Goal: Task Accomplishment & Management: Manage account settings

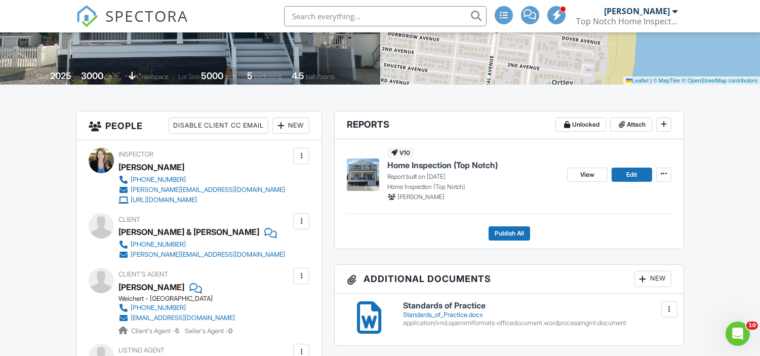
scroll to position [191, 0]
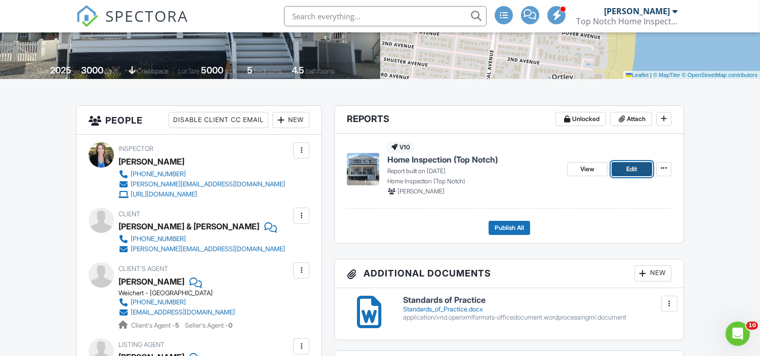
click at [629, 168] on span "Edit" at bounding box center [631, 169] width 11 height 10
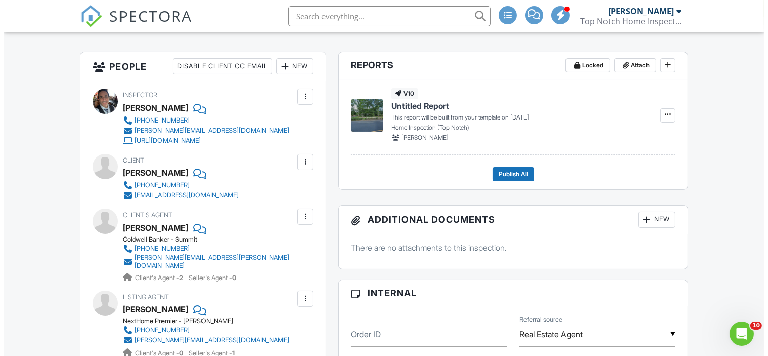
scroll to position [233, 0]
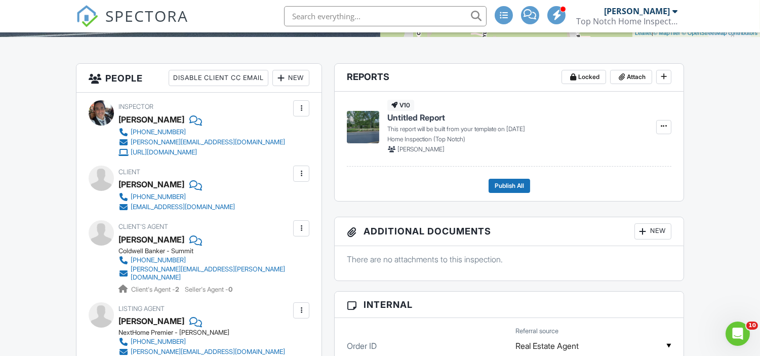
click at [297, 73] on div "New" at bounding box center [290, 78] width 37 height 16
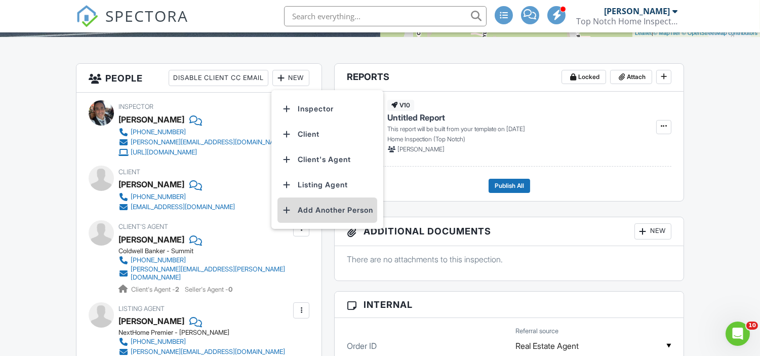
click at [319, 221] on li "Add Another Person" at bounding box center [327, 209] width 100 height 25
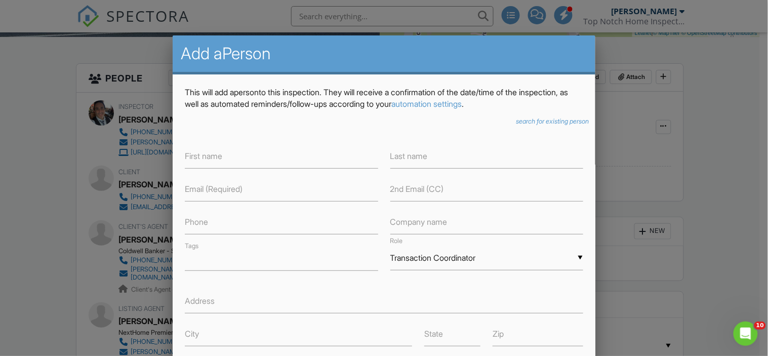
click at [543, 117] on icon "search for existing person" at bounding box center [552, 121] width 73 height 8
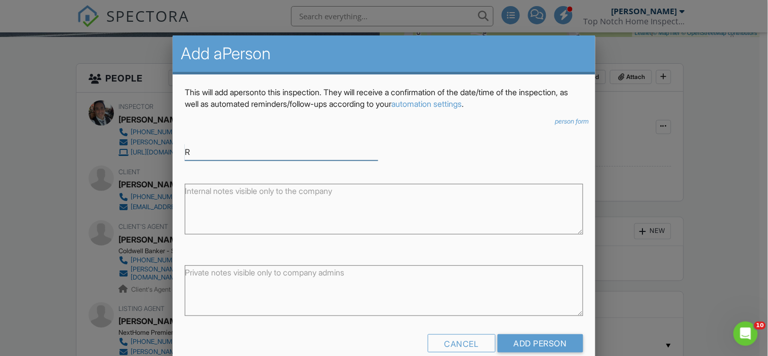
click at [277, 149] on input "R" at bounding box center [281, 152] width 193 height 17
type input "R"
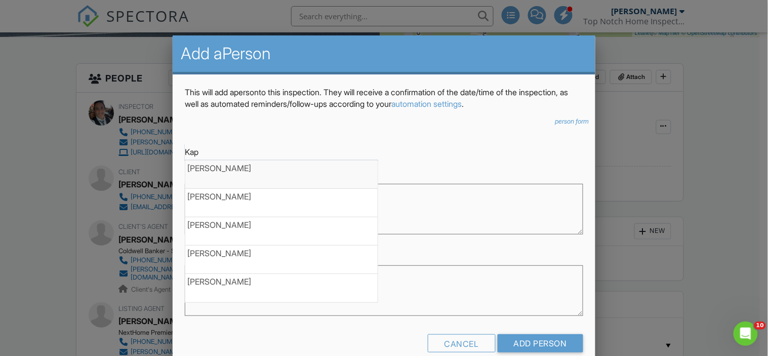
click at [278, 147] on input "Kap" at bounding box center [281, 152] width 193 height 17
type input "K"
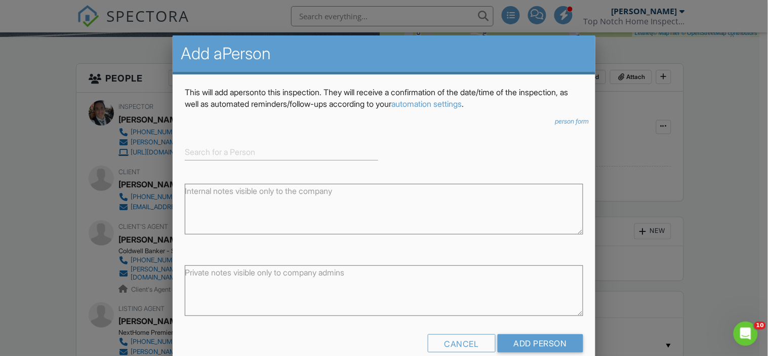
click at [495, 125] on div "person form" at bounding box center [384, 121] width 410 height 8
click at [438, 339] on div "Cancel" at bounding box center [462, 343] width 68 height 18
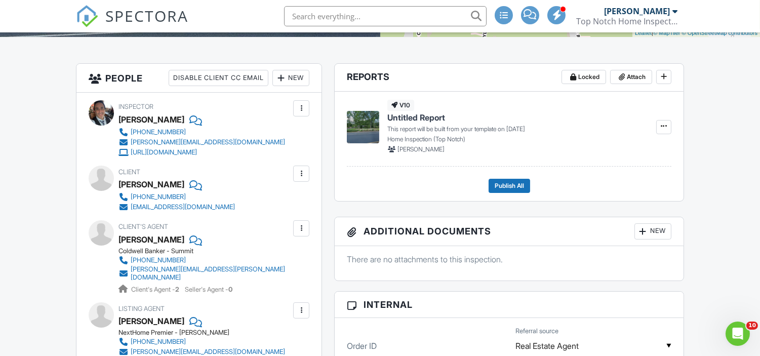
click at [294, 82] on div "New" at bounding box center [290, 78] width 37 height 16
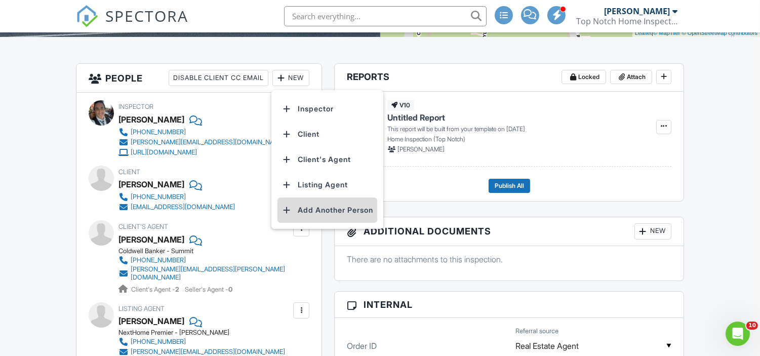
click at [327, 220] on li "Add Another Person" at bounding box center [327, 209] width 100 height 25
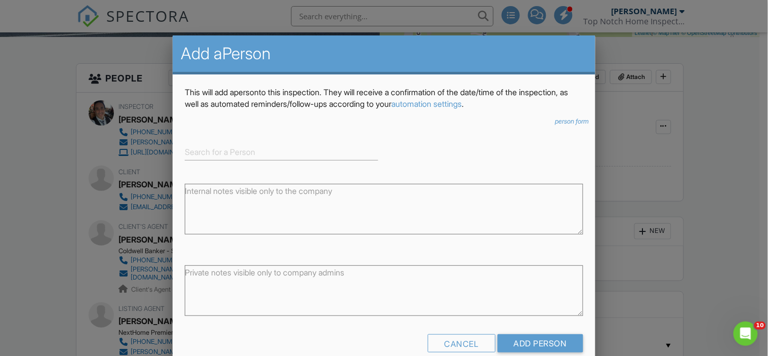
click at [571, 122] on icon "person form" at bounding box center [572, 121] width 34 height 8
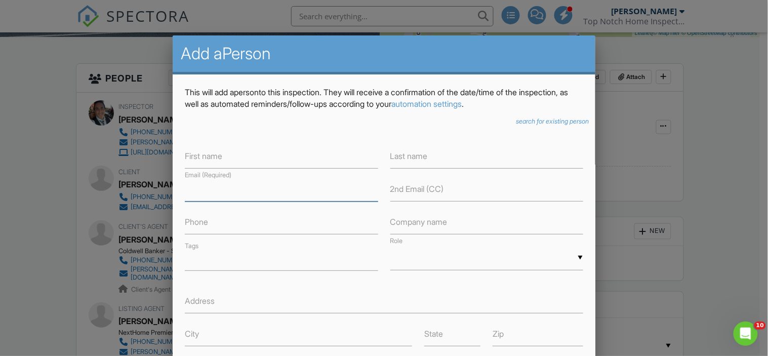
click at [250, 198] on input "text" at bounding box center [281, 189] width 193 height 25
type input "kaplowlaw@aol.com"
click at [415, 259] on div "▼ Attorney Insurance Agent Transaction Coordinator Title Company Other Attorney…" at bounding box center [486, 258] width 193 height 25
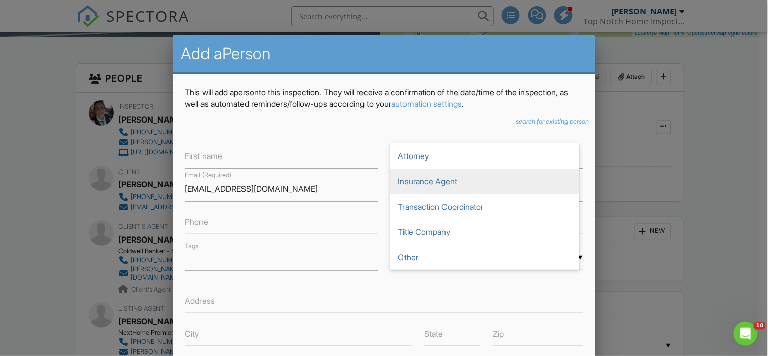
scroll to position [2, 0]
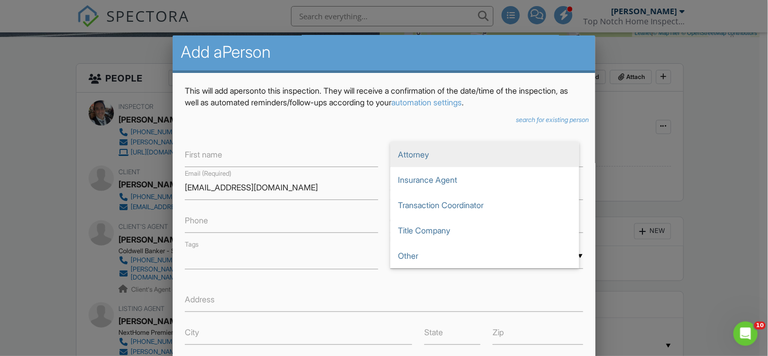
click at [436, 153] on span "Attorney" at bounding box center [484, 154] width 189 height 25
type input "Attorney"
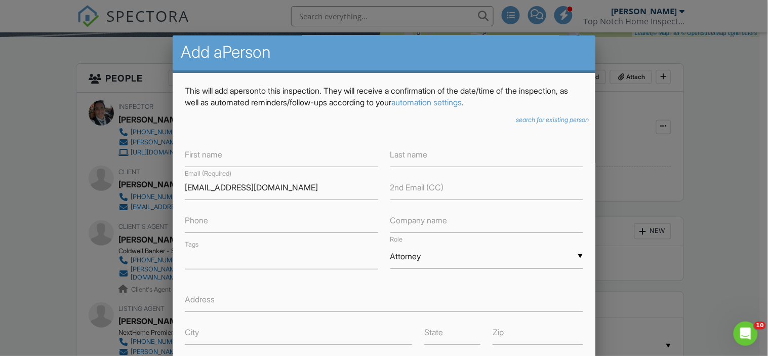
scroll to position [180, 0]
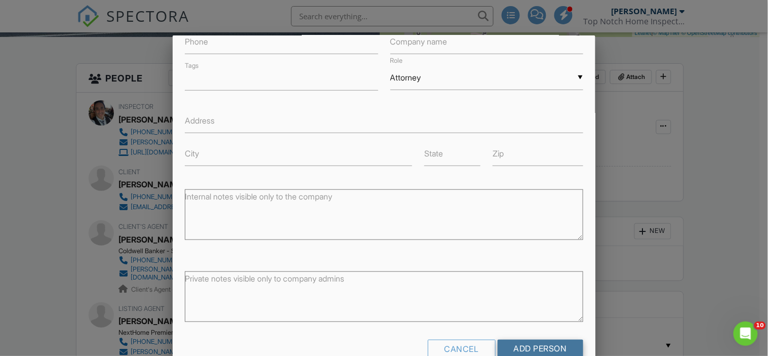
click at [513, 347] on input "Add Person" at bounding box center [541, 349] width 86 height 18
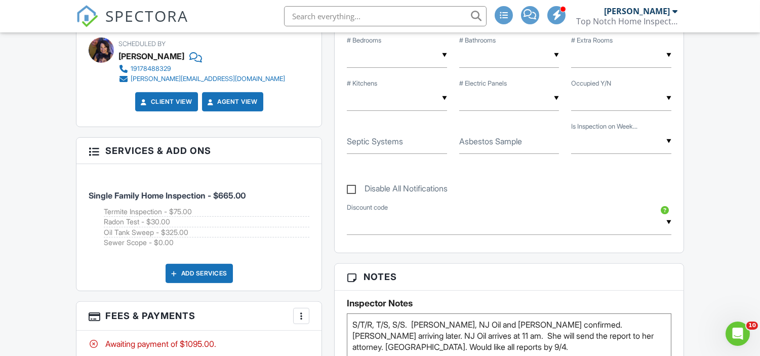
scroll to position [614, 0]
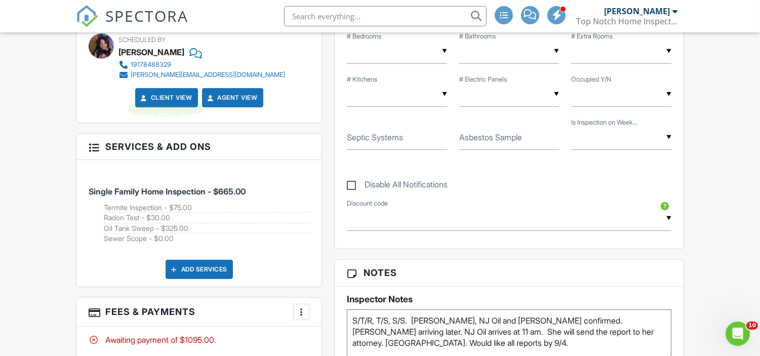
click at [170, 98] on div "Client View" at bounding box center [166, 97] width 63 height 19
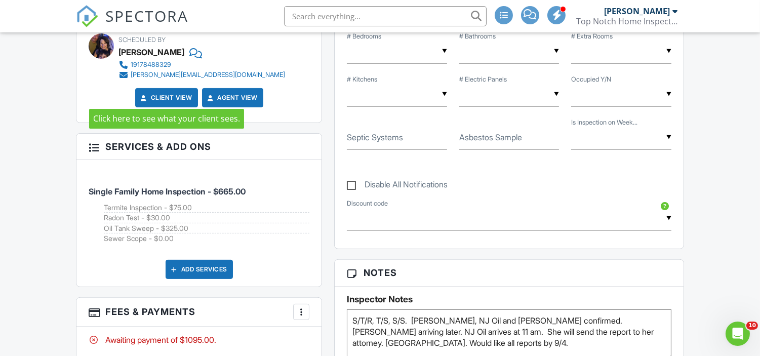
click at [162, 93] on link "Client View" at bounding box center [166, 98] width 54 height 10
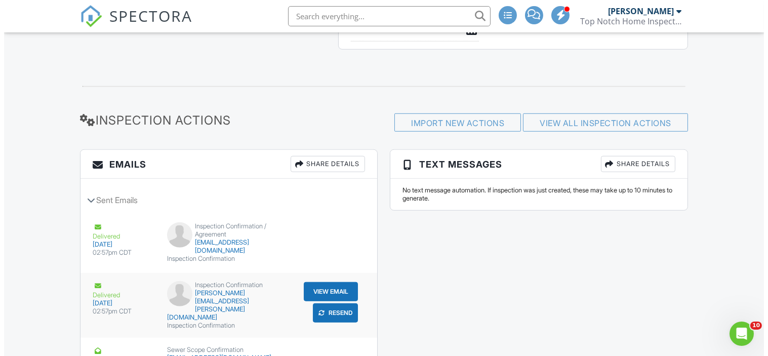
scroll to position [1347, 0]
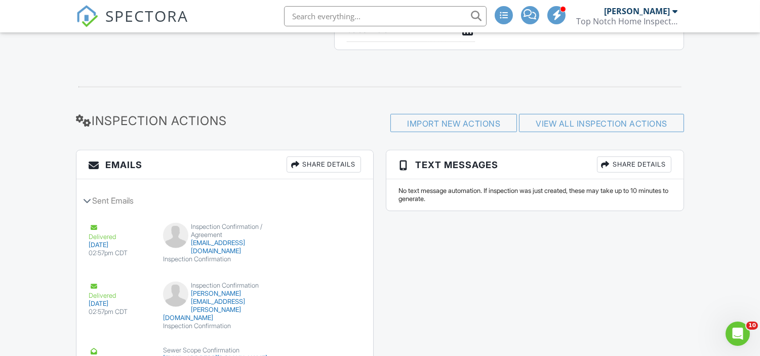
click at [333, 166] on div "Share Details" at bounding box center [324, 164] width 74 height 16
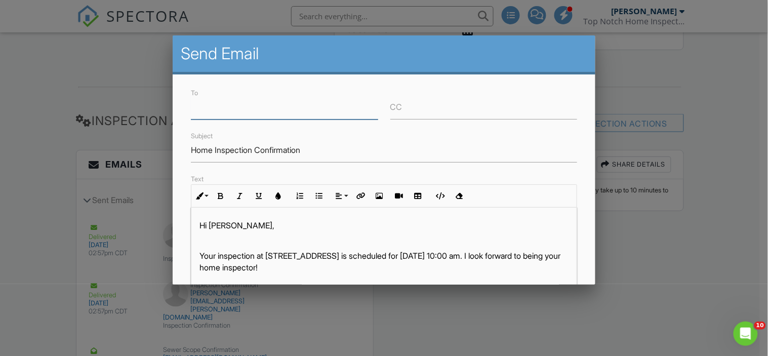
paste input "[EMAIL_ADDRESS][DOMAIN_NAME]"
click at [218, 105] on input "[EMAIL_ADDRESS][DOMAIN_NAME]" at bounding box center [284, 107] width 187 height 25
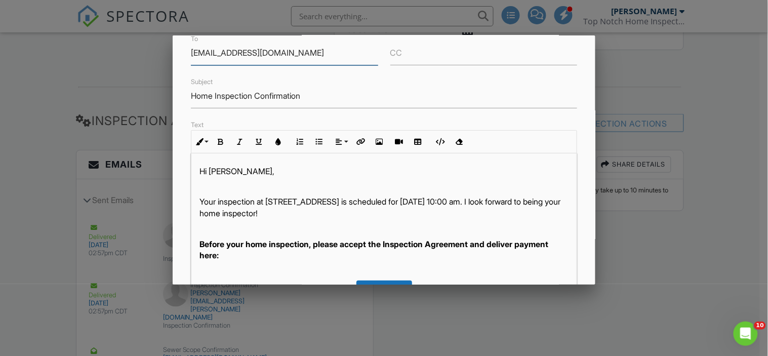
scroll to position [54, 0]
type input "kaplowlaw@aol.com"
drag, startPoint x: 239, startPoint y: 172, endPoint x: 182, endPoint y: 170, distance: 56.8
click at [182, 170] on div "To kaplowlaw@aol.com CC Subject Home Inspection Confirmation Text Inline Style …" at bounding box center [384, 238] width 422 height 434
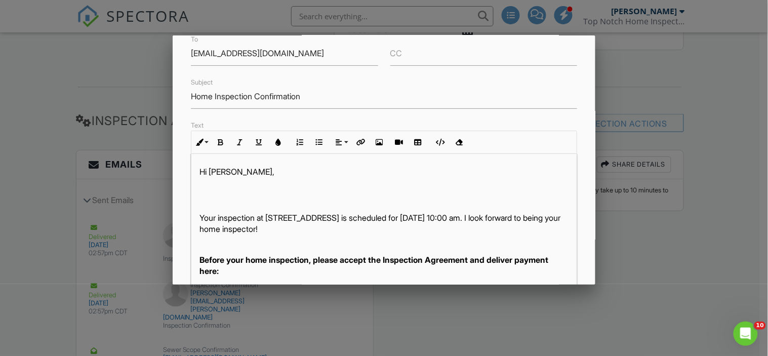
scroll to position [69, 0]
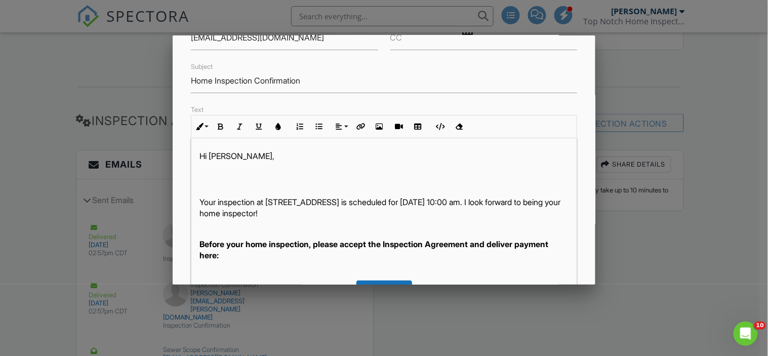
click at [276, 166] on p at bounding box center [384, 171] width 369 height 11
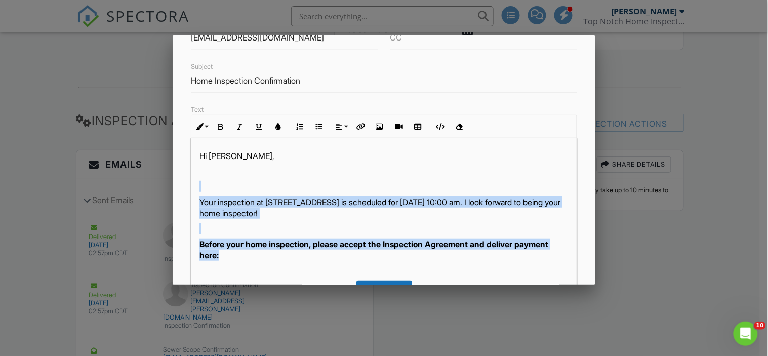
drag, startPoint x: 264, startPoint y: 260, endPoint x: 200, endPoint y: 180, distance: 102.3
click at [200, 180] on div "Hi Richard, Your inspection at 50 Round Top Rd , Warren, NJ 07059 is scheduled …" at bounding box center [383, 290] width 385 height 305
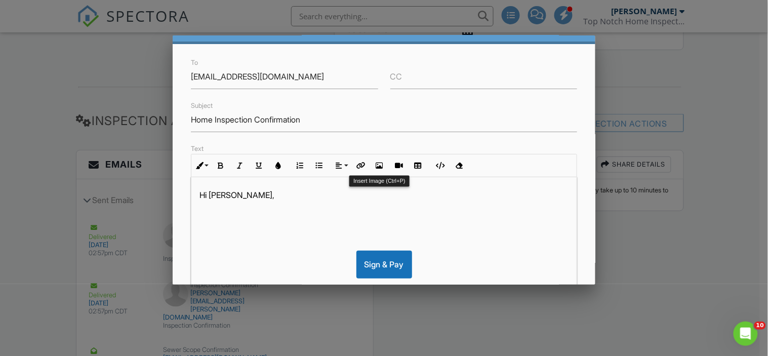
scroll to position [29, 0]
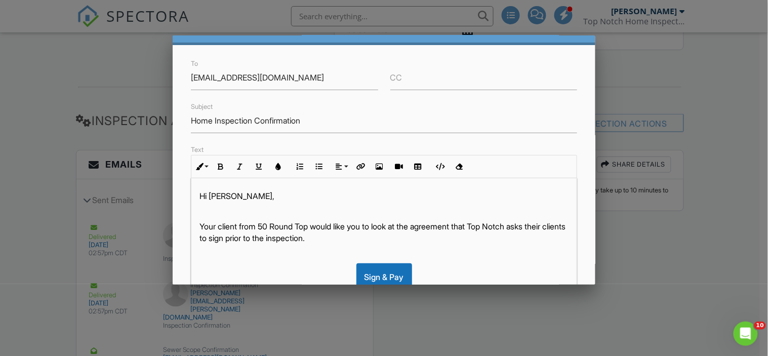
click at [374, 236] on p "Your client from 50 Round Top would like you to look at the agreement that Top …" at bounding box center [384, 232] width 369 height 23
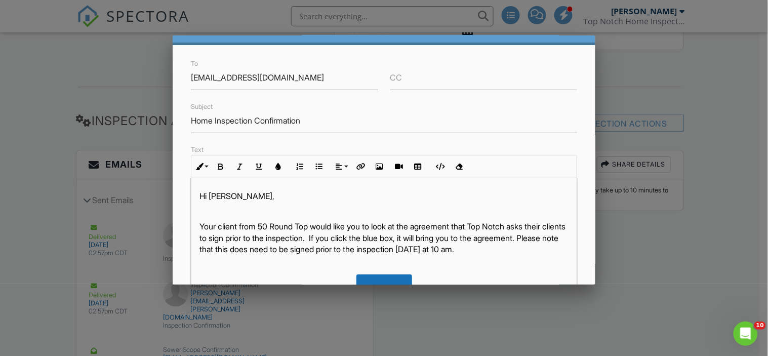
click at [320, 225] on p "Your client from 50 Round Top would like you to look at the agreement that Top …" at bounding box center [384, 238] width 369 height 34
click at [240, 225] on p "Your client from 50 Round Top in Warren, ​ ​ would like you to look at the agre…" at bounding box center [384, 238] width 369 height 34
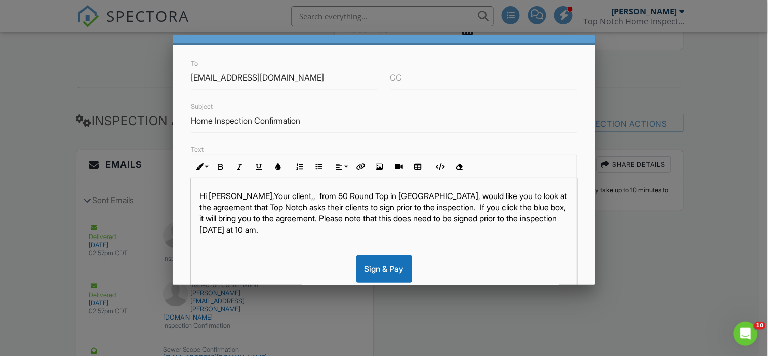
scroll to position [45, 0]
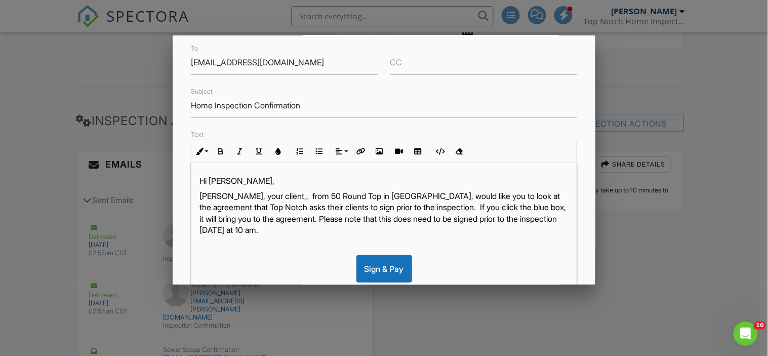
click at [310, 194] on p "Leslie Peckham, your client,, from 50 Round Top in Warren, would like you to lo…" at bounding box center [384, 213] width 369 height 46
click at [419, 235] on p "Leslie Peckham, your client from 50 Round Top in Warren, would like you to look…" at bounding box center [384, 213] width 369 height 46
click at [366, 219] on p "Leslie Peckham, your client from 50 Round Top in Warren, would like you to look…" at bounding box center [384, 213] width 369 height 46
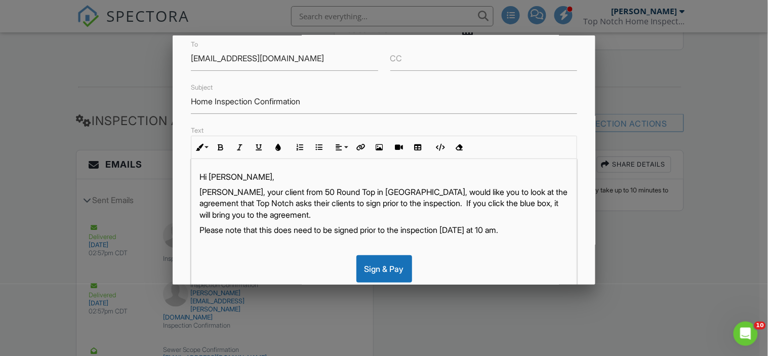
scroll to position [46, 0]
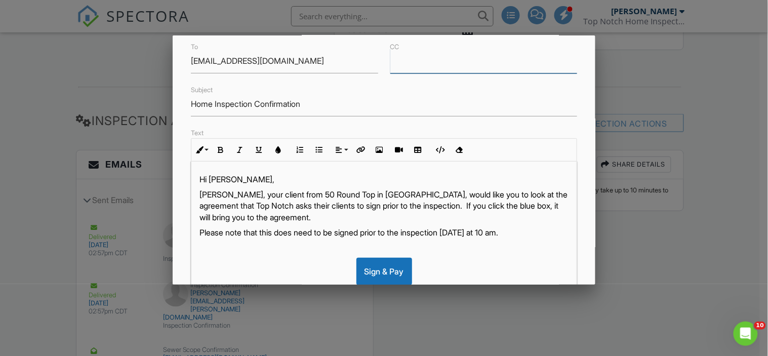
click at [422, 69] on input "CC" at bounding box center [483, 61] width 187 height 25
paste input "lespeckham@gmail.com"
type input "lespeckham@gmail.com"
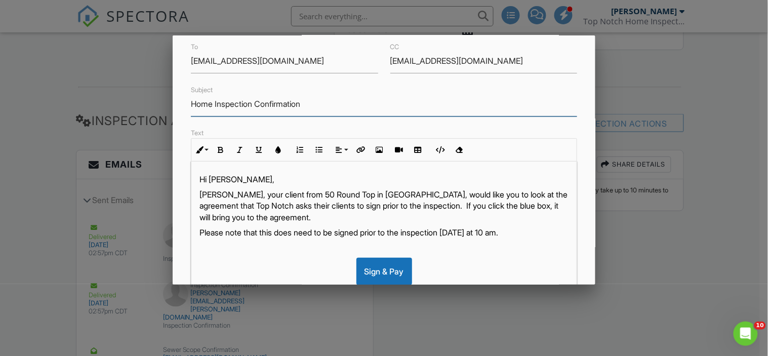
click at [321, 107] on input "Home Inspection Confirmation" at bounding box center [384, 104] width 386 height 25
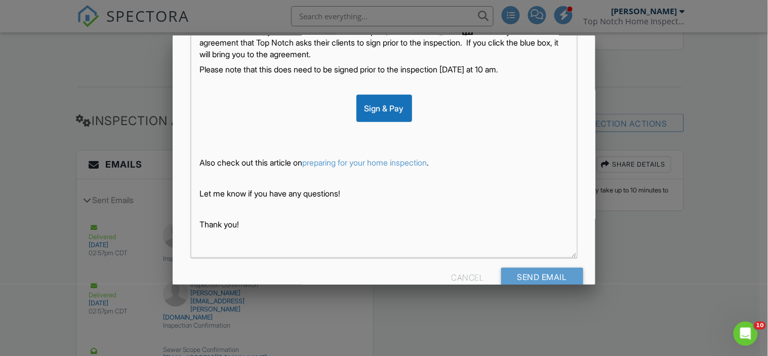
scroll to position [218, 0]
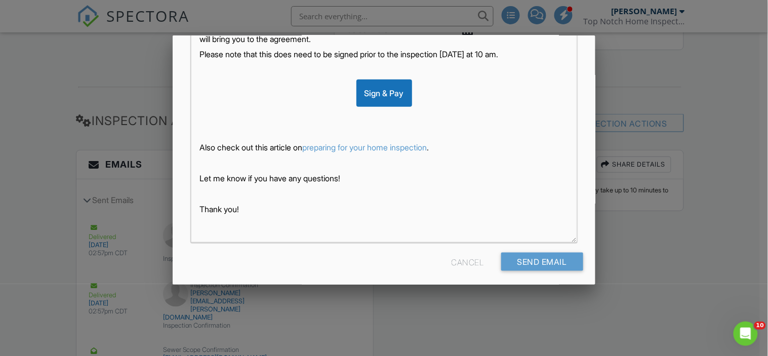
type input "Home Inspection Agreement"
drag, startPoint x: 465, startPoint y: 144, endPoint x: 196, endPoint y: 145, distance: 268.9
click at [196, 145] on div "Hi Richard, Leslie Peckham, your client from 50 Round Top in Warren, would like…" at bounding box center [383, 112] width 385 height 259
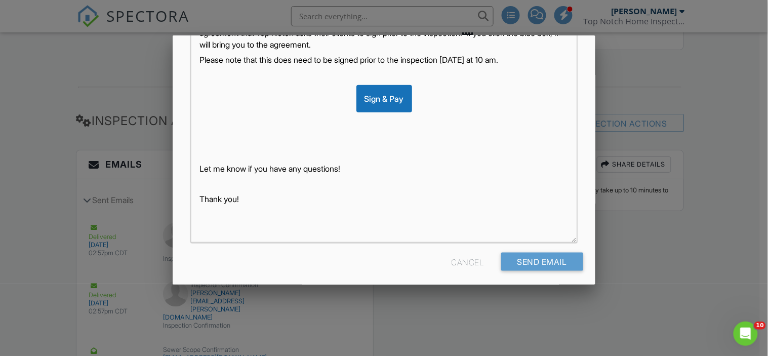
scroll to position [224, 0]
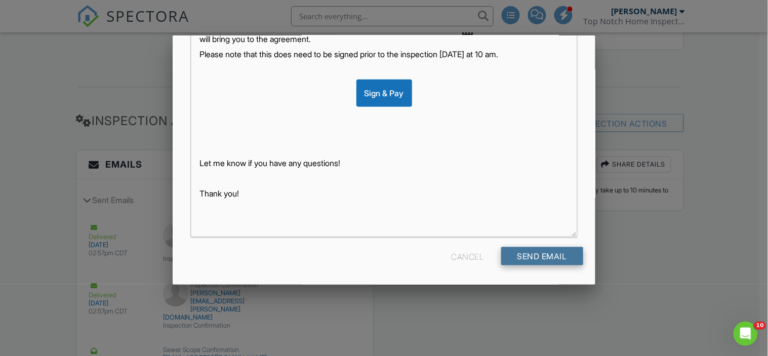
click at [543, 256] on div "Send Email" at bounding box center [542, 256] width 82 height 18
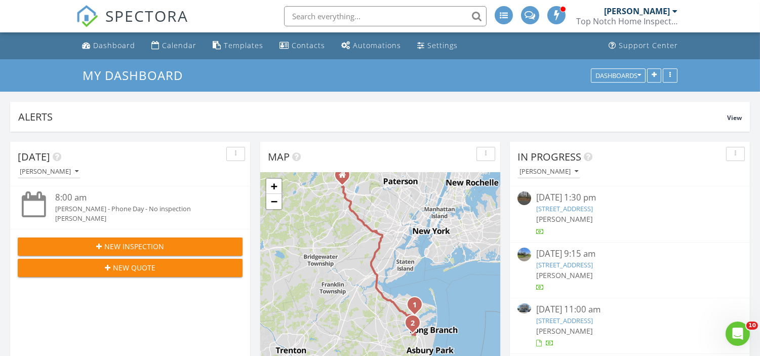
click at [375, 16] on input "text" at bounding box center [385, 16] width 203 height 20
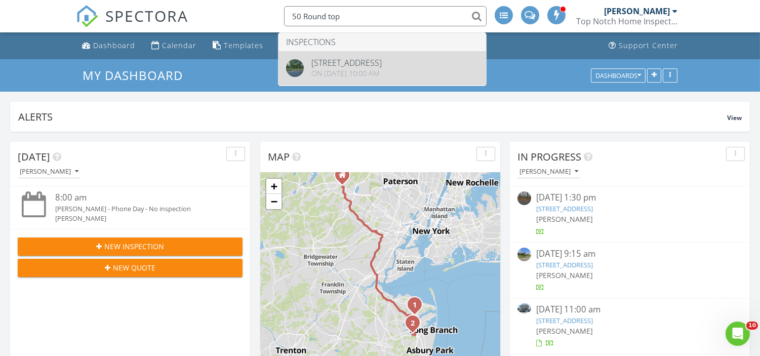
type input "50 Round top"
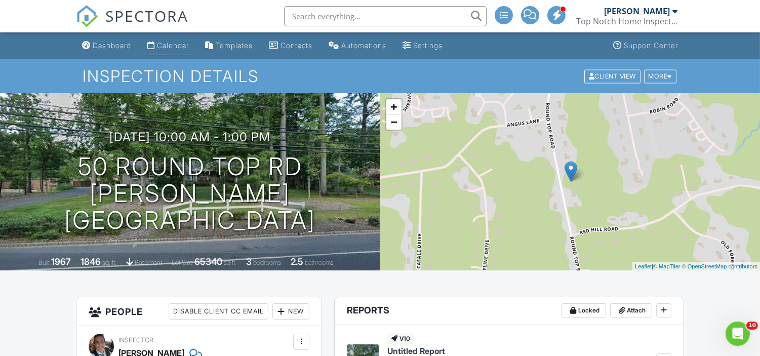
click at [180, 52] on link "Calendar" at bounding box center [168, 45] width 50 height 19
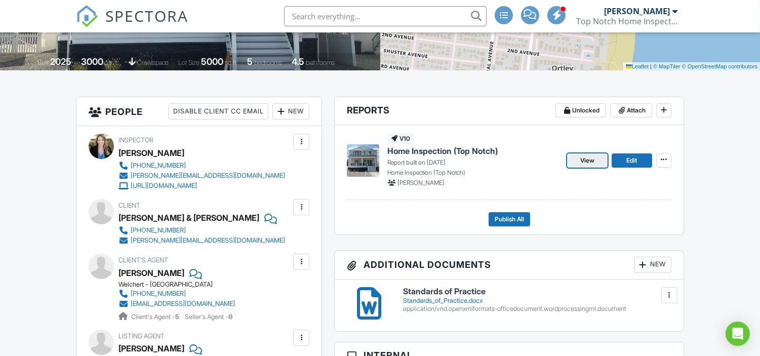
click at [581, 162] on span "View" at bounding box center [587, 160] width 14 height 10
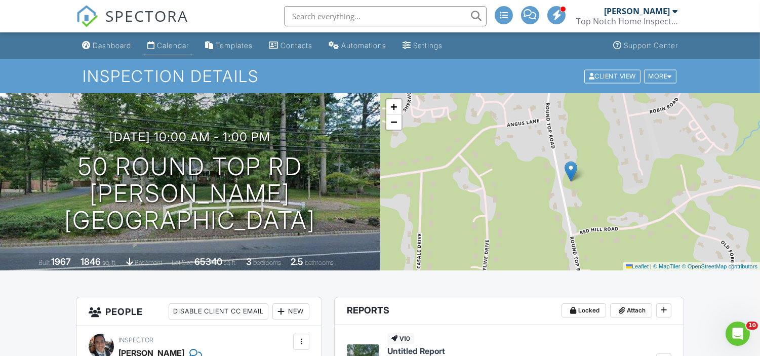
click at [180, 47] on div "Calendar" at bounding box center [173, 45] width 32 height 9
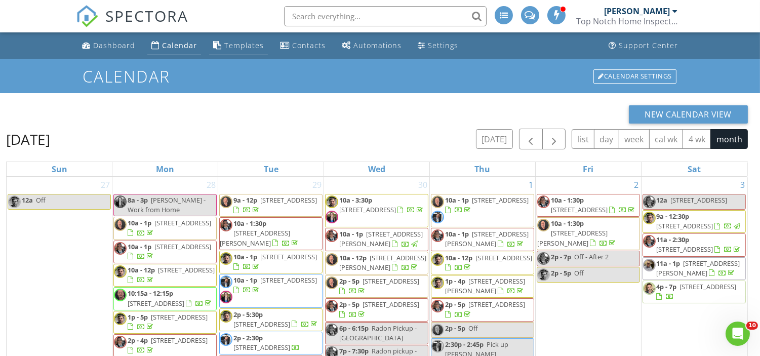
click at [236, 42] on div "Templates" at bounding box center [243, 46] width 39 height 10
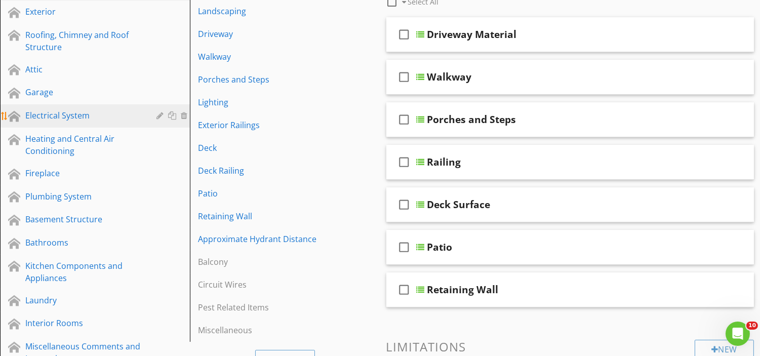
scroll to position [149, 0]
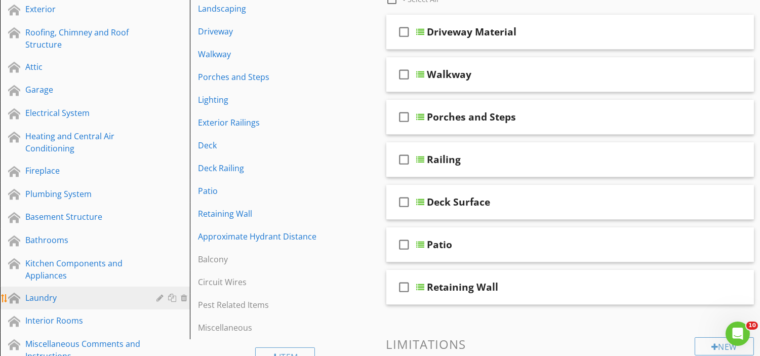
click at [51, 295] on div "Laundry" at bounding box center [83, 298] width 116 height 12
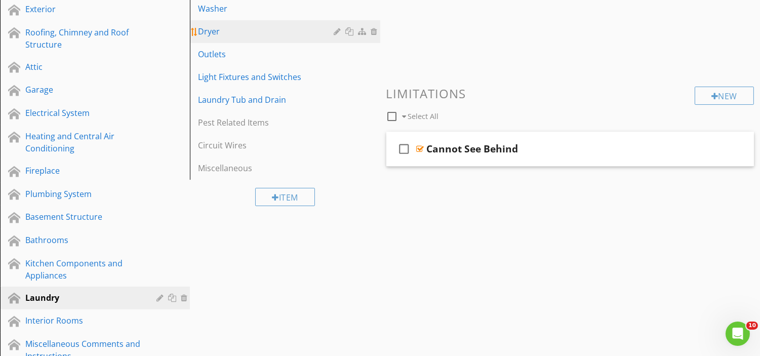
click at [225, 34] on div "Dryer" at bounding box center [267, 31] width 139 height 12
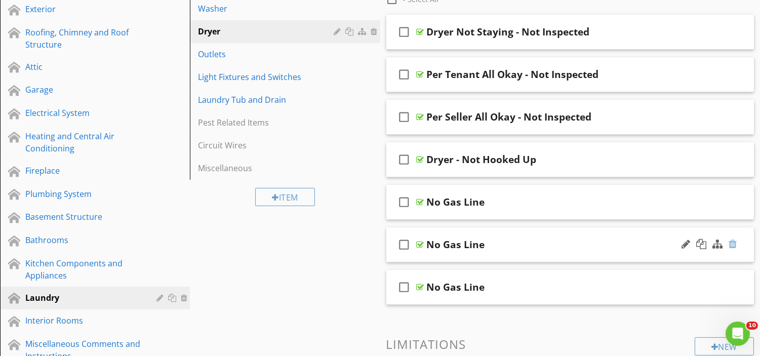
click at [733, 249] on div at bounding box center [733, 244] width 8 height 10
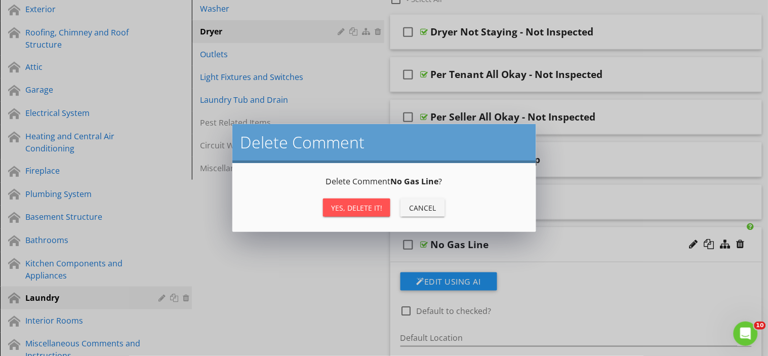
click at [343, 199] on button "Yes, Delete it!" at bounding box center [356, 207] width 67 height 18
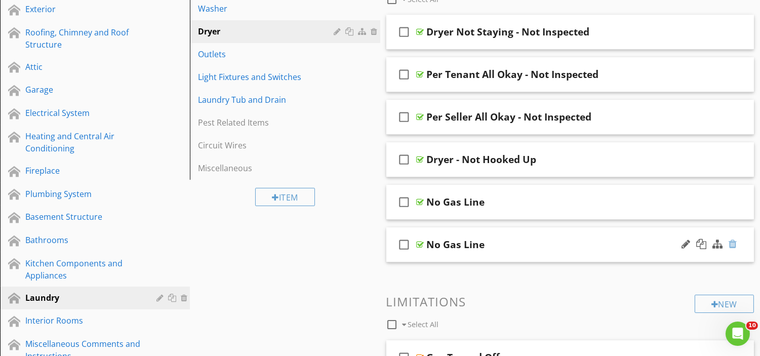
click at [732, 242] on div at bounding box center [733, 244] width 8 height 10
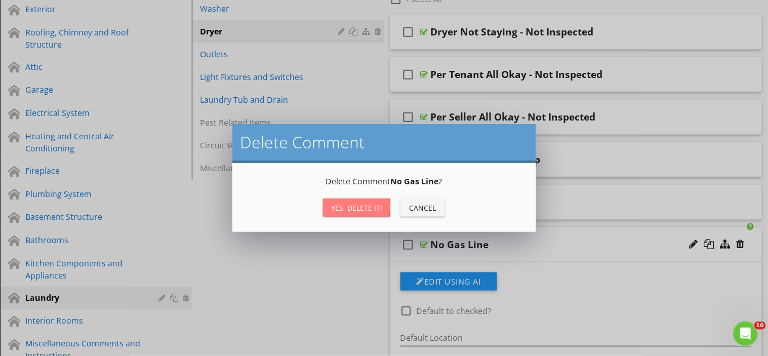
click at [362, 204] on div "Yes, Delete it!" at bounding box center [356, 208] width 51 height 11
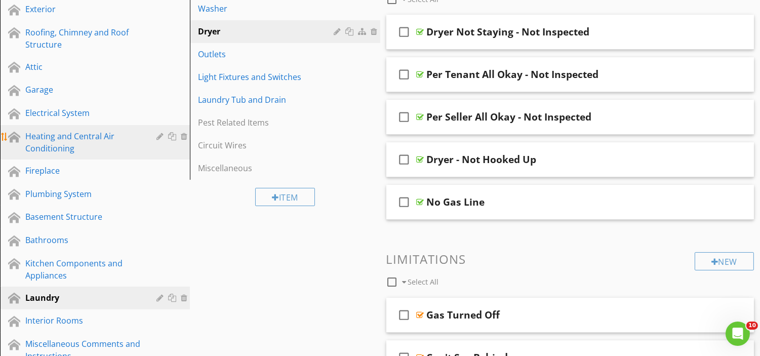
click at [82, 147] on div "Heating and Central Air Conditioning" at bounding box center [83, 142] width 116 height 24
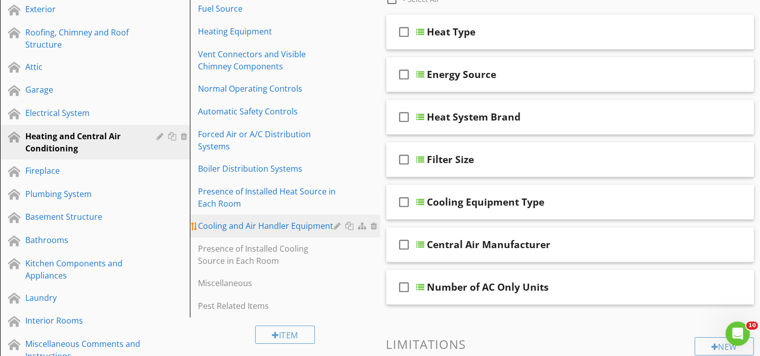
click at [286, 222] on div "Cooling and Air Handler Equipment" at bounding box center [267, 226] width 139 height 12
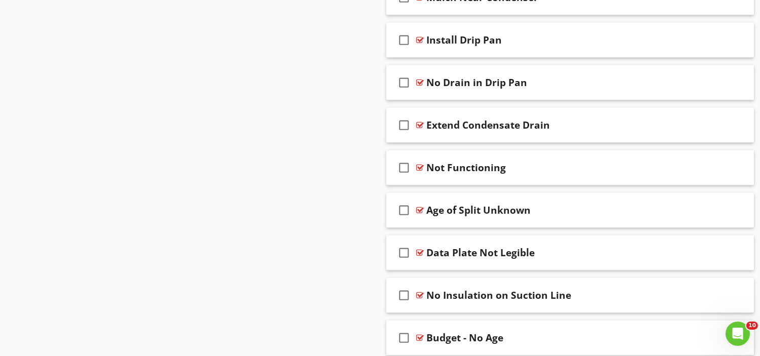
scroll to position [1010, 0]
click at [571, 119] on div "Extend Condensate Drain" at bounding box center [557, 124] width 261 height 12
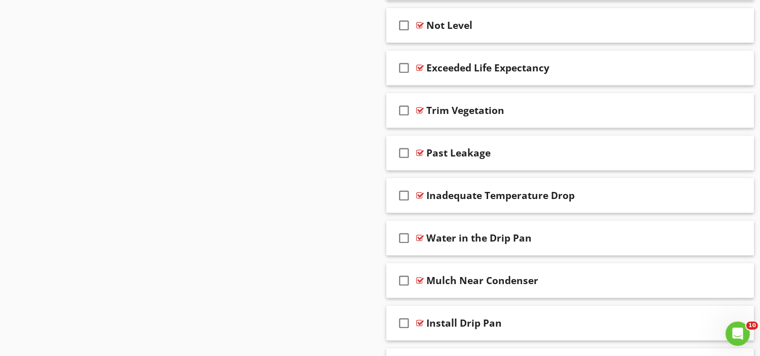
scroll to position [730, 0]
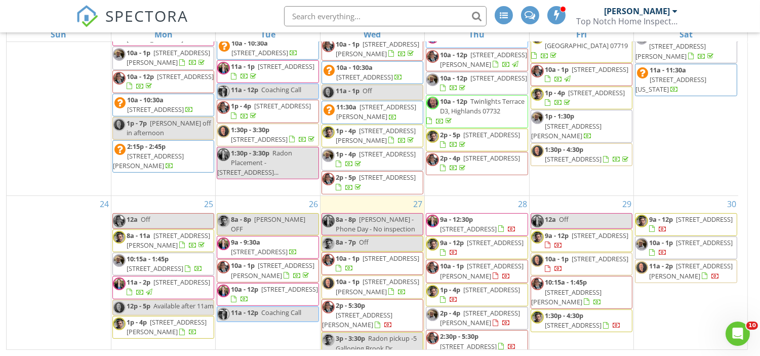
scroll to position [974, 0]
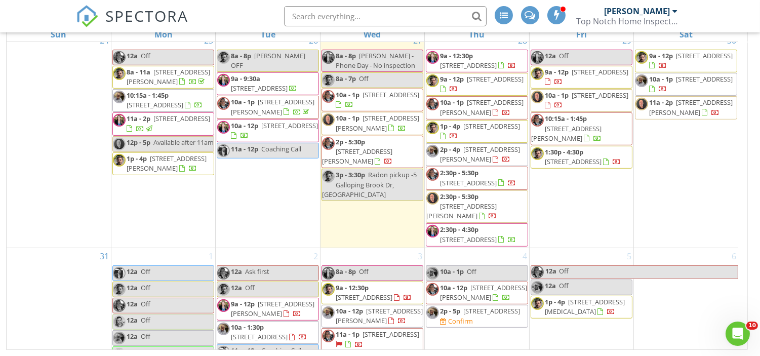
click at [261, 130] on span "404 High Pointe Ln , Neptune 07753" at bounding box center [289, 125] width 57 height 9
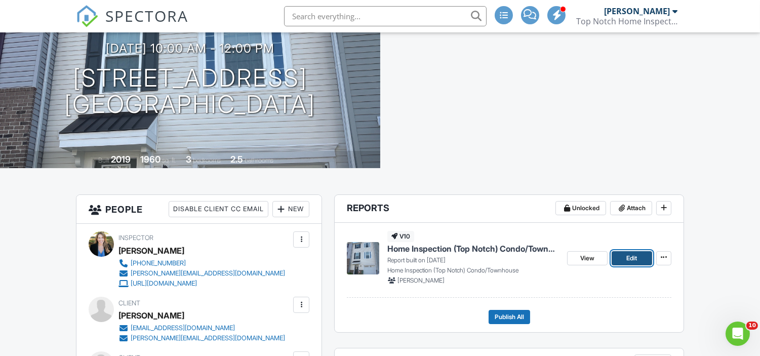
click at [628, 256] on span "Edit" at bounding box center [631, 258] width 11 height 10
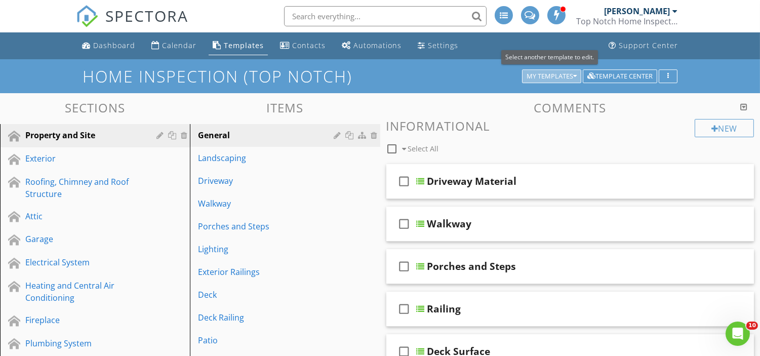
click at [542, 74] on div "My Templates" at bounding box center [552, 76] width 50 height 7
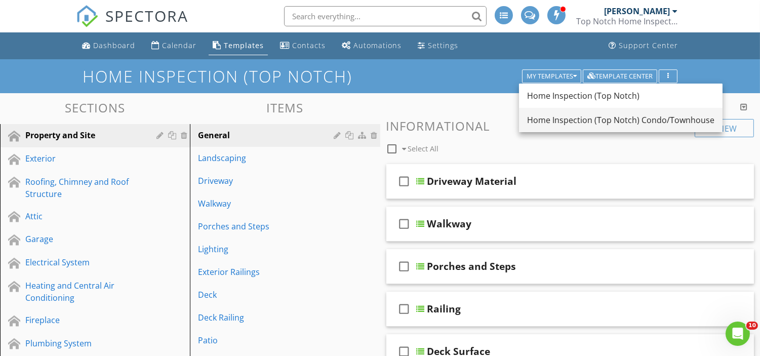
click at [584, 118] on div "Home Inspection (Top Notch) Condo/Townhouse" at bounding box center [620, 120] width 187 height 12
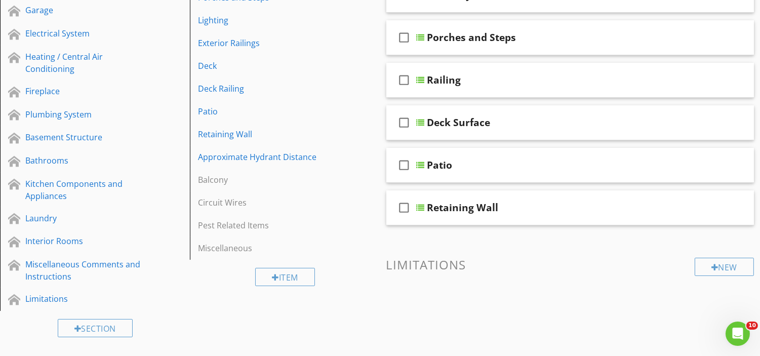
scroll to position [229, 0]
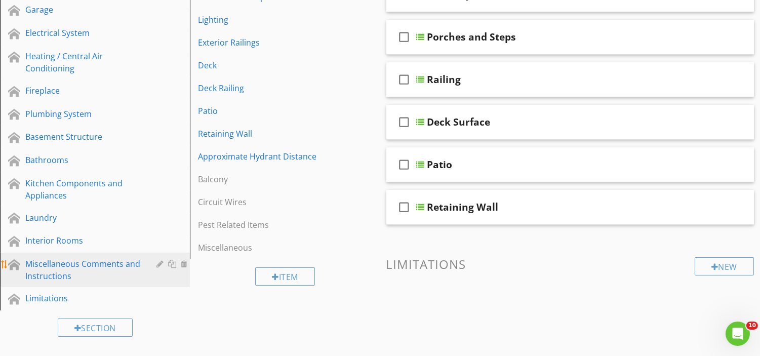
click at [76, 271] on div "Miscellaneous Comments and Instructions" at bounding box center [83, 270] width 116 height 24
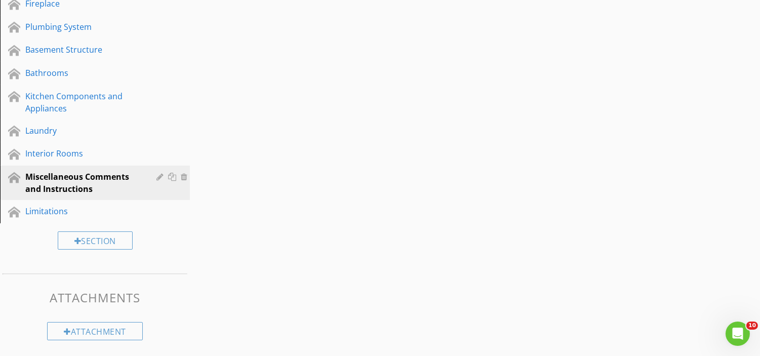
scroll to position [0, 0]
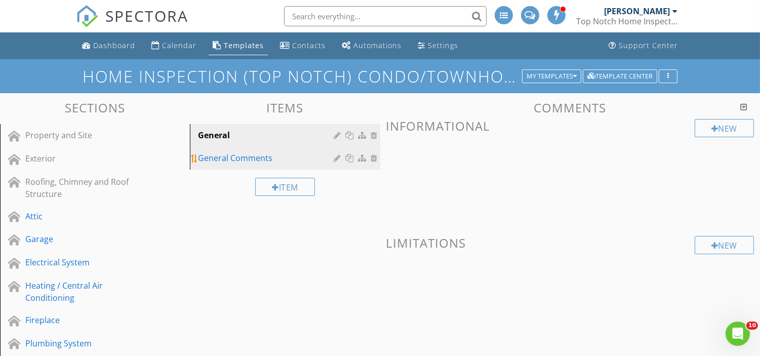
click at [237, 160] on div "General Comments" at bounding box center [267, 158] width 139 height 12
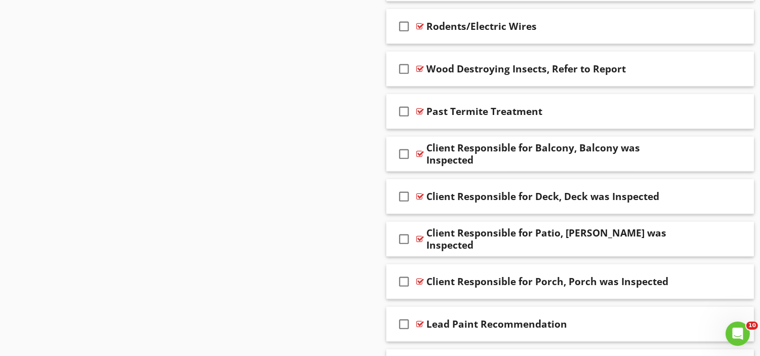
scroll to position [1402, 0]
click at [540, 150] on div "Client Responsible for Balcony, Balcony was Inspected" at bounding box center [557, 153] width 261 height 24
click at [517, 143] on div "check_box_outline_blank Client Responsible for Balcony, Balcony was Inspected" at bounding box center [570, 153] width 368 height 35
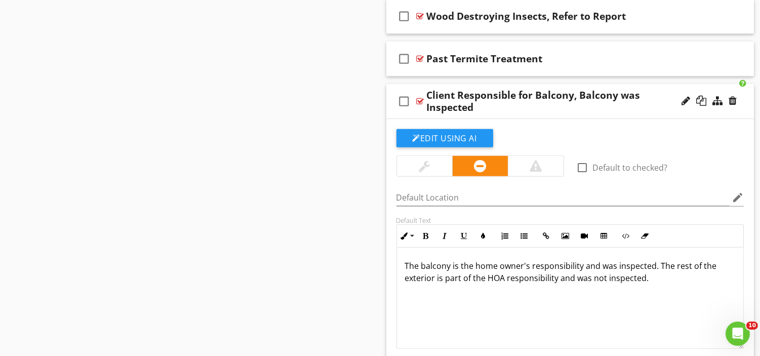
scroll to position [1466, 0]
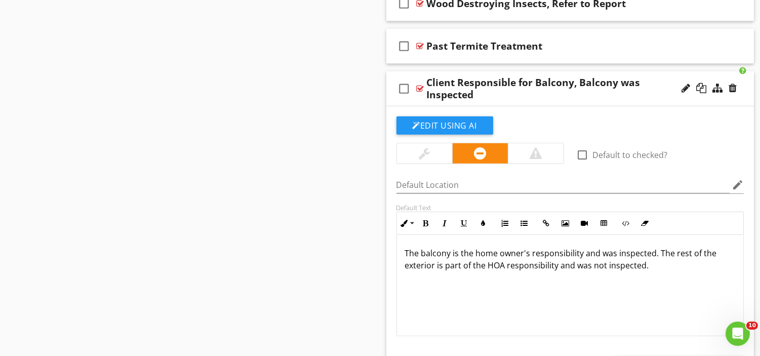
click at [405, 253] on p "The balcony is the home owner's responsibility and was inspected. The rest of t…" at bounding box center [570, 259] width 331 height 24
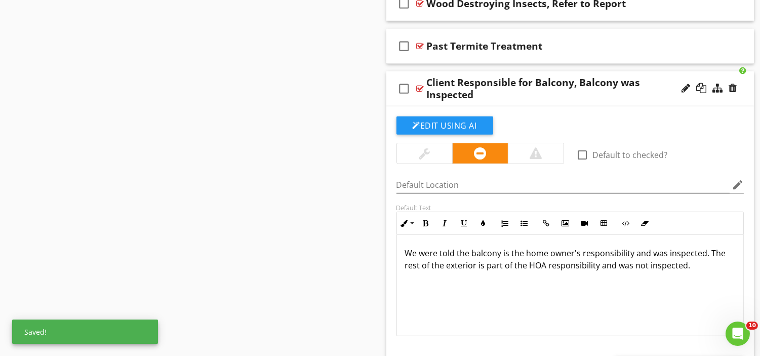
click at [510, 289] on div "We were told the balcony is the home owner's responsibility and was inspected. …" at bounding box center [570, 285] width 347 height 101
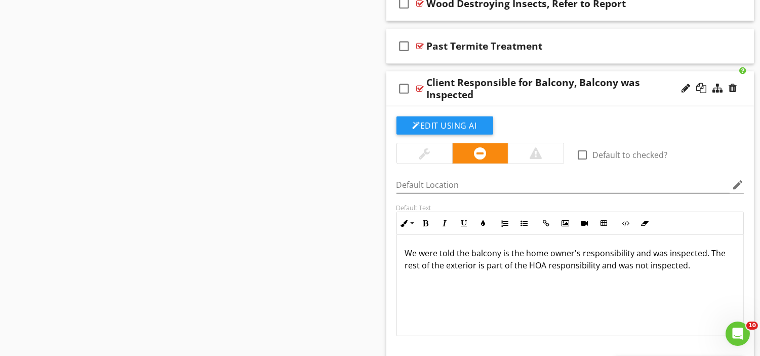
scroll to position [1, 0]
click at [666, 256] on p "We were told the balcony is the home owner's responsibility and was inspected. …" at bounding box center [570, 259] width 331 height 24
click at [703, 256] on p "We were told the balcony is the home owner's responsibility and we inspected. T…" at bounding box center [570, 259] width 331 height 24
click at [667, 272] on div "We were told the balcony is the home owner's responsibility. The rest of the ex…" at bounding box center [570, 284] width 347 height 101
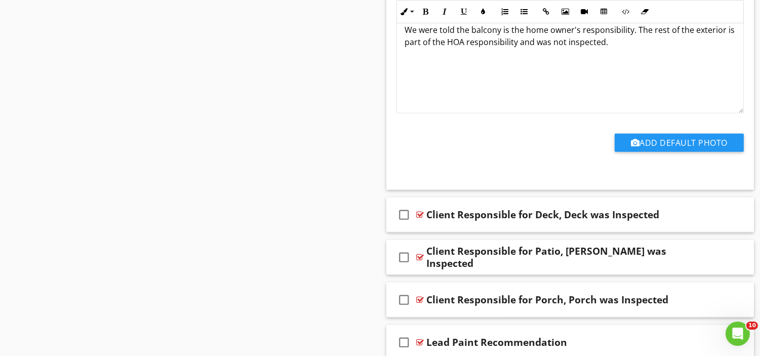
scroll to position [1690, 0]
click at [543, 218] on div "Client Responsible for Deck, Deck was Inspected" at bounding box center [543, 214] width 233 height 12
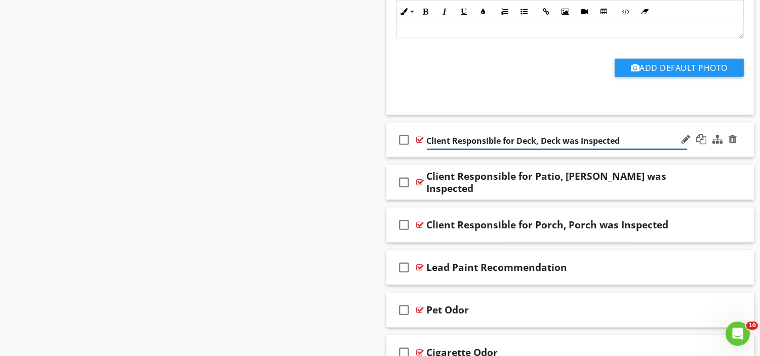
scroll to position [1765, 0]
click at [643, 136] on input "Client Responsible for Deck, Deck was Inspected" at bounding box center [557, 140] width 261 height 17
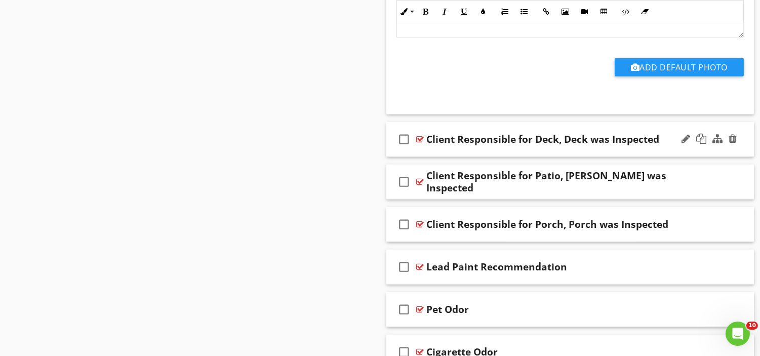
click at [635, 128] on div "check_box_outline_blank Client Responsible for Deck, Deck was Inspected" at bounding box center [570, 139] width 368 height 35
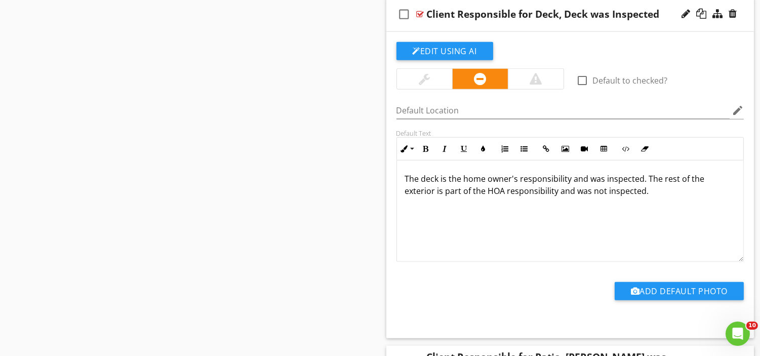
scroll to position [1890, 0]
click at [406, 182] on p "The deck is the home owner's responsibility and was inspected. The rest of the …" at bounding box center [570, 184] width 331 height 24
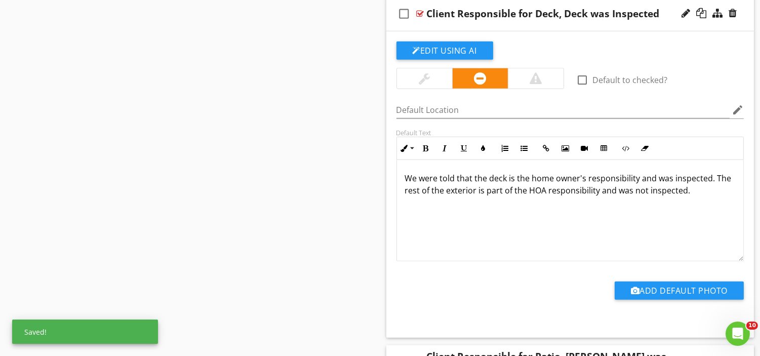
click at [709, 181] on p "We were told that the deck is the home owner's responsibility and was inspected…" at bounding box center [570, 184] width 331 height 24
click at [675, 212] on div "We were told that the deck is the home owner's responsibility. The rest of the …" at bounding box center [570, 210] width 347 height 101
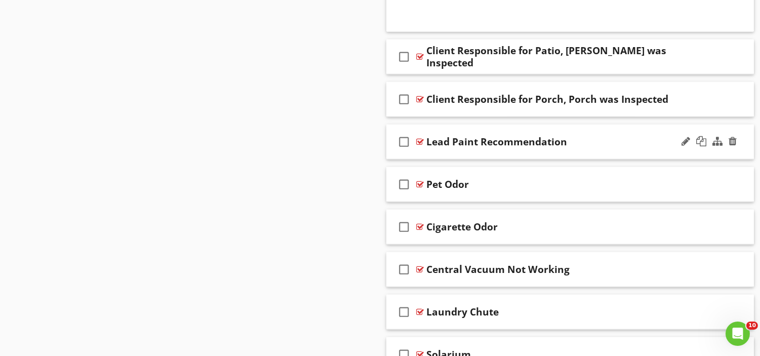
scroll to position [2191, 0]
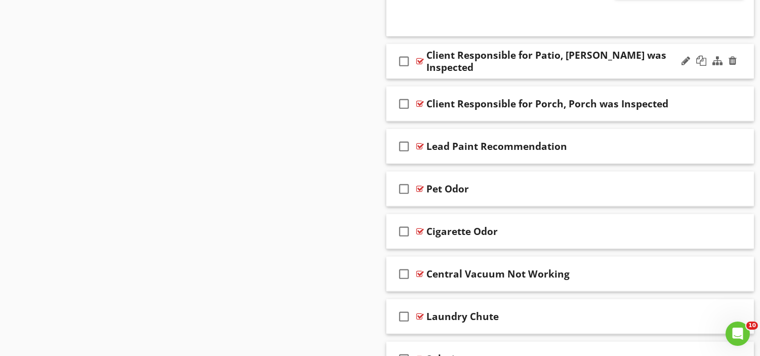
click at [614, 47] on div "check_box_outline_blank Client Responsible for Patio, Patio was Inspected" at bounding box center [570, 61] width 368 height 35
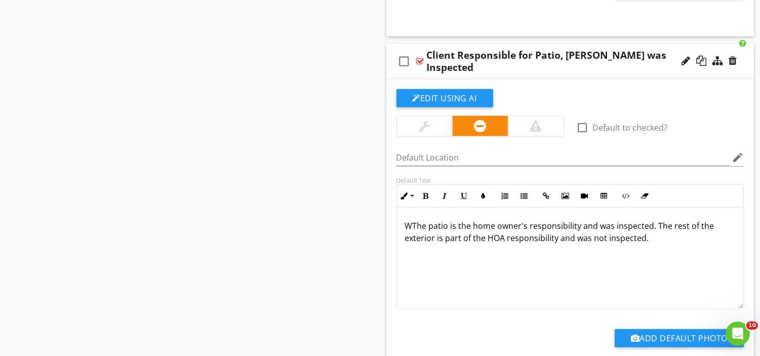
click at [402, 228] on div "WThe patio is the home owner's responsibility and was inspected. The rest of th…" at bounding box center [570, 258] width 347 height 101
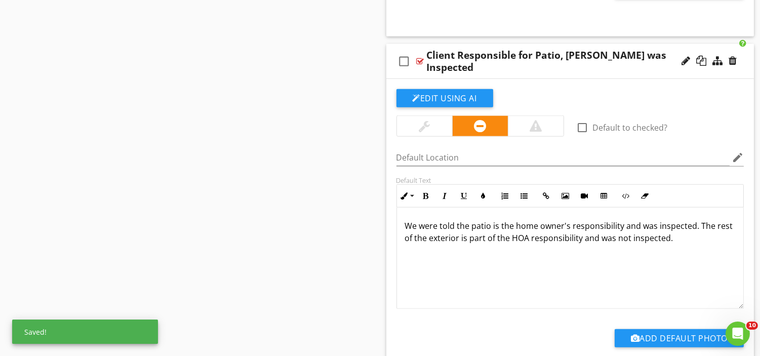
click at [696, 229] on p "We were told the patio is the home owner's responsibility and was inspected. Th…" at bounding box center [570, 232] width 331 height 24
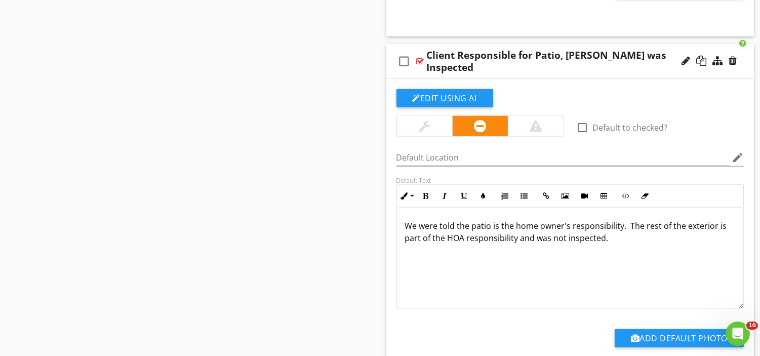
click at [669, 253] on div "We were told the patio is the home owner's responsibility. The rest of the exte…" at bounding box center [570, 258] width 347 height 101
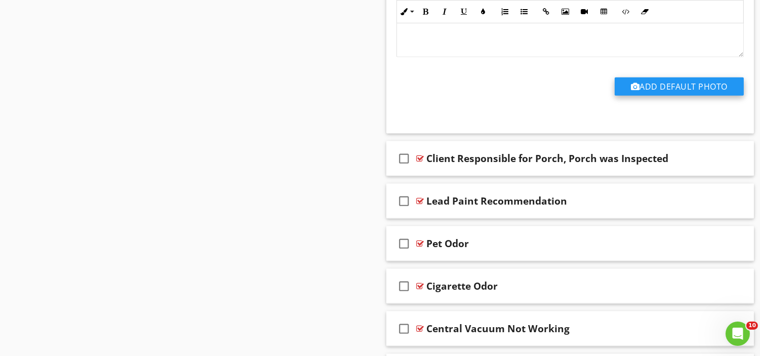
scroll to position [2446, 0]
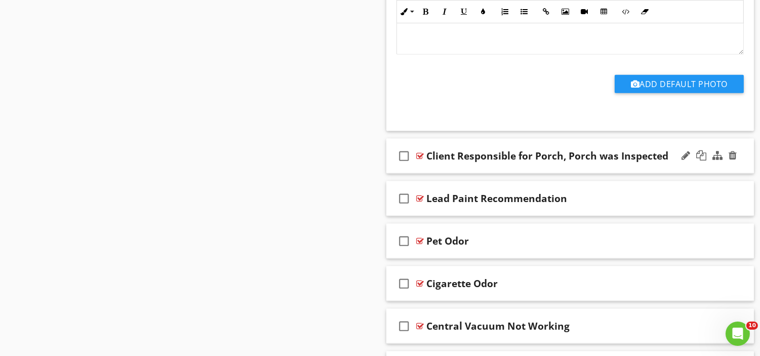
click at [594, 161] on div "Client Responsible for Porch, Porch was Inspected" at bounding box center [548, 156] width 242 height 12
click at [624, 149] on div "check_box_outline_blank Client Responsible for Porch, Porch was Inspected" at bounding box center [570, 156] width 368 height 35
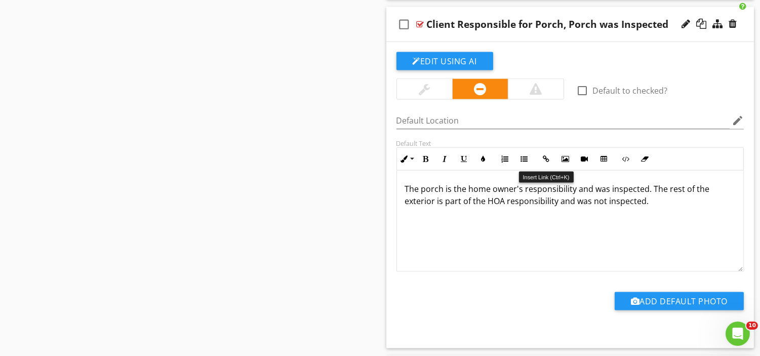
scroll to position [2578, 0]
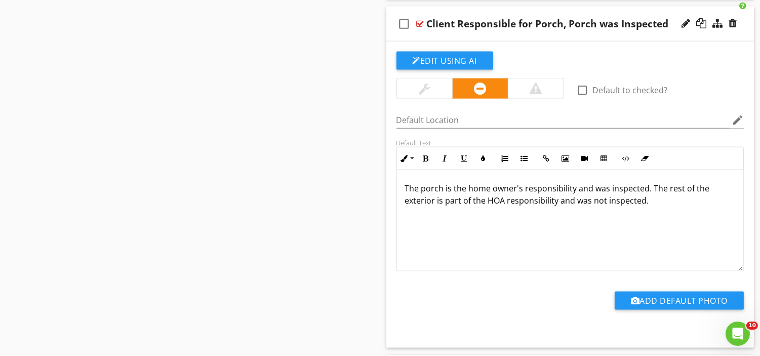
click at [408, 194] on p "The porch is the home owner's responsibility and was inspected. The rest of the…" at bounding box center [570, 194] width 331 height 24
click at [597, 224] on div "We were told the porch is the home owner's responsibility and was inspected. Th…" at bounding box center [570, 220] width 347 height 101
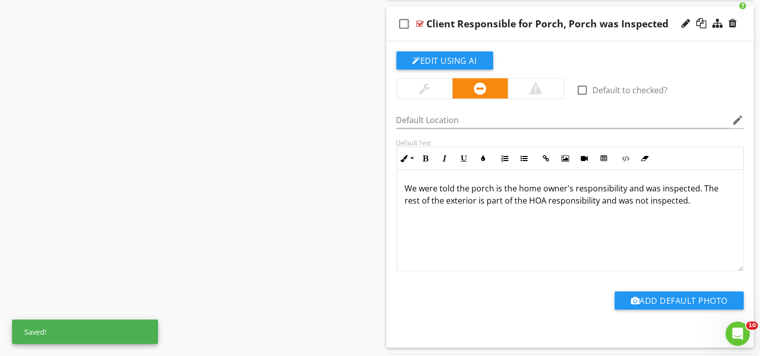
click at [699, 194] on p "We were told the porch is the home owner's responsibility and was inspected. Th…" at bounding box center [570, 194] width 331 height 24
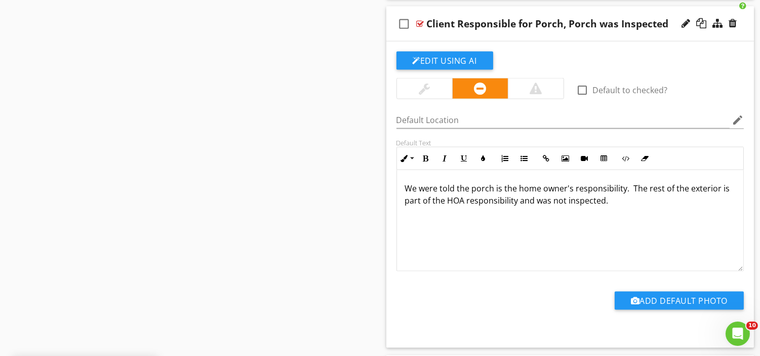
click at [671, 216] on div "We were told the porch is the home owner's responsibility. The rest of the exte…" at bounding box center [570, 220] width 347 height 101
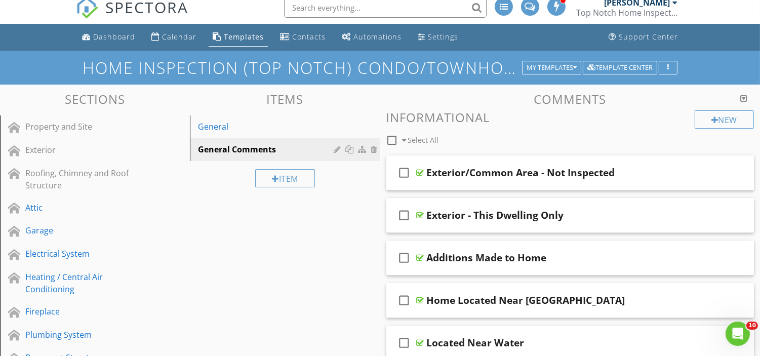
scroll to position [0, 0]
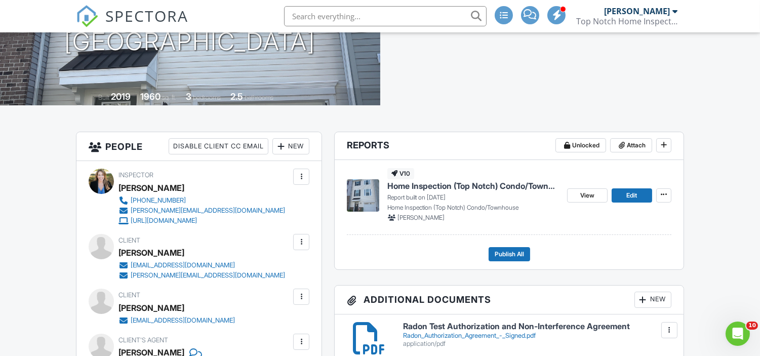
scroll to position [166, 0]
click at [583, 197] on span "View" at bounding box center [587, 195] width 14 height 10
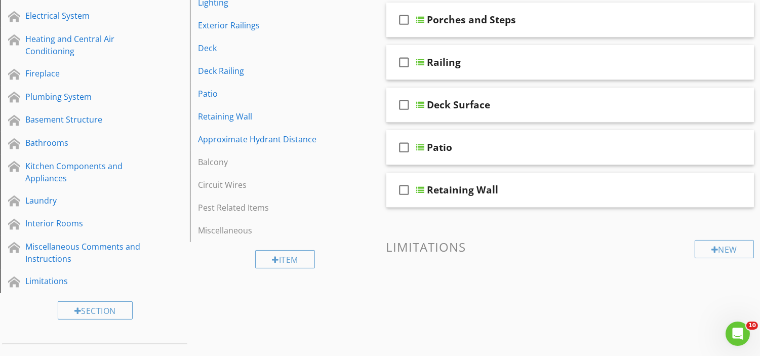
scroll to position [241, 0]
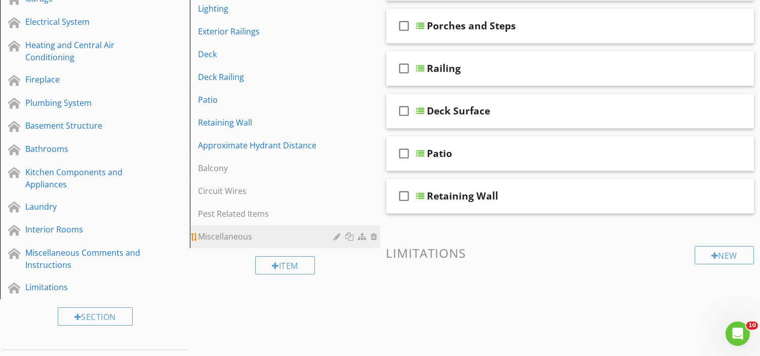
click at [264, 235] on div "Miscellaneous" at bounding box center [267, 236] width 139 height 12
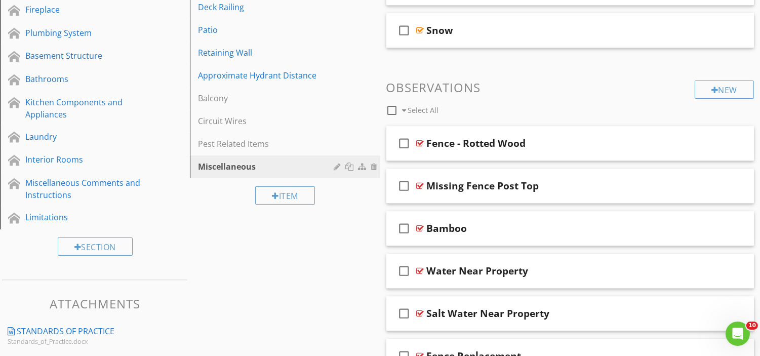
scroll to position [311, 0]
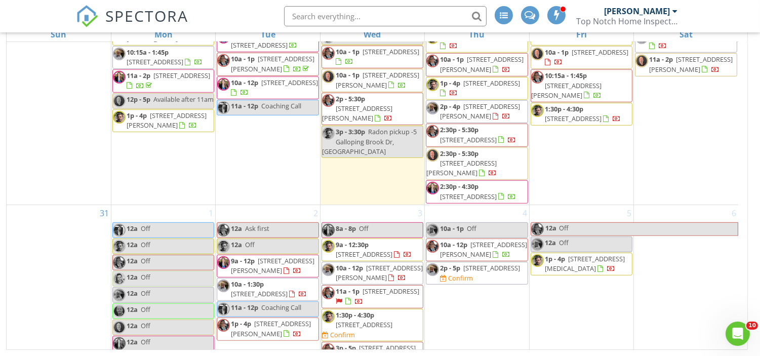
scroll to position [1021, 0]
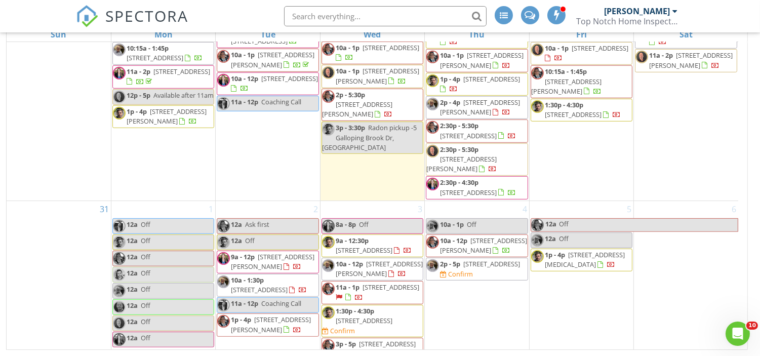
click at [156, 76] on span "[STREET_ADDRESS]" at bounding box center [181, 71] width 57 height 9
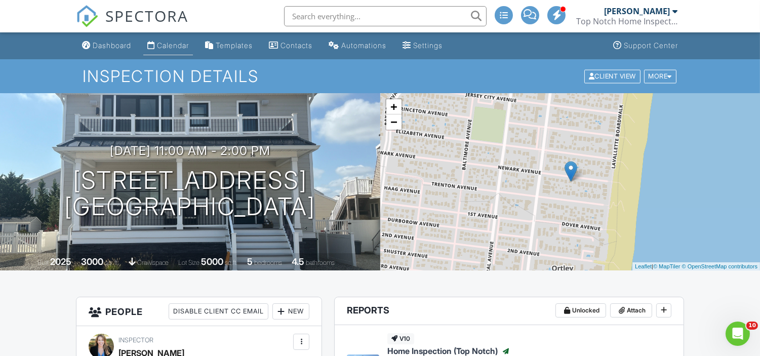
click at [178, 46] on div "Calendar" at bounding box center [173, 45] width 32 height 9
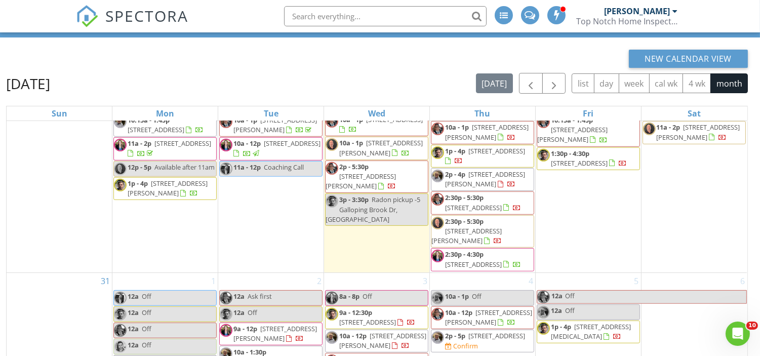
scroll to position [56, 0]
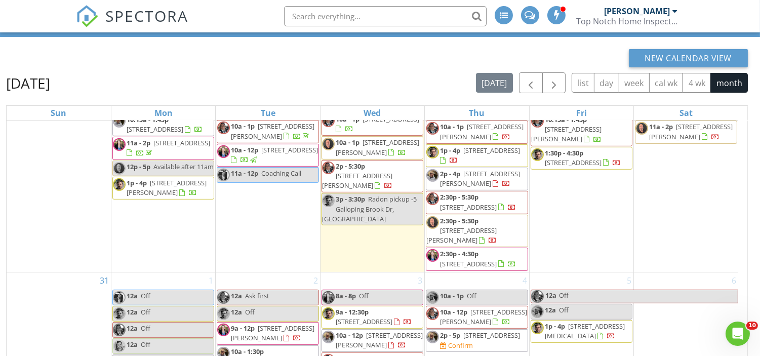
click at [361, 190] on span "30 Sam Dr, Tinton Falls 07724" at bounding box center [357, 180] width 70 height 19
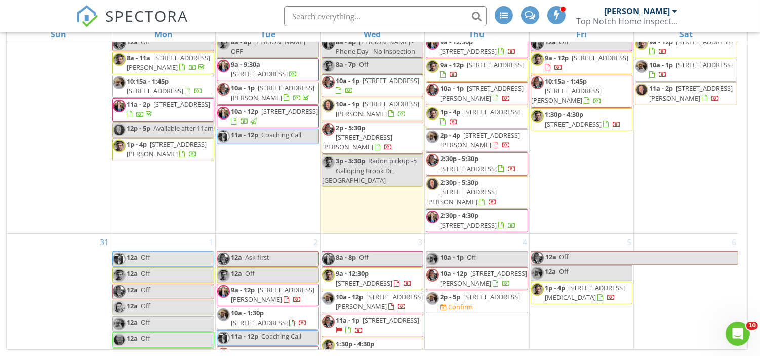
scroll to position [983, 0]
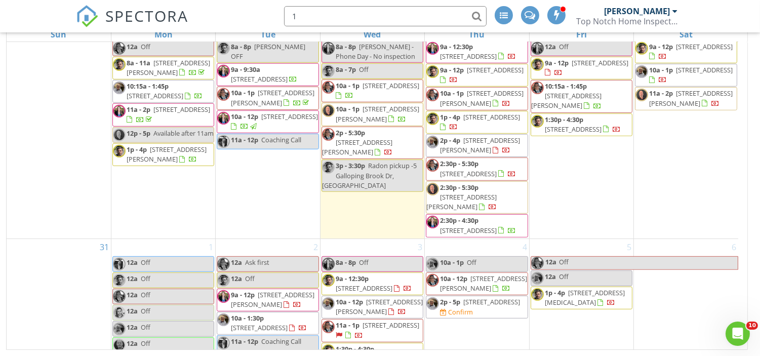
click at [431, 17] on input "1" at bounding box center [385, 16] width 203 height 20
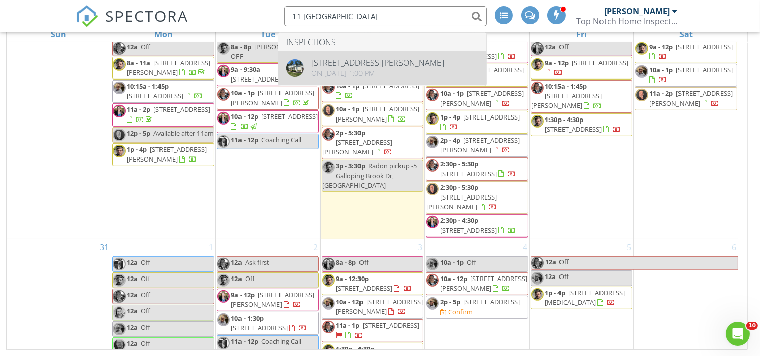
type input "11 Lyon"
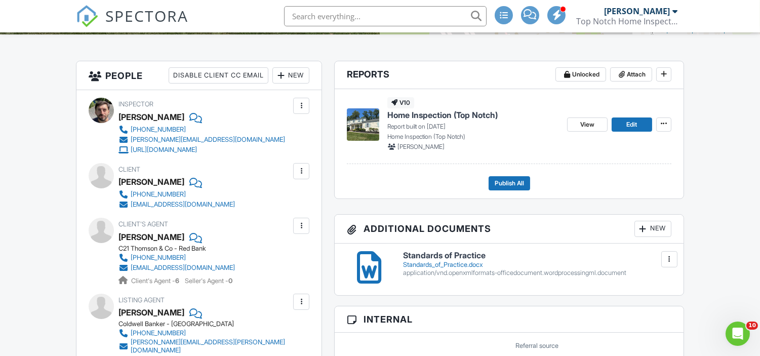
scroll to position [236, 0]
click at [255, 216] on div "Inspector Carl Olivi 732-832-1333 barb.topnotch@gmail.com https://www.topnotchi…" at bounding box center [198, 304] width 245 height 429
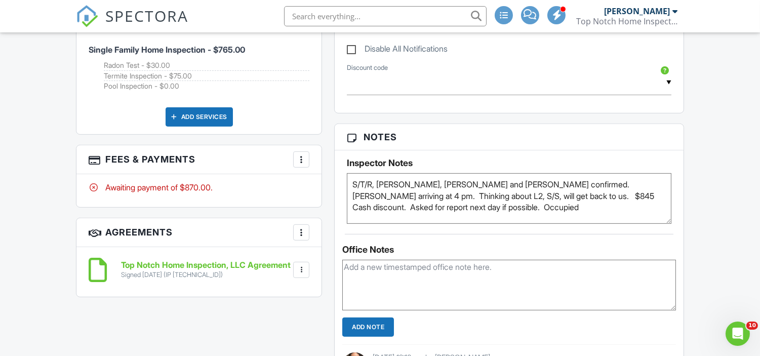
scroll to position [768, 0]
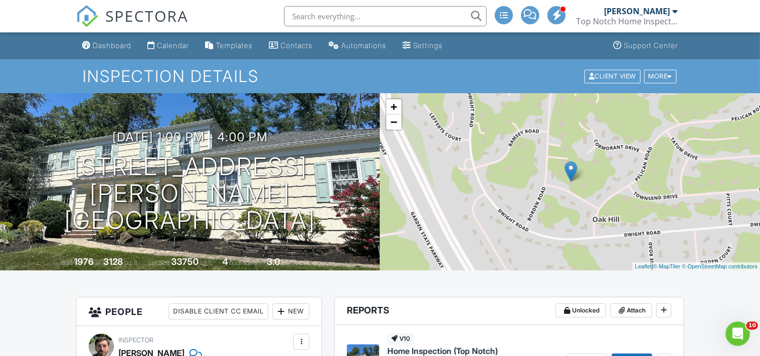
click at [340, 19] on input "text" at bounding box center [385, 16] width 203 height 20
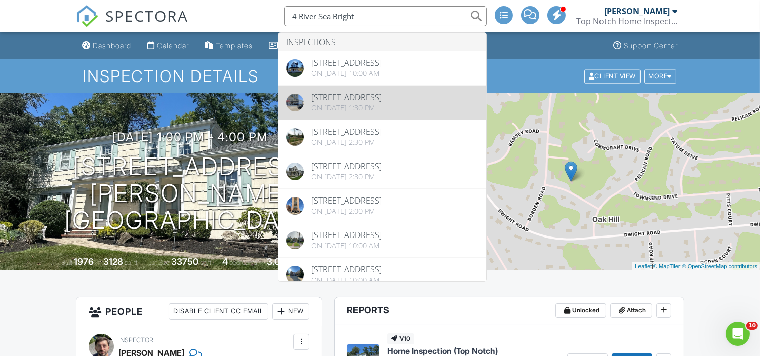
type input "4 River Sea Bright"
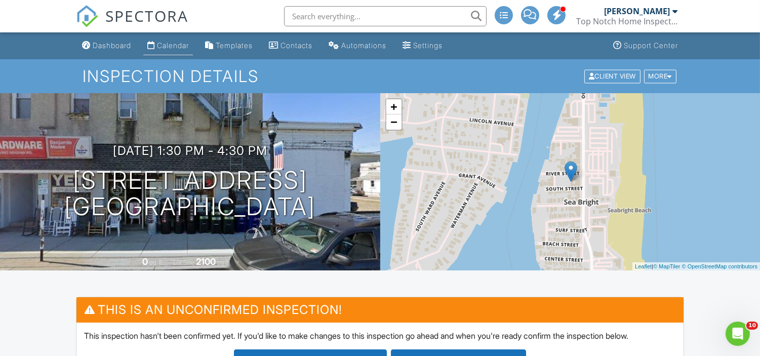
click at [176, 38] on link "Calendar" at bounding box center [168, 45] width 50 height 19
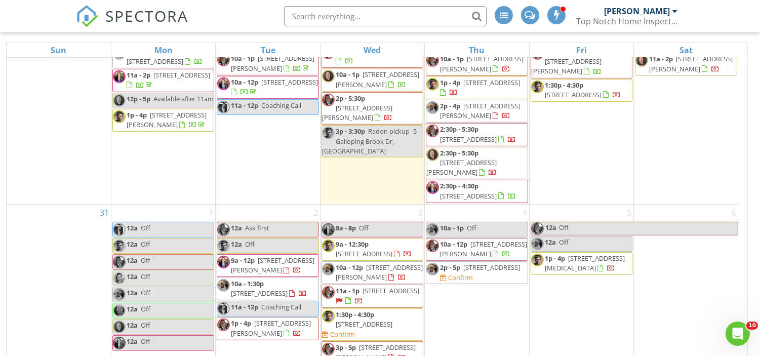
scroll to position [135, 0]
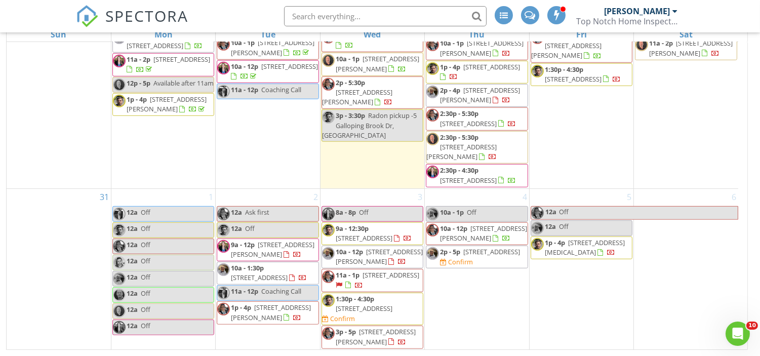
click at [375, 280] on span "20 Stirrup Court, Tinton Falls 07753" at bounding box center [391, 274] width 57 height 9
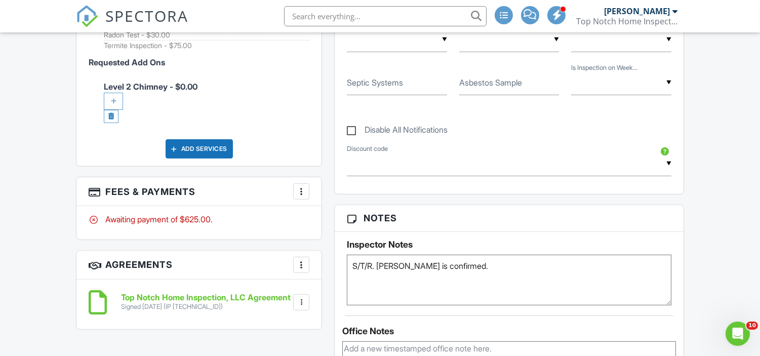
scroll to position [669, 0]
click at [462, 263] on textarea "S/T/R. Pete is confirmed." at bounding box center [509, 279] width 324 height 51
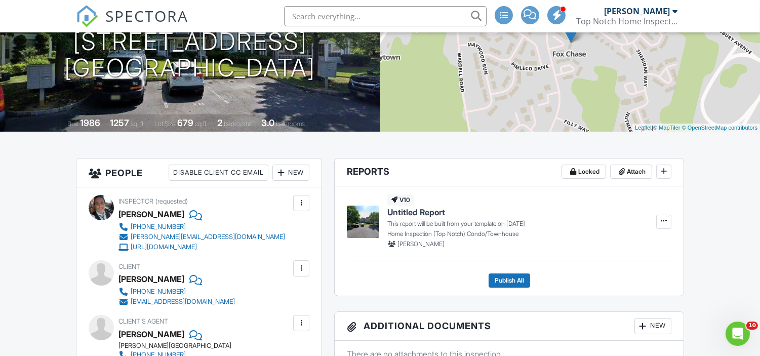
scroll to position [35, 0]
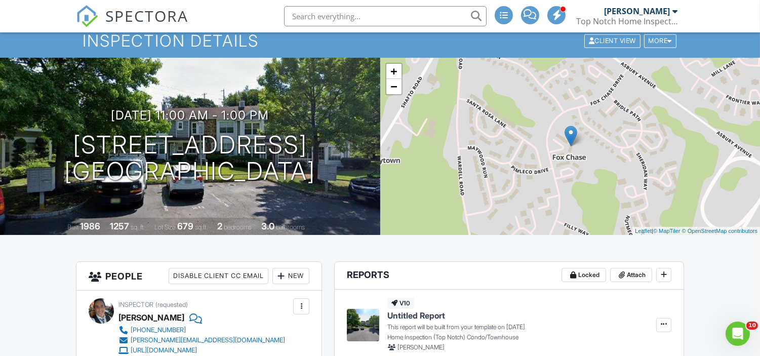
type textarea "S/T/R. Pete is confirmed. Barb is checking on L2 timing with agent."
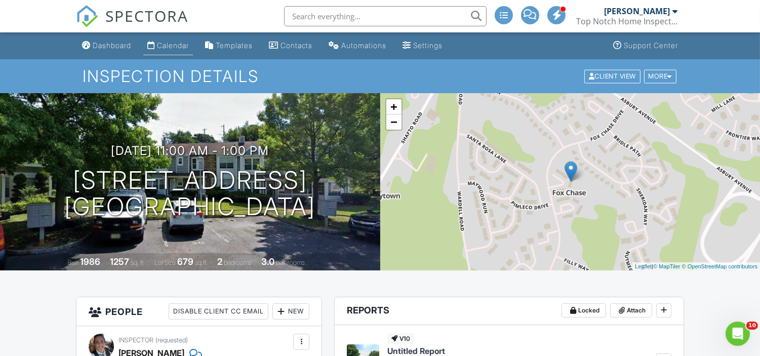
click at [175, 44] on div "Calendar" at bounding box center [173, 45] width 32 height 9
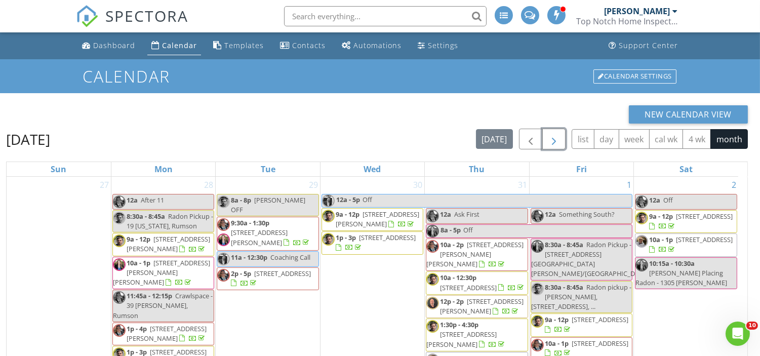
click at [559, 144] on button "button" at bounding box center [554, 139] width 24 height 21
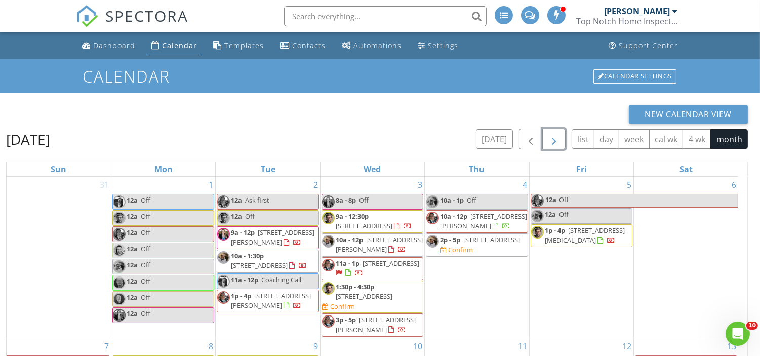
scroll to position [23, 0]
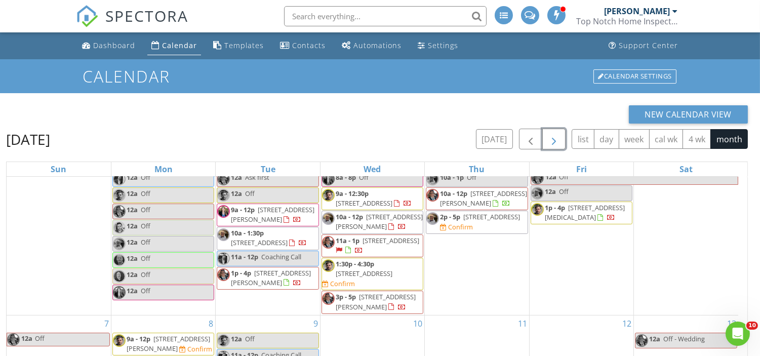
click at [354, 273] on span "4 River St, Sea Bright 07760" at bounding box center [364, 273] width 57 height 9
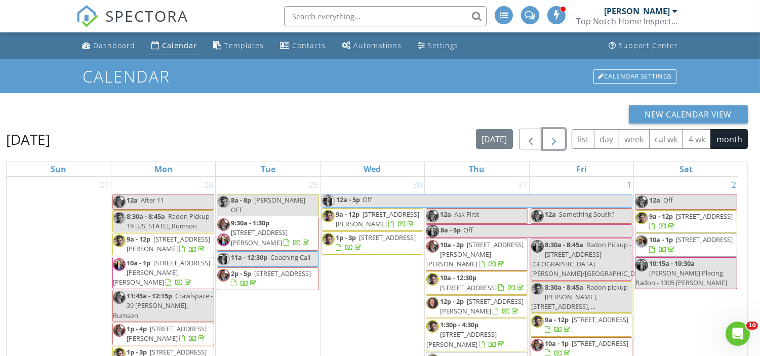
click at [553, 136] on span "button" at bounding box center [554, 139] width 12 height 12
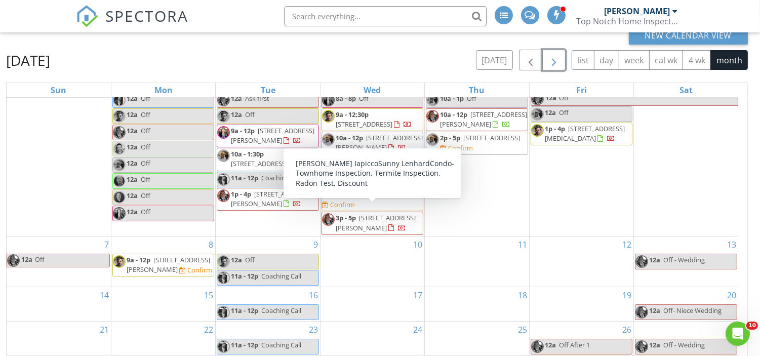
scroll to position [135, 0]
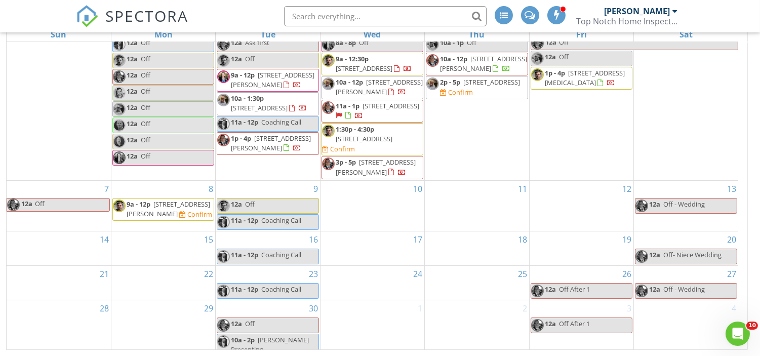
click at [143, 200] on span "9a - 12p" at bounding box center [139, 204] width 24 height 9
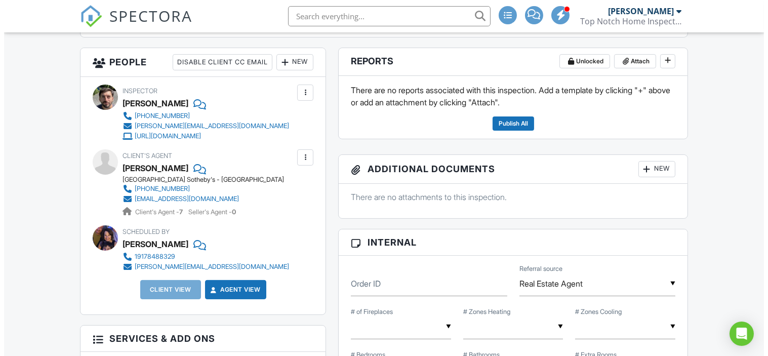
scroll to position [453, 0]
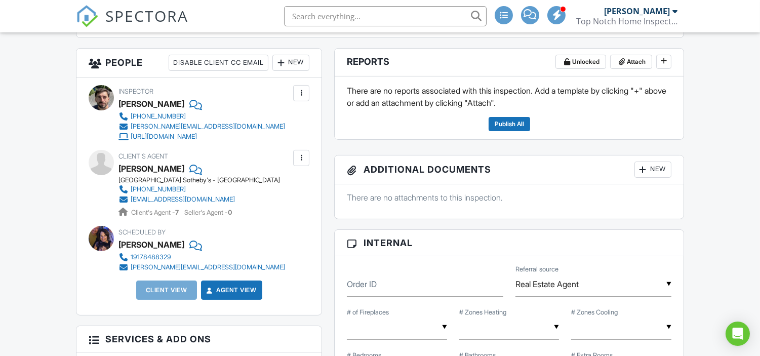
click at [290, 64] on div "New" at bounding box center [290, 63] width 37 height 16
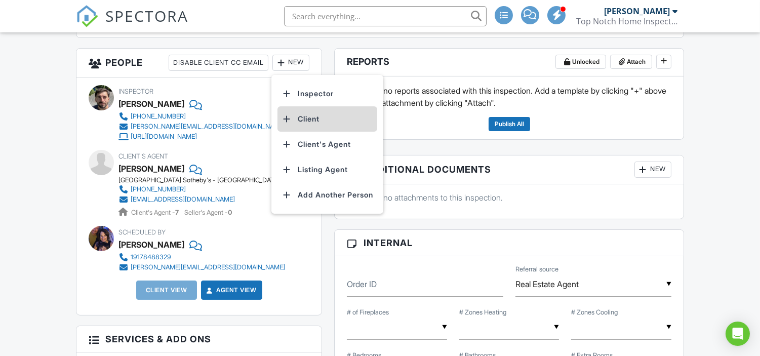
click at [313, 121] on li "Client" at bounding box center [327, 118] width 100 height 25
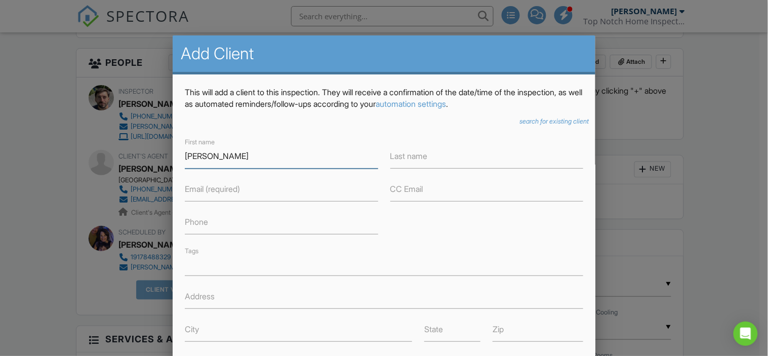
type input "[PERSON_NAME]"
paste input "[PERSON_NAME]"
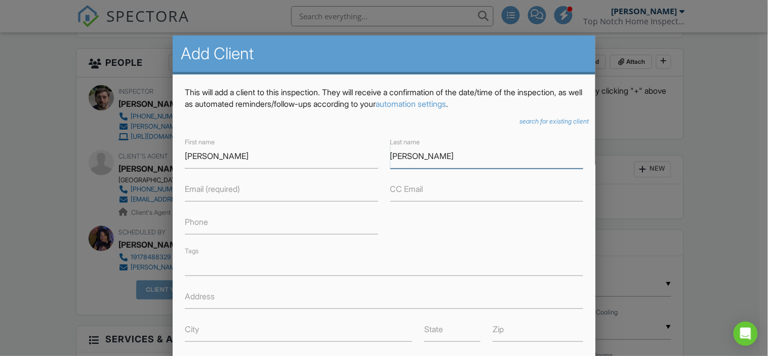
drag, startPoint x: 407, startPoint y: 152, endPoint x: 336, endPoint y: 146, distance: 71.1
click at [336, 146] on div "First name [PERSON_NAME] Last name [PERSON_NAME] Email (required) CC Email Phon…" at bounding box center [384, 239] width 410 height 206
type input "[PERSON_NAME]"
click at [202, 299] on label "Address" at bounding box center [200, 296] width 30 height 11
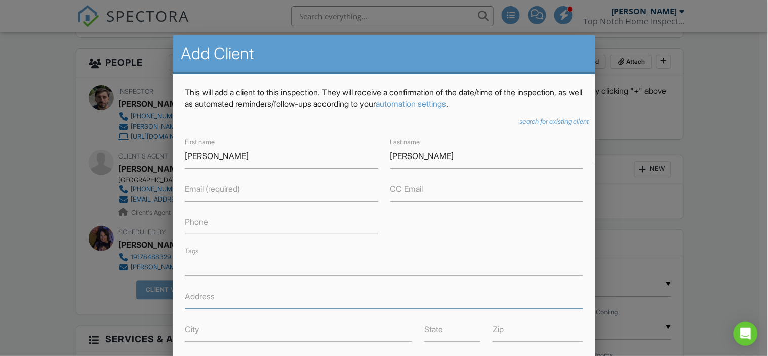
click at [202, 299] on input "Address" at bounding box center [384, 296] width 398 height 25
paste input "[STREET_ADDRESS]"
type input "[STREET_ADDRESS]"
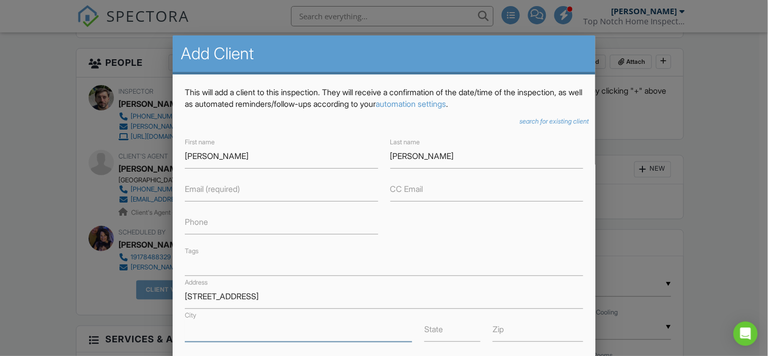
click at [235, 329] on input "City" at bounding box center [298, 329] width 227 height 25
type input "Hazlet"
type input "NJ"
click at [216, 190] on label "Email (required)" at bounding box center [212, 188] width 55 height 11
click at [216, 190] on input "Email (required)" at bounding box center [281, 189] width 193 height 25
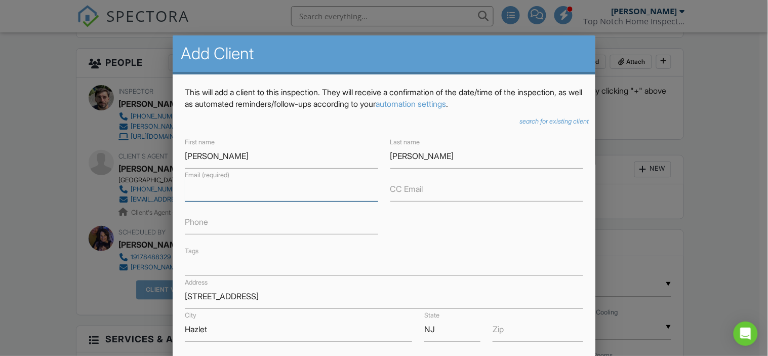
paste input "bkirchoff80@gmail.com"
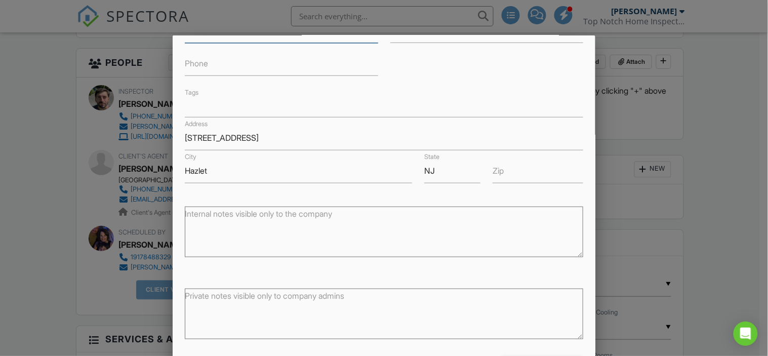
scroll to position [176, 0]
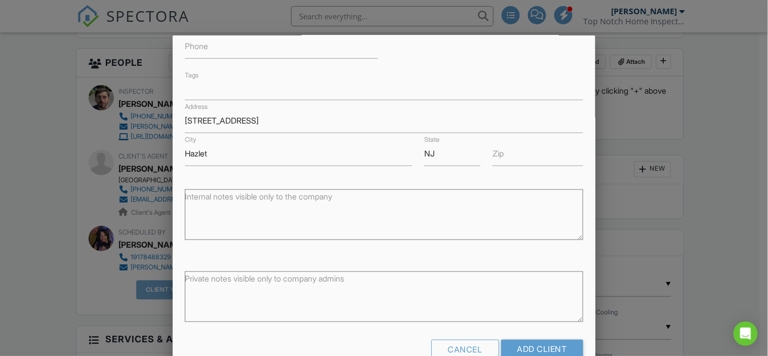
type input "bkirchoff80@gmail.com"
click at [529, 157] on input "Zip" at bounding box center [538, 153] width 91 height 25
type input "07737"
click at [527, 347] on input "Add Client" at bounding box center [542, 349] width 82 height 18
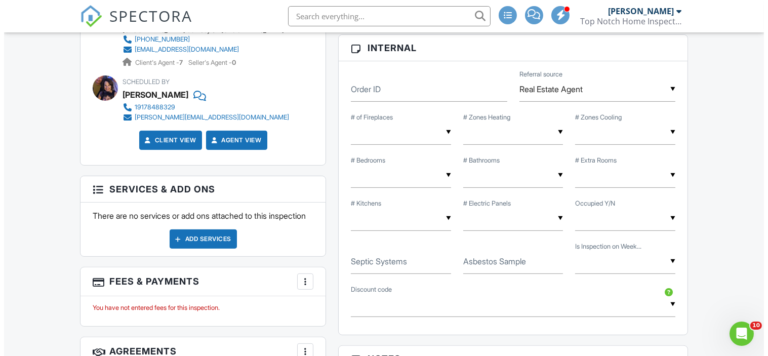
scroll to position [642, 0]
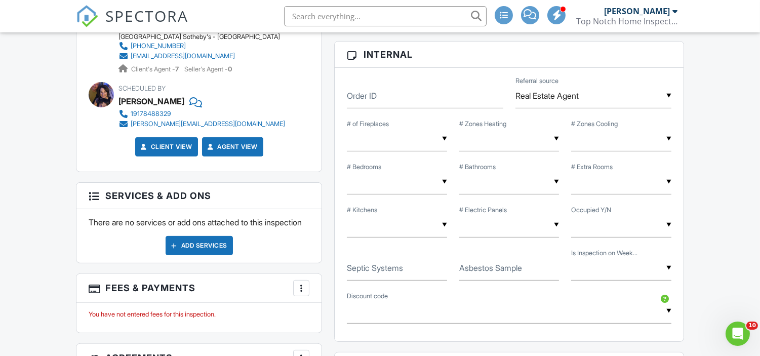
click at [203, 255] on div "Add Services" at bounding box center [199, 245] width 67 height 19
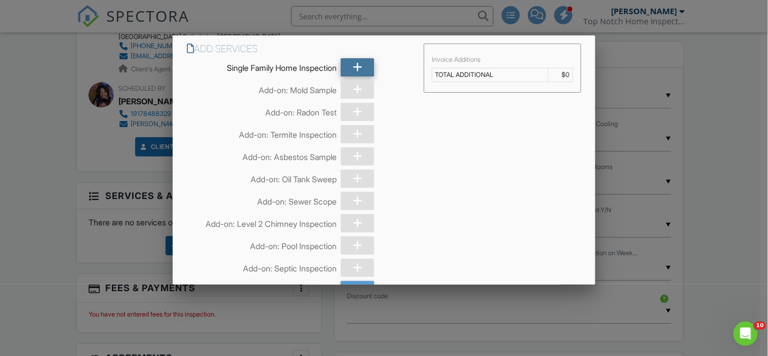
click at [356, 67] on icon at bounding box center [358, 67] width 10 height 18
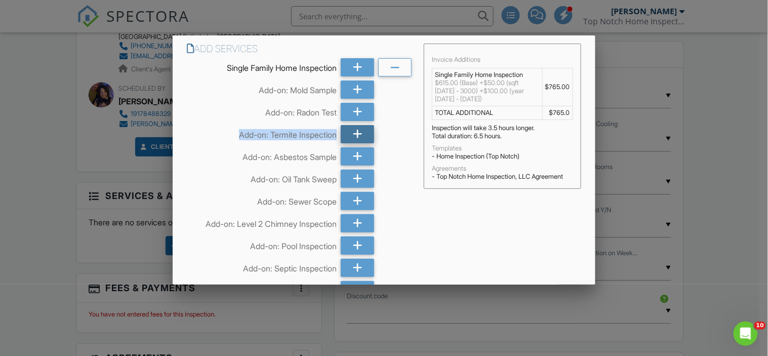
drag, startPoint x: 356, startPoint y: 107, endPoint x: 354, endPoint y: 137, distance: 29.9
click at [354, 137] on icon at bounding box center [358, 134] width 10 height 18
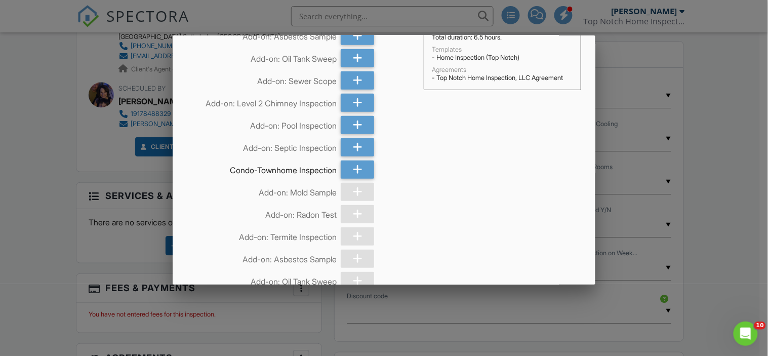
scroll to position [0, 0]
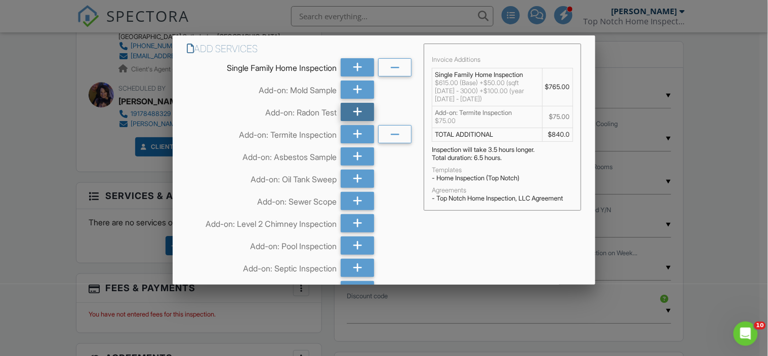
click at [356, 111] on icon at bounding box center [358, 112] width 10 height 18
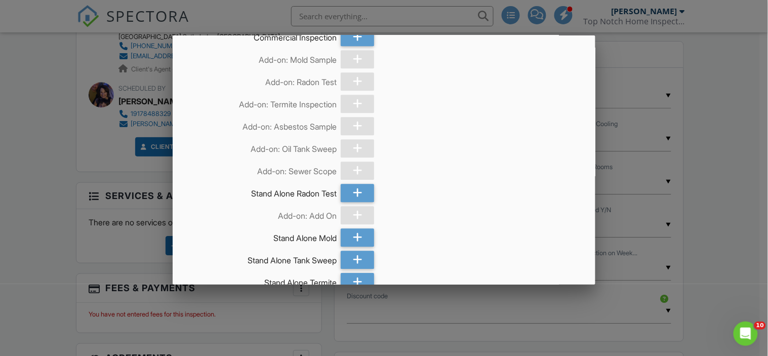
scroll to position [830, 0]
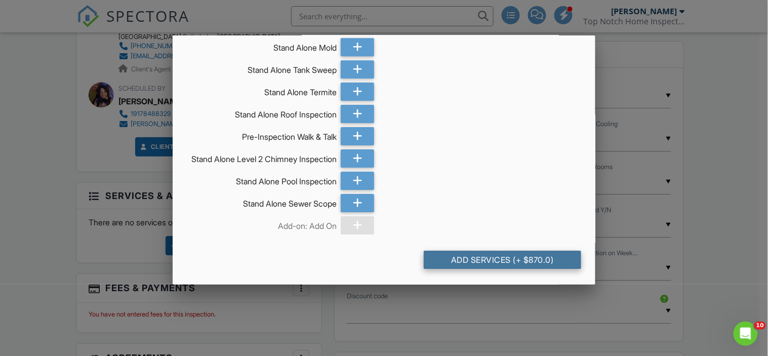
click at [520, 259] on div "Add Services (+ $870.0)" at bounding box center [502, 260] width 157 height 18
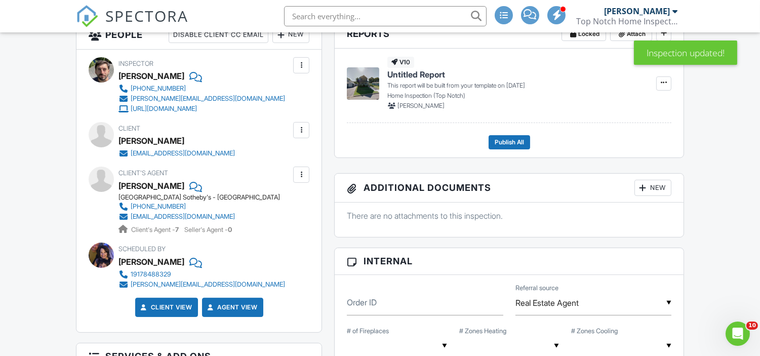
scroll to position [316, 0]
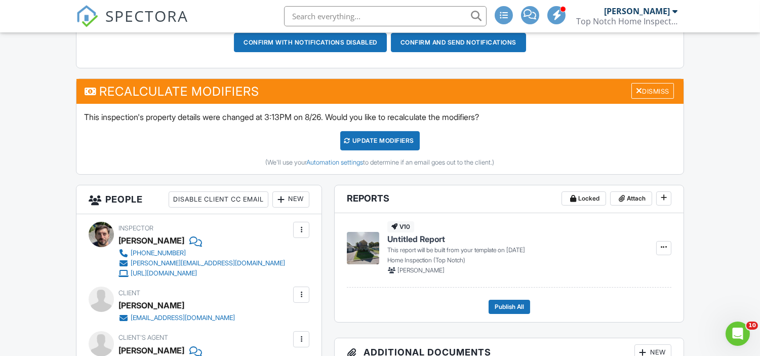
click at [360, 18] on input "text" at bounding box center [385, 16] width 203 height 20
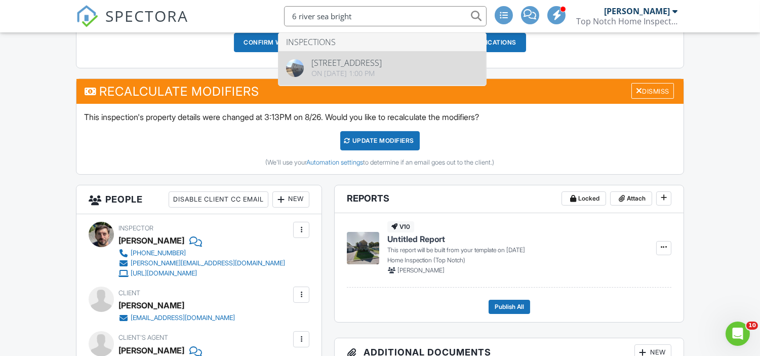
type input "6 river sea bright"
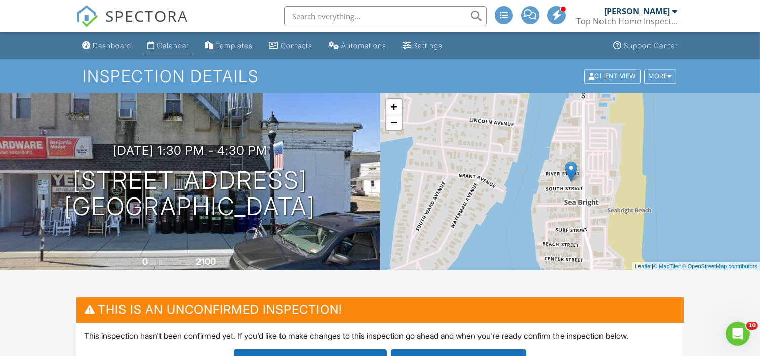
click at [181, 51] on link "Calendar" at bounding box center [168, 45] width 50 height 19
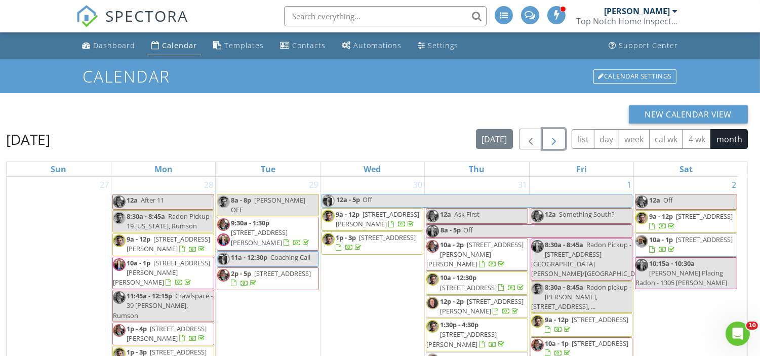
click at [550, 142] on span "button" at bounding box center [554, 139] width 12 height 12
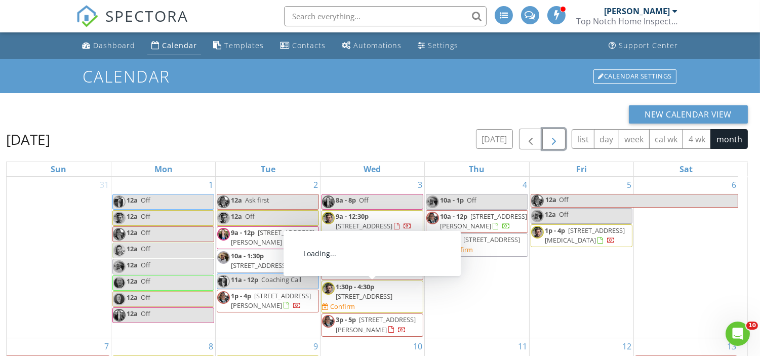
click at [349, 290] on span "1:30p - 4:30p" at bounding box center [355, 286] width 38 height 9
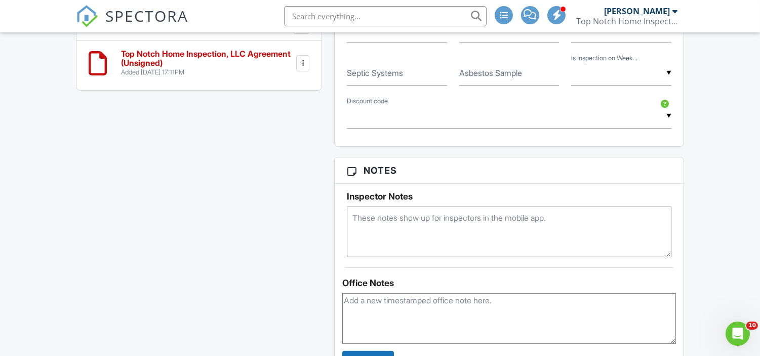
scroll to position [779, 0]
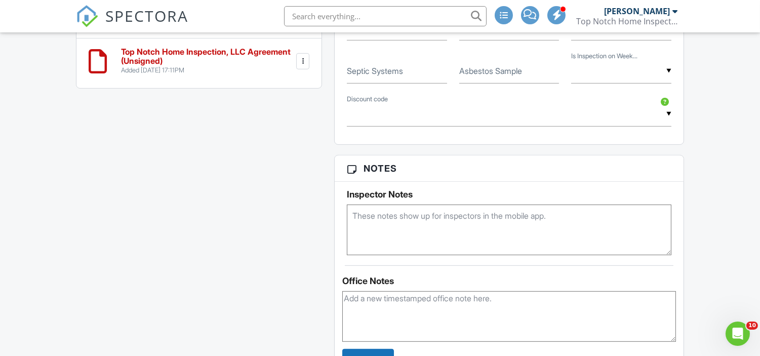
click at [424, 227] on textarea at bounding box center [509, 230] width 324 height 51
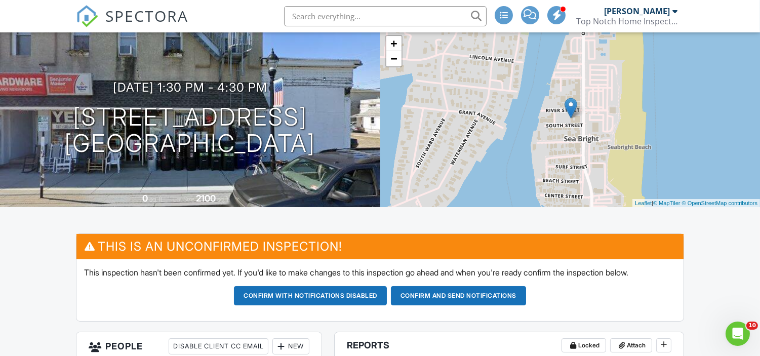
scroll to position [0, 0]
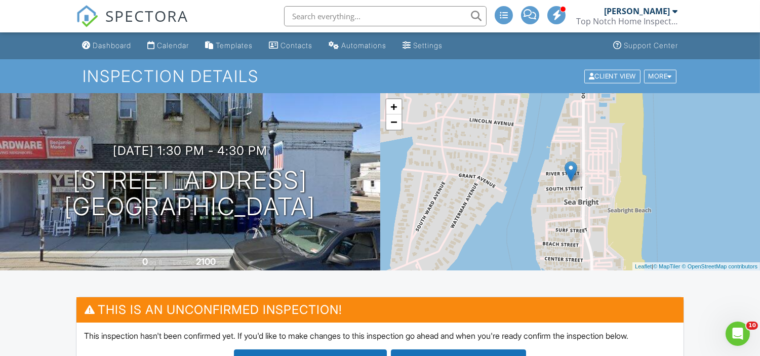
type textarea "S, Client will zelle"
click at [420, 23] on input "text" at bounding box center [385, 16] width 203 height 20
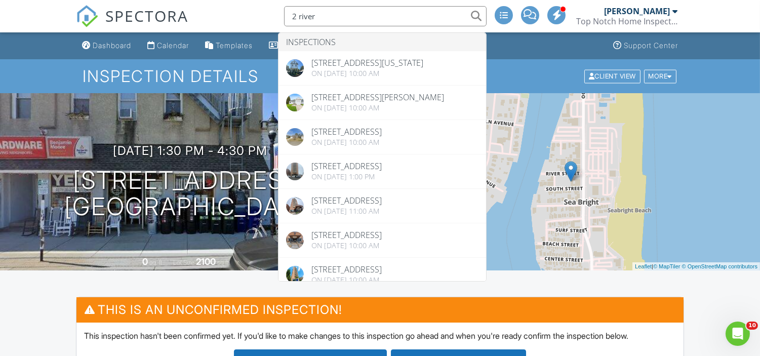
type input "2 river"
click at [221, 17] on div "SPECTORA 2 river Inspections 120 Delaware Ave , Atlantic Highlands, NJ 07716 On…" at bounding box center [380, 16] width 608 height 32
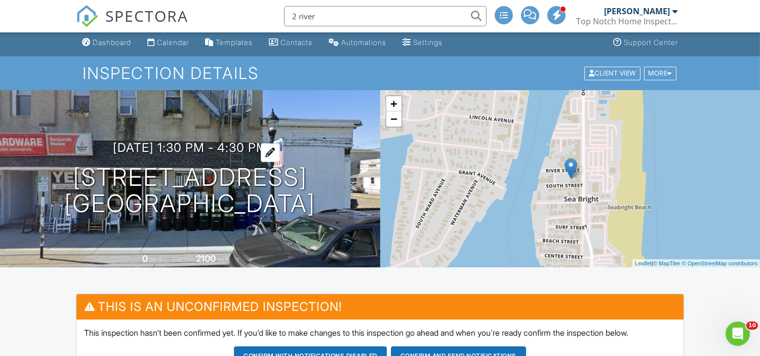
scroll to position [3, 0]
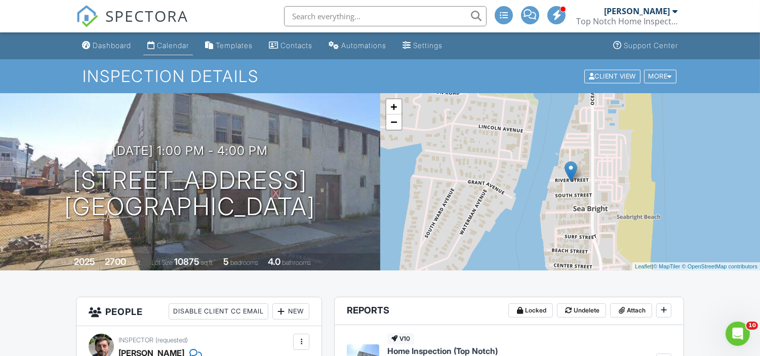
click at [170, 46] on div "Calendar" at bounding box center [173, 45] width 32 height 9
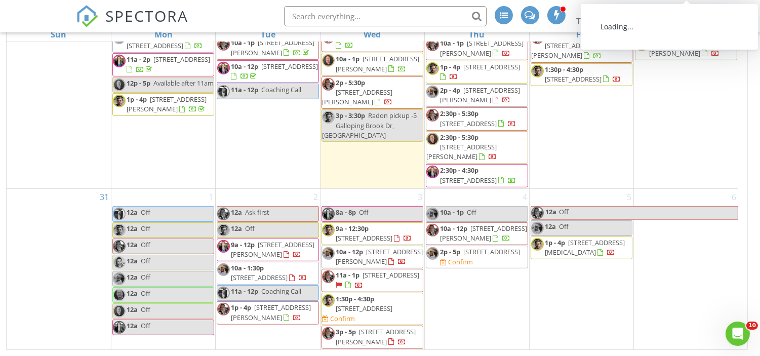
scroll to position [1111, 0]
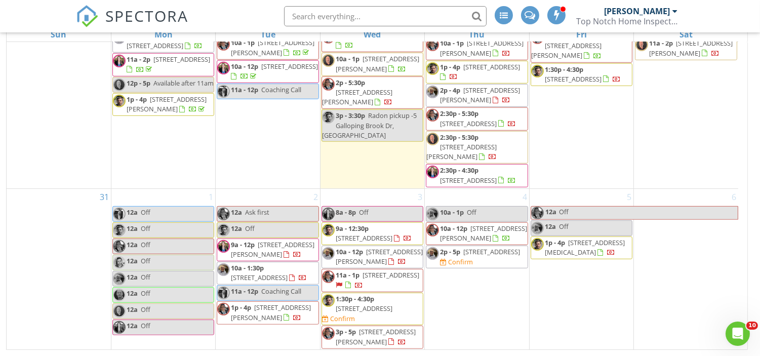
click at [386, 280] on span "20 Stirrup Court, Tinton Falls 07753" at bounding box center [391, 274] width 57 height 9
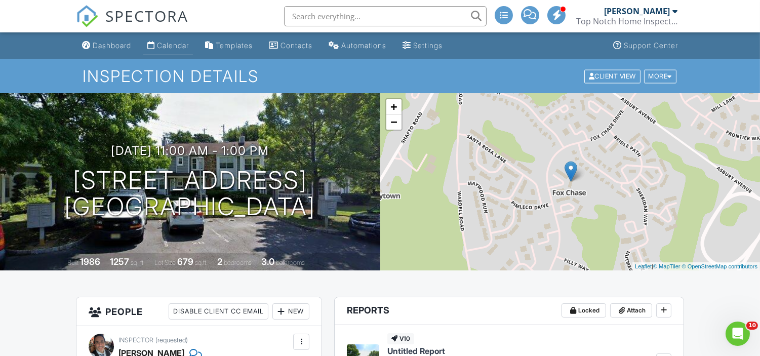
click at [177, 54] on link "Calendar" at bounding box center [168, 45] width 50 height 19
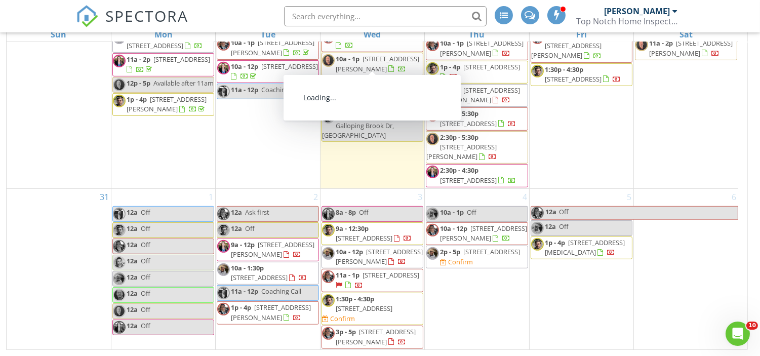
scroll to position [1111, 0]
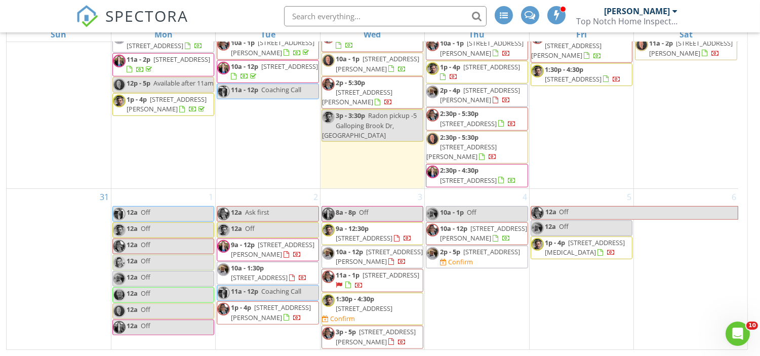
drag, startPoint x: 370, startPoint y: 220, endPoint x: 365, endPoint y: 312, distance: 92.3
click at [365, 312] on span "1:30p - 4:30p 4 River St, Sea Bright 07760 Confirm" at bounding box center [372, 309] width 101 height 30
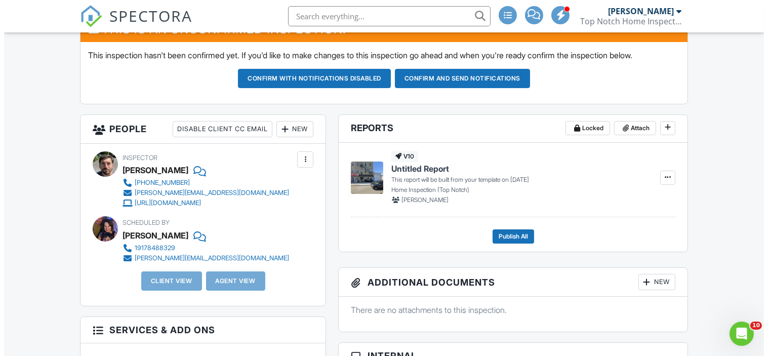
scroll to position [281, 0]
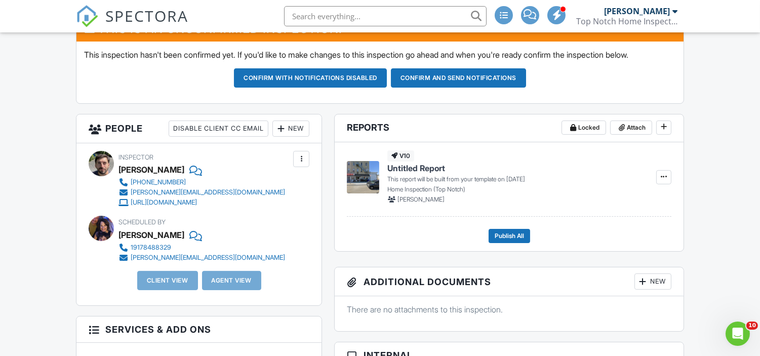
click at [297, 127] on div "New" at bounding box center [290, 129] width 37 height 16
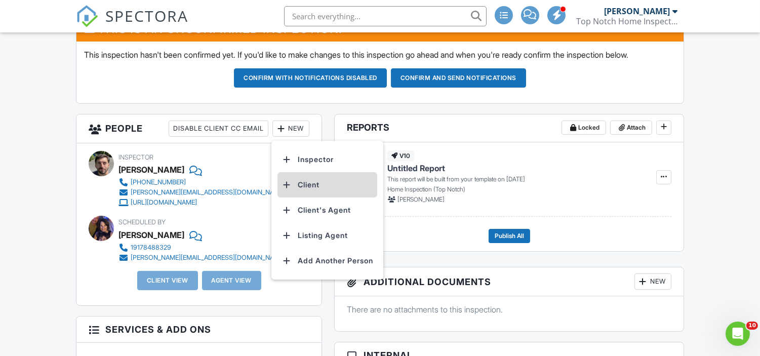
click at [346, 185] on li "Client" at bounding box center [327, 184] width 100 height 25
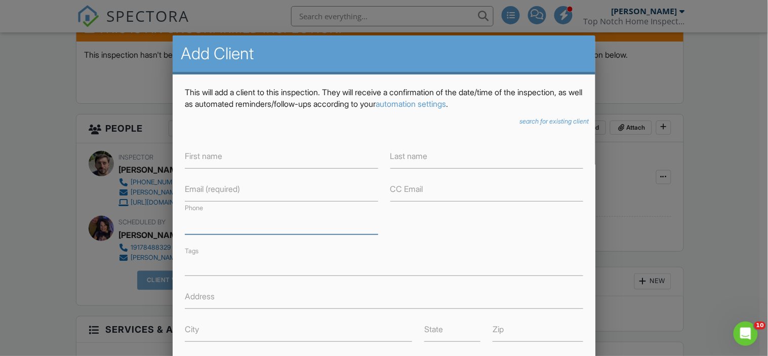
click at [214, 225] on input "Phone" at bounding box center [281, 222] width 193 height 25
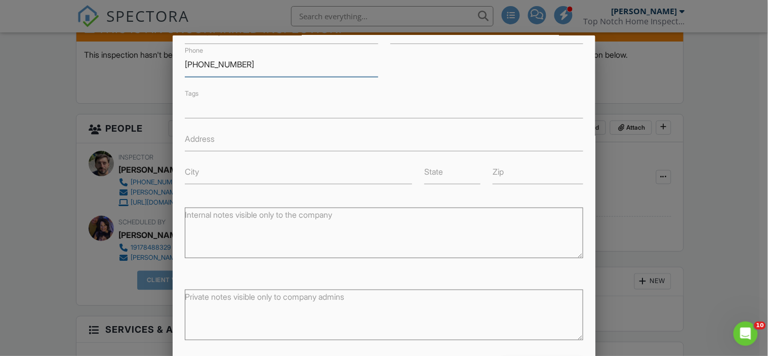
scroll to position [176, 0]
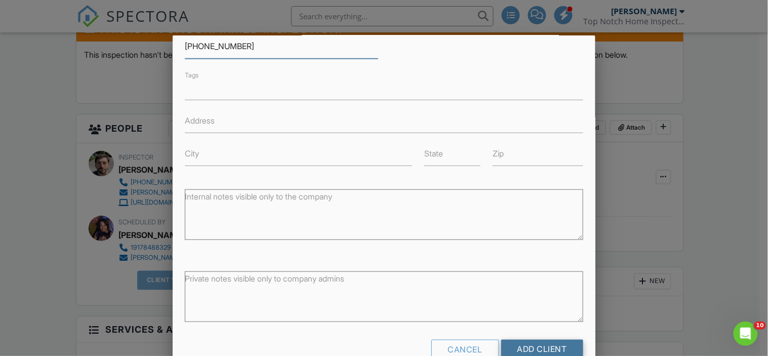
type input "917-375-1513"
click at [520, 345] on input "Add Client" at bounding box center [542, 349] width 82 height 18
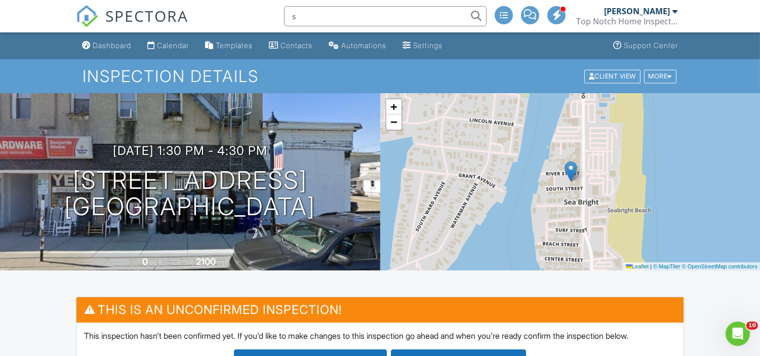
click at [424, 11] on input "s" at bounding box center [385, 16] width 203 height 20
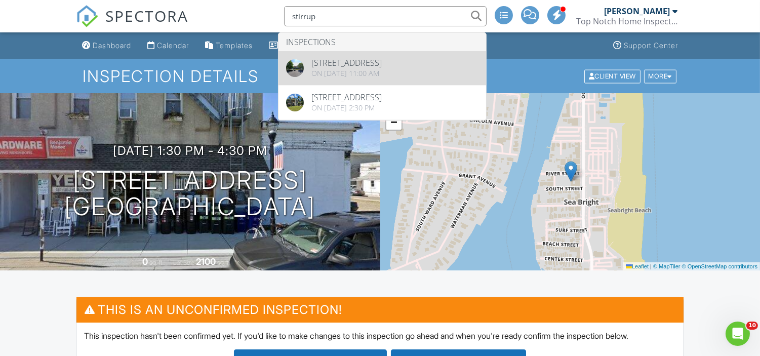
type input "stirrup"
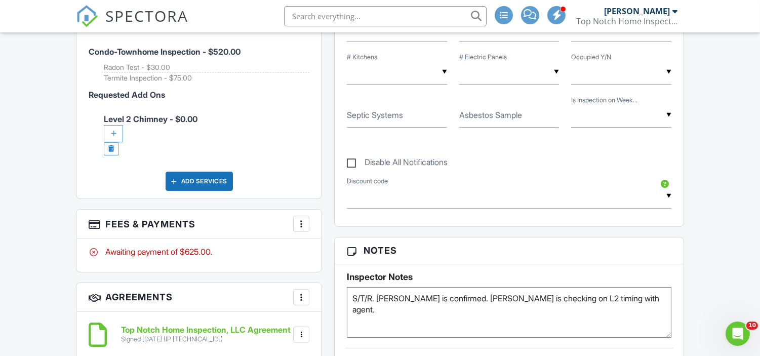
scroll to position [637, 0]
click at [378, 300] on textarea "S/T/R. [PERSON_NAME] is confirmed. [PERSON_NAME] is checking on L2 timing with …" at bounding box center [509, 312] width 324 height 51
click at [630, 297] on textarea "S/T/R. Pete is confirmed. Barb is checking on L2 timing with agent." at bounding box center [509, 312] width 324 height 51
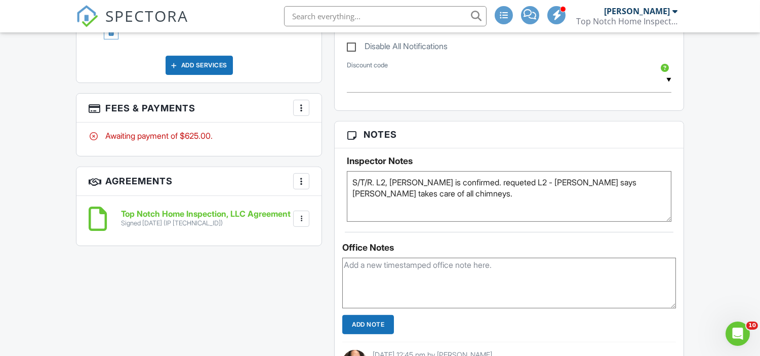
scroll to position [751, 0]
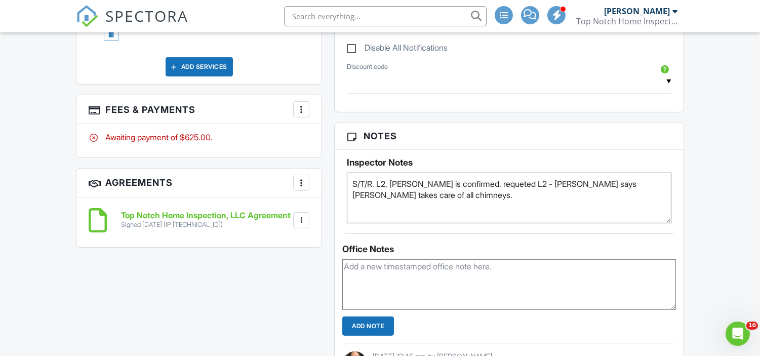
click at [485, 188] on textarea "S/T/R. Pete is confirmed. Barb is checking on L2 timing with agent." at bounding box center [509, 198] width 324 height 51
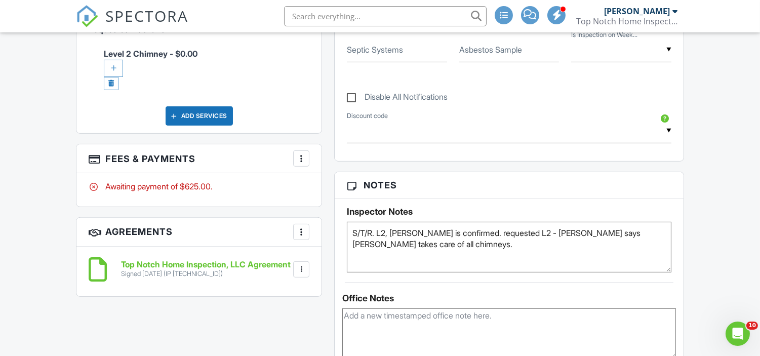
scroll to position [701, 0]
click at [422, 249] on textarea "S/T/R. Pete is confirmed. Barb is checking on L2 timing with agent." at bounding box center [509, 247] width 324 height 51
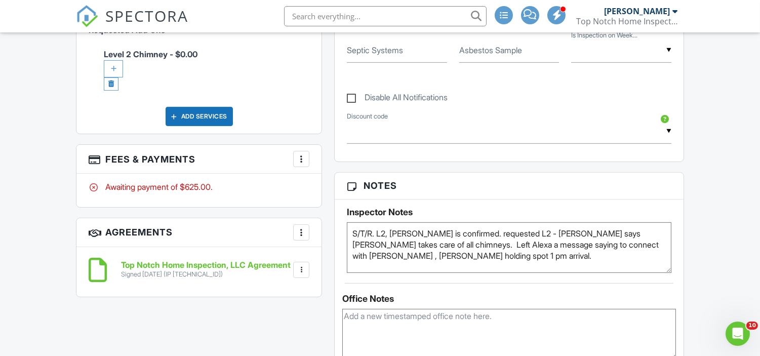
click at [410, 234] on textarea "S/T/R. Pete is confirmed. Barb is checking on L2 timing with agent." at bounding box center [509, 247] width 324 height 51
click at [447, 231] on textarea "S/T/R. Pete is confirmed. Barb is checking on L2 timing with agent." at bounding box center [509, 247] width 324 height 51
click at [500, 270] on textarea "S/T/R. Pete is confirmed. Barb is checking on L2 timing with agent." at bounding box center [509, 247] width 324 height 51
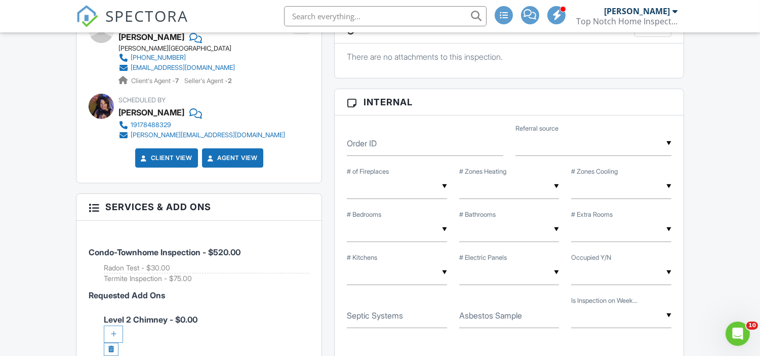
scroll to position [431, 0]
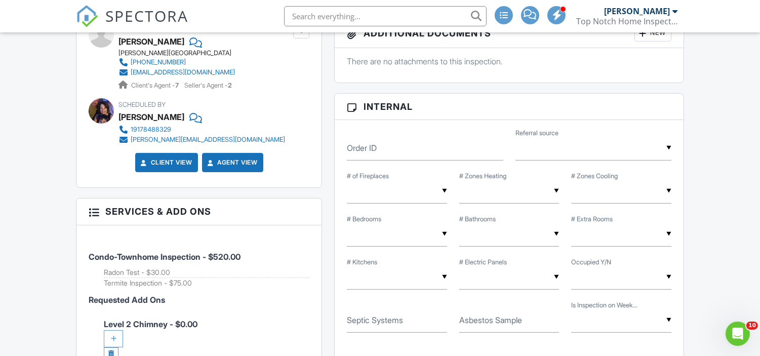
type textarea "S/T/R. L2, Pete, Niche confirmed. requested L2 - Christine says townhouse takes…"
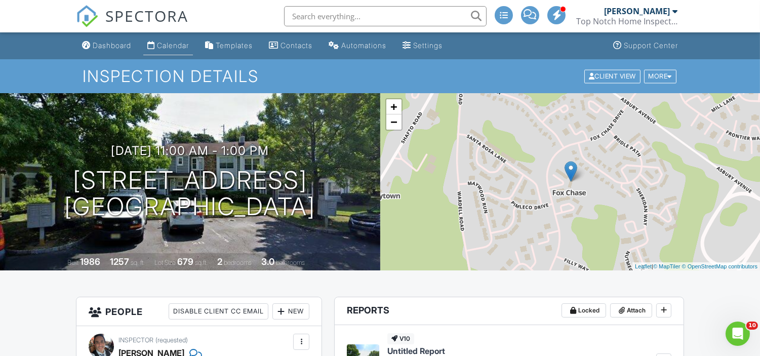
click at [168, 47] on div "Calendar" at bounding box center [173, 45] width 32 height 9
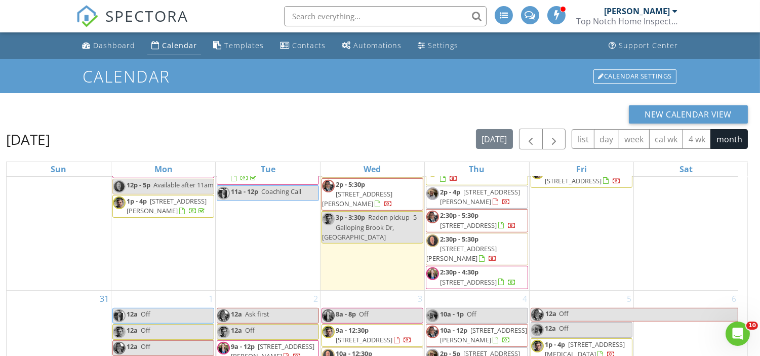
scroll to position [135, 0]
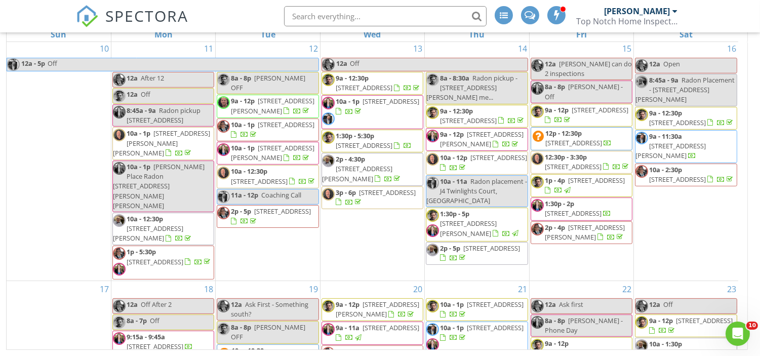
scroll to position [1145, 0]
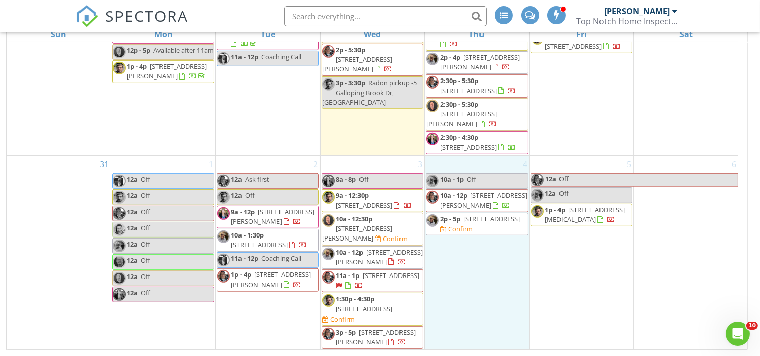
click at [480, 264] on div "4 10a - 1p Off 10a - 12p [STREET_ADDRESS][PERSON_NAME] 2p - 5p [STREET_ADDRESS]…" at bounding box center [477, 253] width 104 height 194
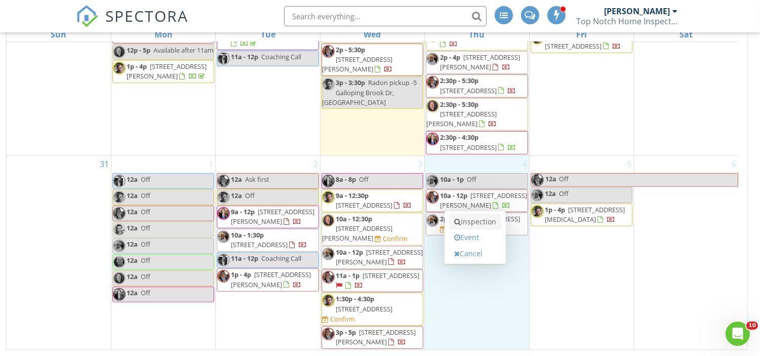
click at [495, 223] on link "Inspection" at bounding box center [475, 222] width 52 height 16
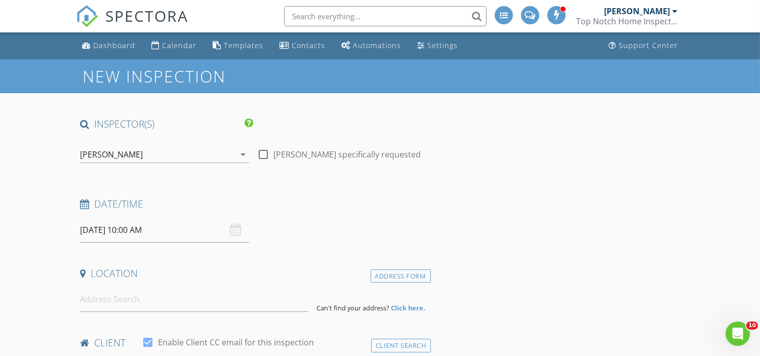
click at [157, 163] on div "[PERSON_NAME] arrow_drop_down" at bounding box center [164, 154] width 169 height 17
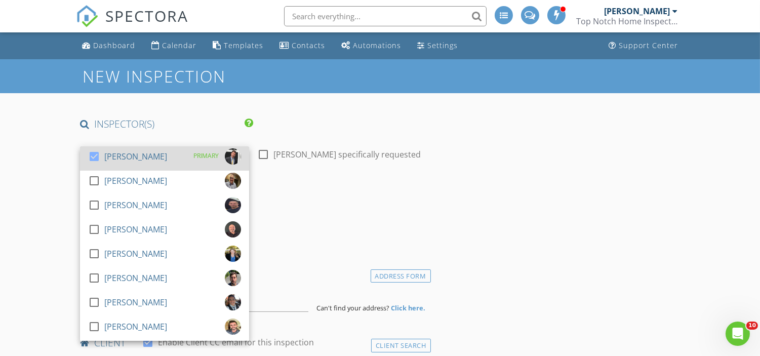
click at [96, 157] on div at bounding box center [94, 156] width 17 height 17
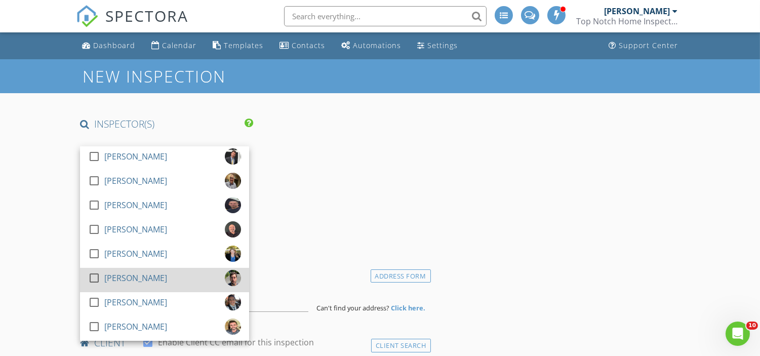
click at [95, 272] on div at bounding box center [94, 277] width 17 height 17
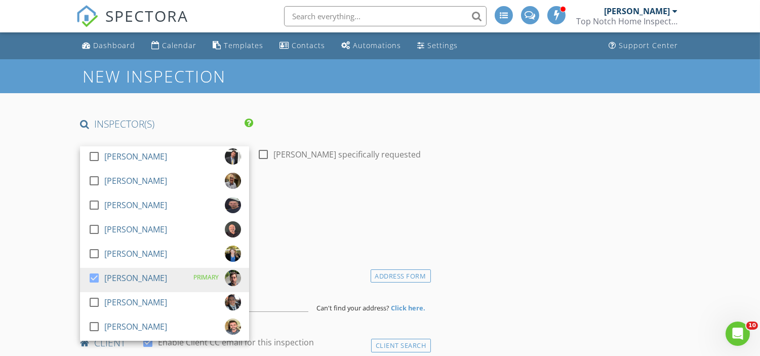
click at [302, 238] on div "Date/Time 09/04/2025 10:00 AM" at bounding box center [253, 219] width 354 height 45
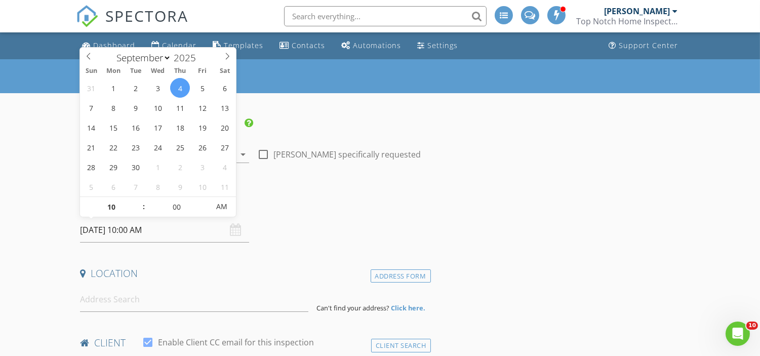
click at [140, 236] on input "[DATE] 10:00 AM" at bounding box center [164, 230] width 169 height 25
type input "09"
type input "[DATE] 9:00 AM"
click at [138, 211] on span at bounding box center [138, 212] width 7 height 10
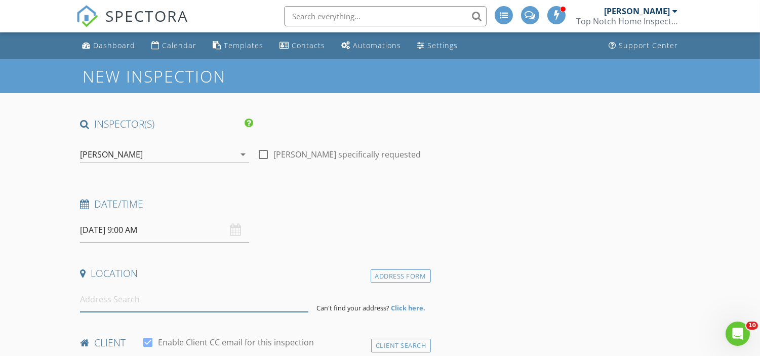
click at [117, 304] on input at bounding box center [194, 299] width 228 height 25
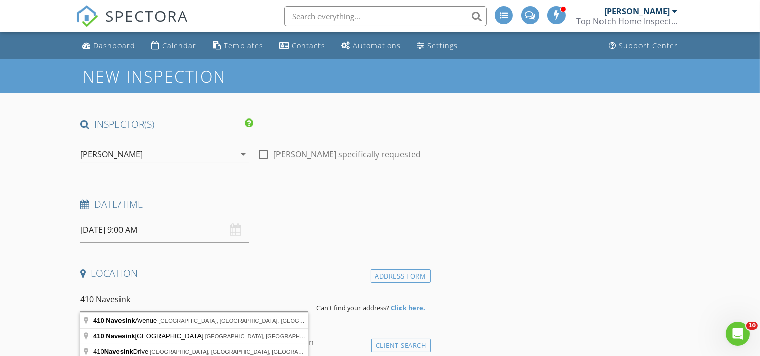
type input "410 Navesink Avenue, Atlantic Highlands, NJ, USA"
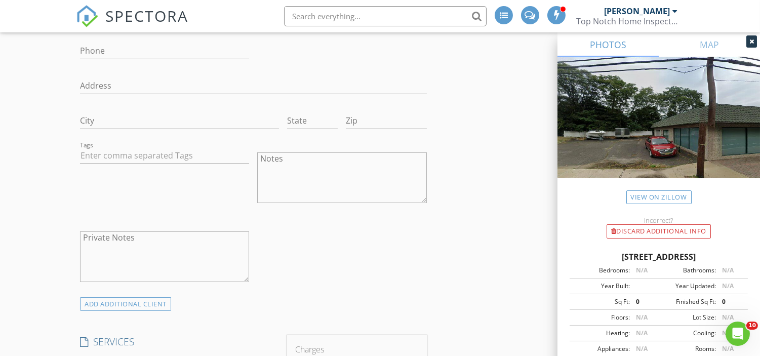
scroll to position [640, 0]
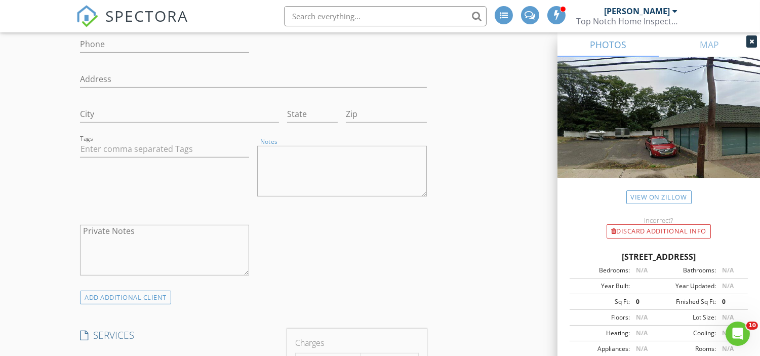
click at [296, 165] on textarea "Notes" at bounding box center [341, 171] width 169 height 51
paste textarea "Navesink Management Enterprises, LLC 318 Ocean Avenue Sea Bright, NJ 07760 732-…"
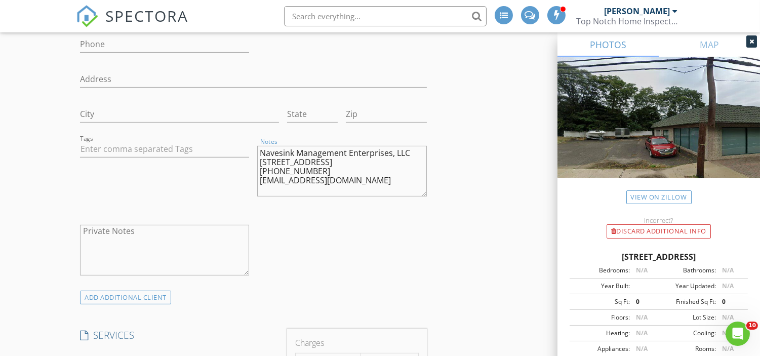
drag, startPoint x: 425, startPoint y: 154, endPoint x: 225, endPoint y: 152, distance: 200.0
click at [225, 152] on div "check_box_outline_blank Client is a Company/Organization First Name Last Name E…" at bounding box center [253, 107] width 354 height 367
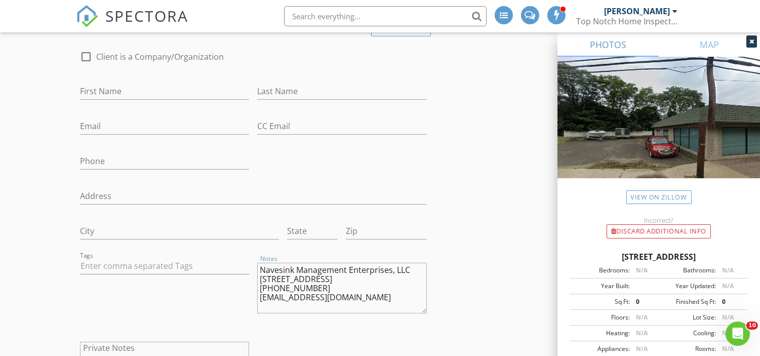
scroll to position [523, 0]
type textarea "Navesink Management Enterprises, LLC 318 Ocean Avenue Sea Bright, NJ 07760 732-…"
click at [137, 92] on input "First Name" at bounding box center [164, 92] width 169 height 17
paste input "Navesink Management Enterprises, LLC"
type input "Navesink Management Enterprises, LLC"
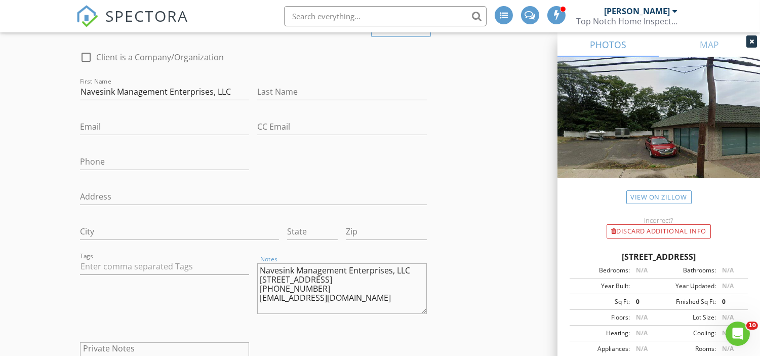
drag, startPoint x: 357, startPoint y: 310, endPoint x: 204, endPoint y: 311, distance: 153.9
click at [204, 311] on div "check_box_outline_blank Client is a Company/Organization First Name Navesink Ma…" at bounding box center [253, 224] width 354 height 367
paste input "[EMAIL_ADDRESS][DOMAIN_NAME]"
click at [118, 125] on input "[EMAIL_ADDRESS][DOMAIN_NAME]" at bounding box center [164, 126] width 169 height 17
type input "[EMAIL_ADDRESS][DOMAIN_NAME]"
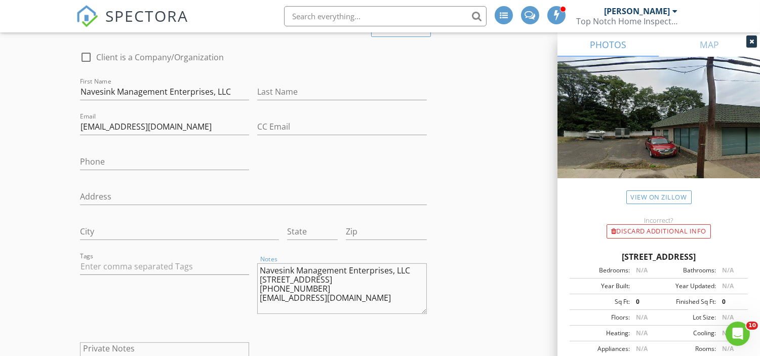
drag, startPoint x: 332, startPoint y: 297, endPoint x: 231, endPoint y: 298, distance: 100.8
click at [231, 298] on div "check_box_outline_blank Client is a Company/Organization First Name Navesink Ma…" at bounding box center [253, 224] width 354 height 367
paste input "732-245-0452"
click at [121, 158] on input "732-245-0452" at bounding box center [164, 161] width 169 height 17
type input "732-245-0452"
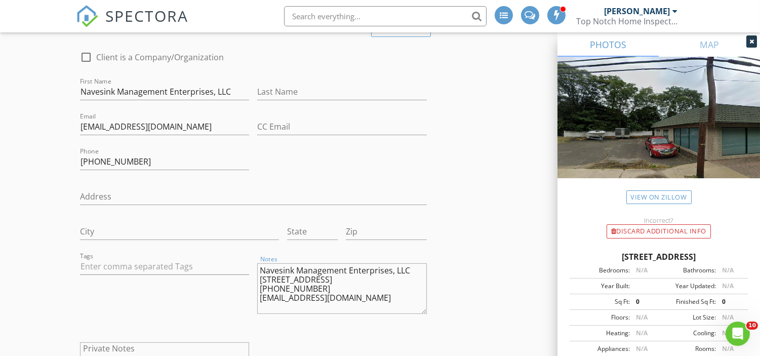
drag, startPoint x: 344, startPoint y: 291, endPoint x: 262, endPoint y: 287, distance: 82.1
click at [262, 287] on textarea "Navesink Management Enterprises, LLC 318 Ocean Avenue Sea Bright, NJ 07760 732-…" at bounding box center [341, 288] width 169 height 51
click at [259, 276] on textarea "Navesink Management Enterprises, LLC 318 Ocean Avenue Sea Bright, NJ 07760 732-…" at bounding box center [341, 288] width 169 height 51
click at [116, 190] on input "Address" at bounding box center [253, 196] width 346 height 17
type input "318 Ocean Ave"
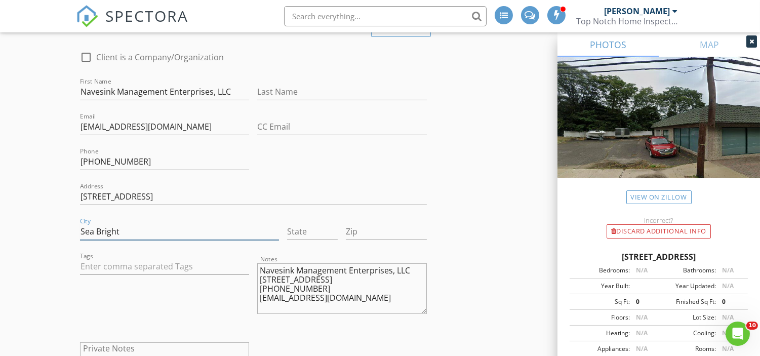
type input "Sea Bright"
type input "NJ"
type input "07760"
drag, startPoint x: 358, startPoint y: 305, endPoint x: 234, endPoint y: 252, distance: 134.3
click at [234, 252] on div "check_box_outline_blank Client is a Company/Organization First Name Navesink Ma…" at bounding box center [253, 224] width 354 height 367
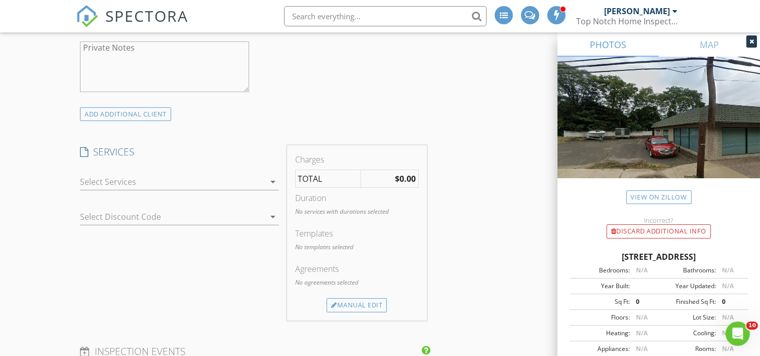
scroll to position [826, 0]
click at [171, 179] on div at bounding box center [172, 179] width 185 height 16
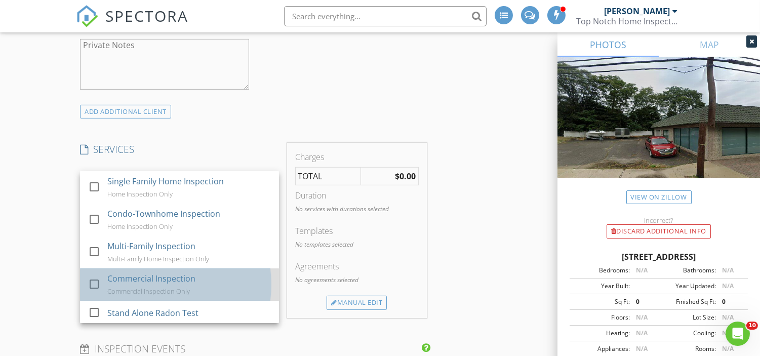
click at [160, 290] on div "Commercial Inspection Only" at bounding box center [148, 291] width 83 height 8
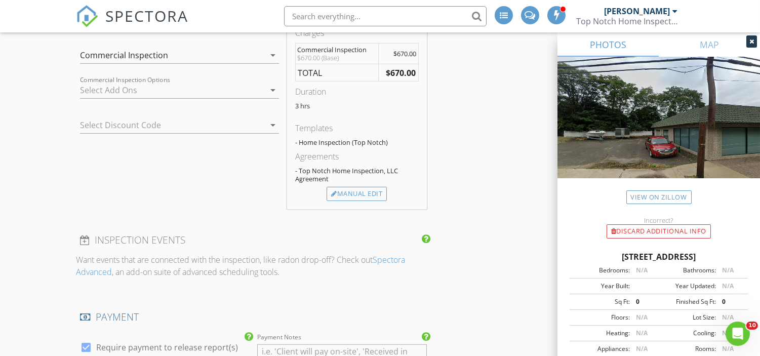
scroll to position [953, 0]
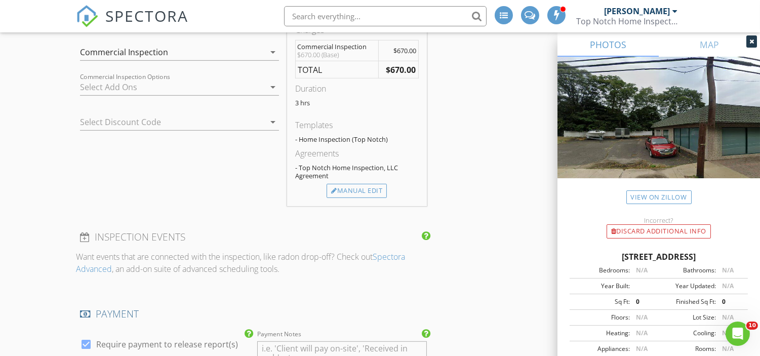
click at [162, 91] on div at bounding box center [172, 87] width 185 height 16
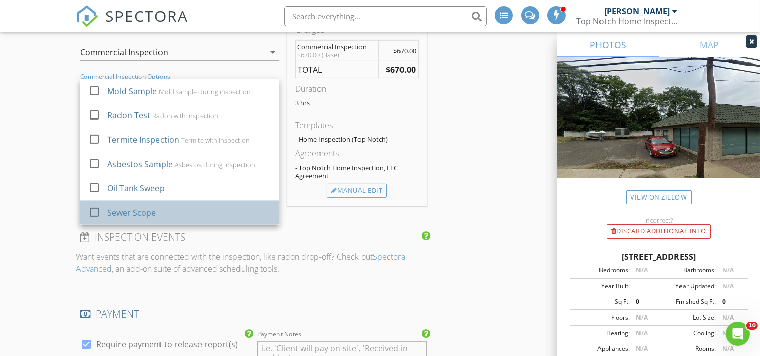
click at [145, 209] on div "Sewer Scope" at bounding box center [131, 213] width 49 height 12
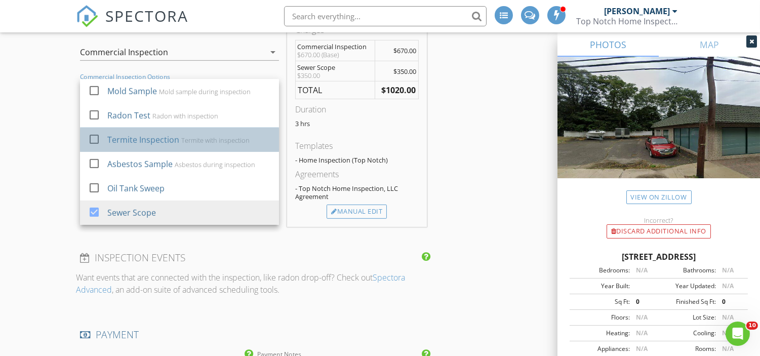
click at [171, 145] on div "Termite Inspection" at bounding box center [143, 140] width 72 height 12
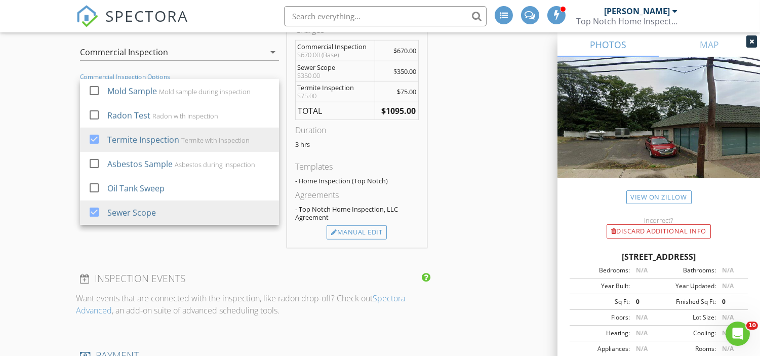
click at [453, 183] on div "INSPECTOR(S) check_box_outline_blank James Ciatto check_box_outline_blank David…" at bounding box center [380, 258] width 608 height 2186
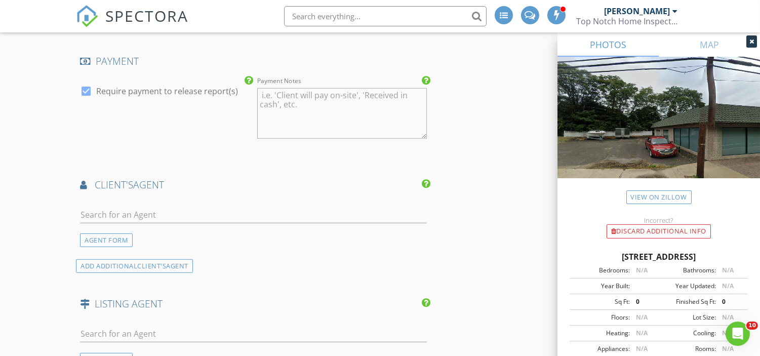
scroll to position [1248, 0]
click at [170, 219] on input "C" at bounding box center [253, 214] width 346 height 17
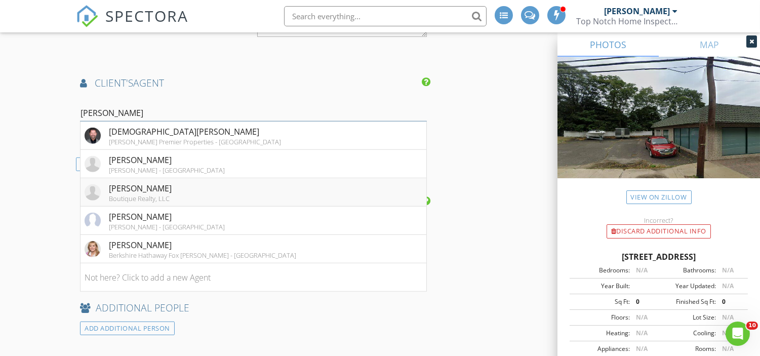
scroll to position [1330, 0]
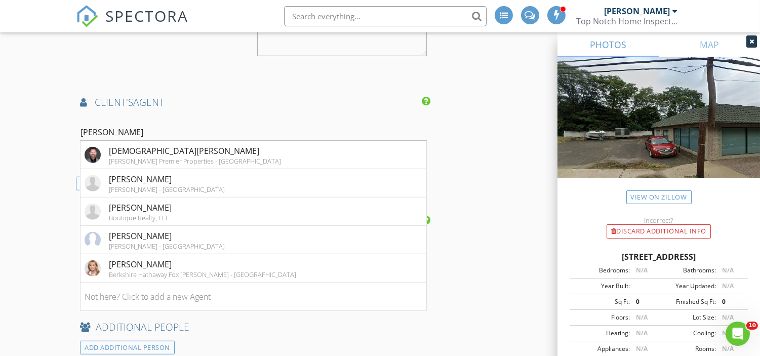
drag, startPoint x: 115, startPoint y: 132, endPoint x: 22, endPoint y: 130, distance: 93.7
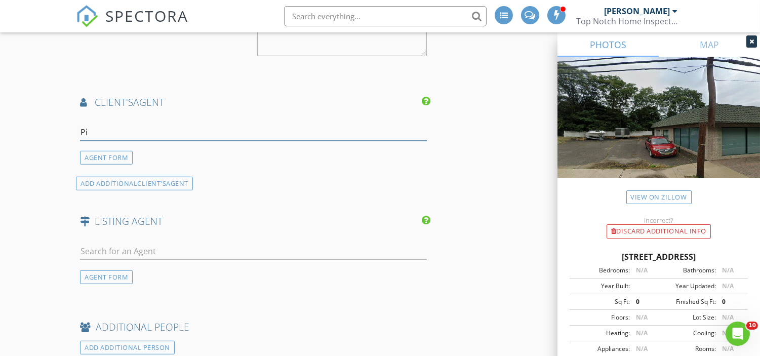
type input "P"
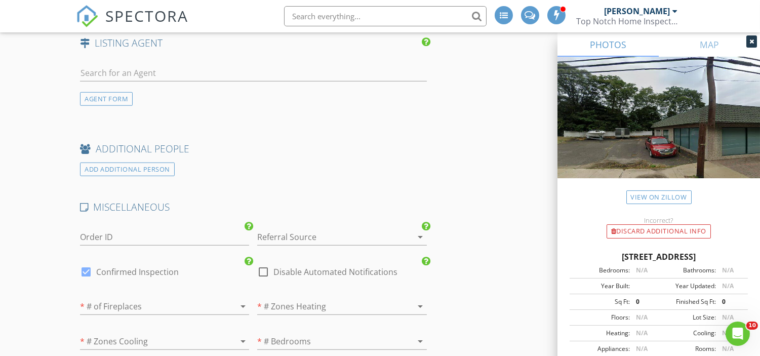
scroll to position [1555, 0]
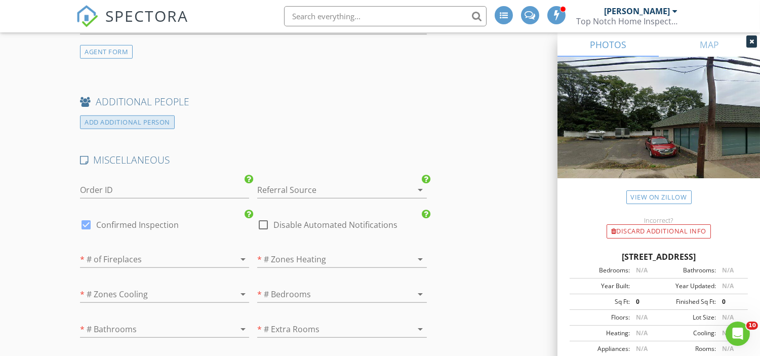
click at [137, 122] on div "ADD ADDITIONAL PERSON" at bounding box center [127, 122] width 95 height 14
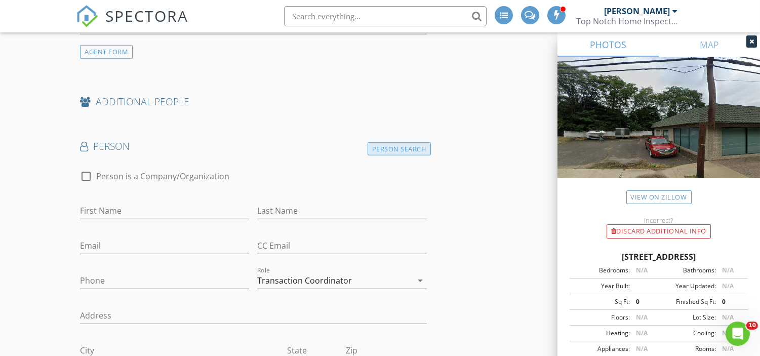
click at [416, 148] on div "Person Search" at bounding box center [399, 149] width 63 height 14
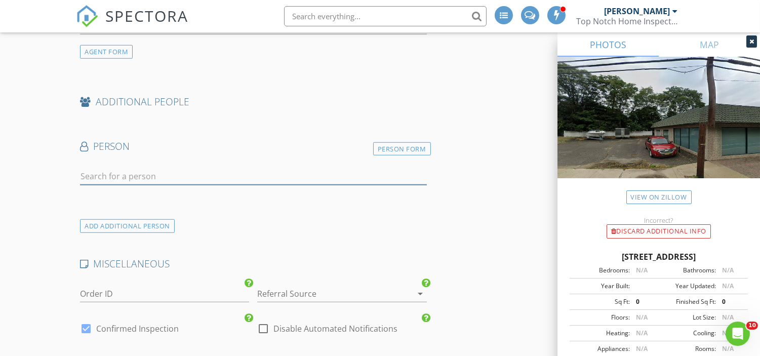
click at [214, 174] on input "text" at bounding box center [253, 176] width 346 height 17
type input "P"
type input "Marty"
click at [254, 226] on div "ADD ADDITIONAL PERSON" at bounding box center [253, 226] width 354 height 14
drag, startPoint x: 129, startPoint y: 173, endPoint x: 22, endPoint y: 170, distance: 106.9
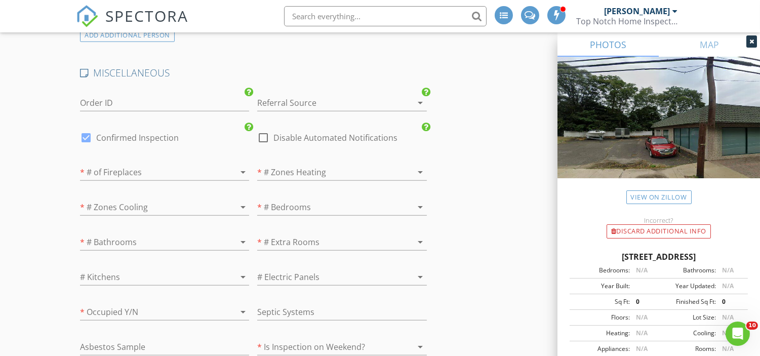
scroll to position [1748, 0]
click at [301, 97] on div at bounding box center [327, 101] width 141 height 16
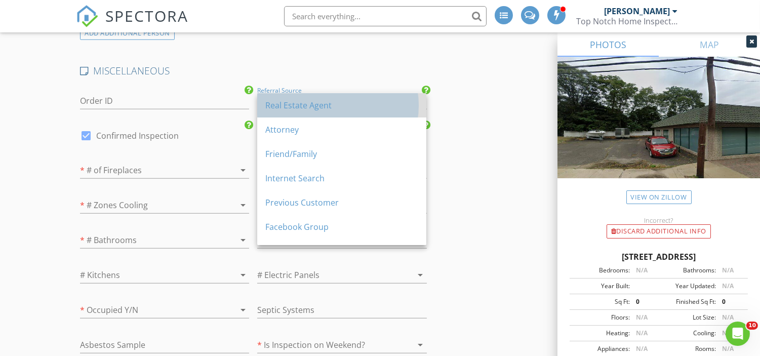
click at [301, 107] on div "Real Estate Agent" at bounding box center [341, 105] width 153 height 12
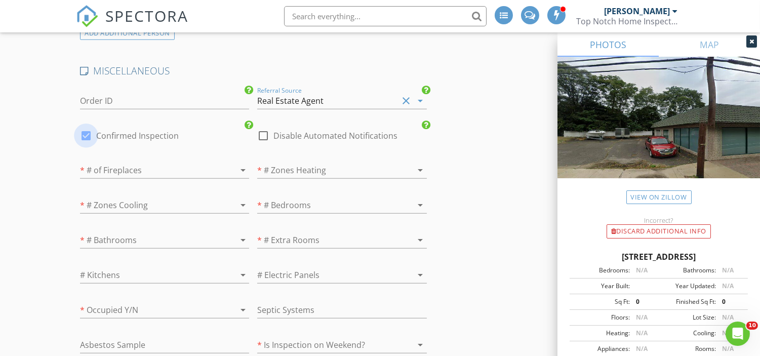
click at [85, 133] on div at bounding box center [85, 135] width 17 height 17
checkbox input "false"
checkbox input "true"
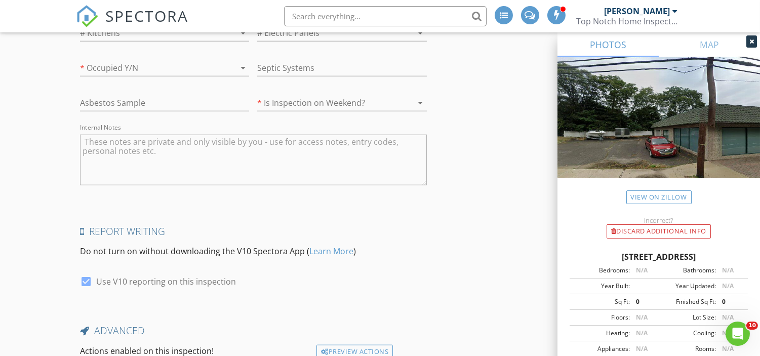
scroll to position [1995, 0]
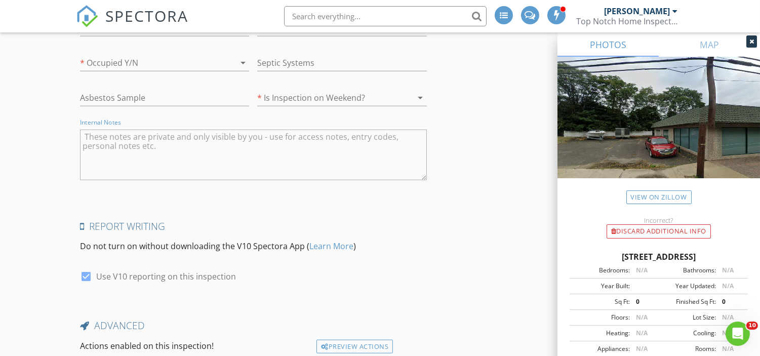
click at [155, 140] on textarea "Internal Notes" at bounding box center [253, 155] width 346 height 51
type textarea "6"
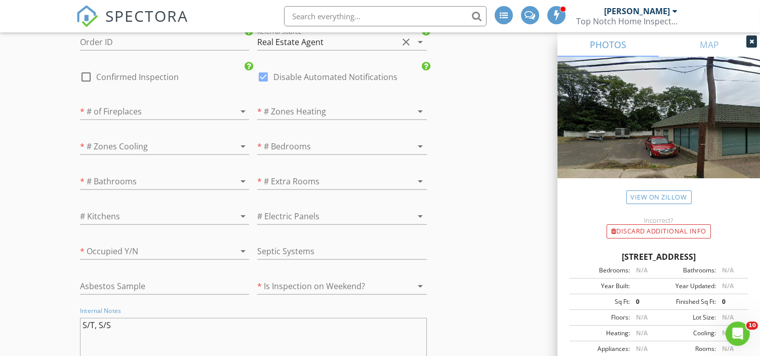
scroll to position [2077, 0]
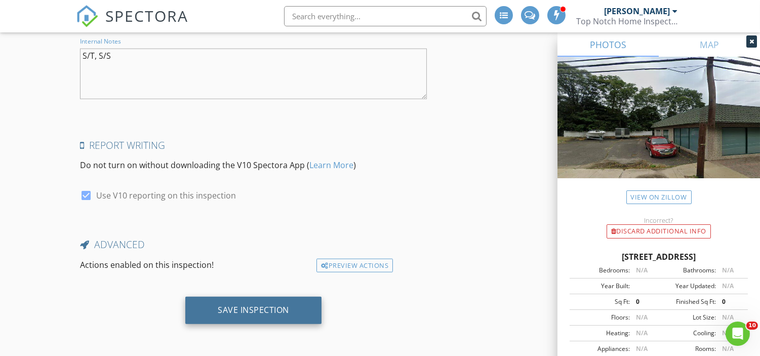
type textarea "S/T, S/S"
click at [242, 306] on div "Save Inspection" at bounding box center [253, 310] width 71 height 10
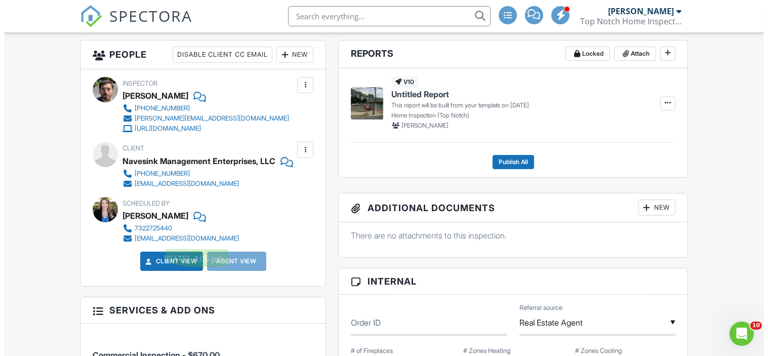
scroll to position [354, 0]
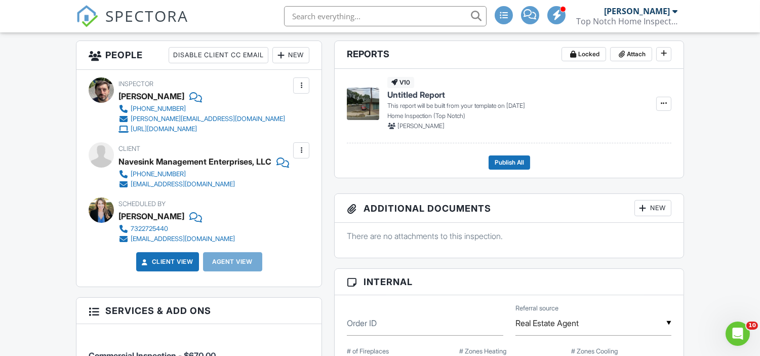
click at [294, 62] on div "New" at bounding box center [290, 55] width 37 height 16
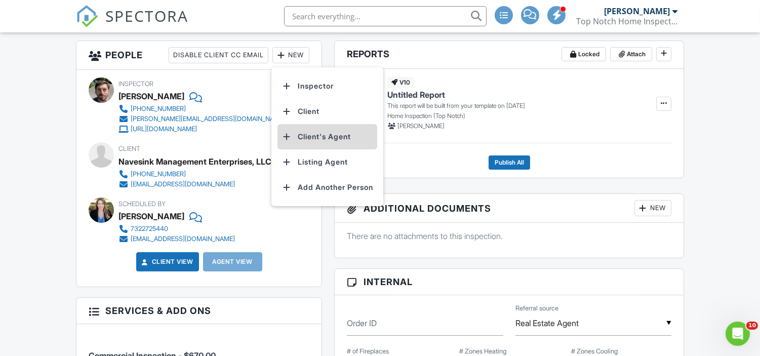
click at [337, 134] on li "Client's Agent" at bounding box center [327, 136] width 100 height 25
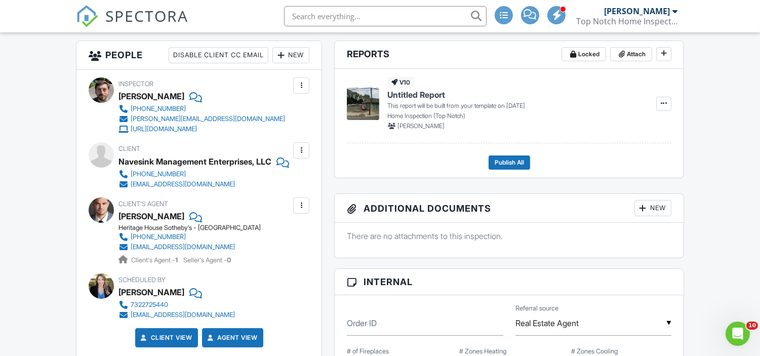
click at [288, 51] on div "New" at bounding box center [290, 55] width 37 height 16
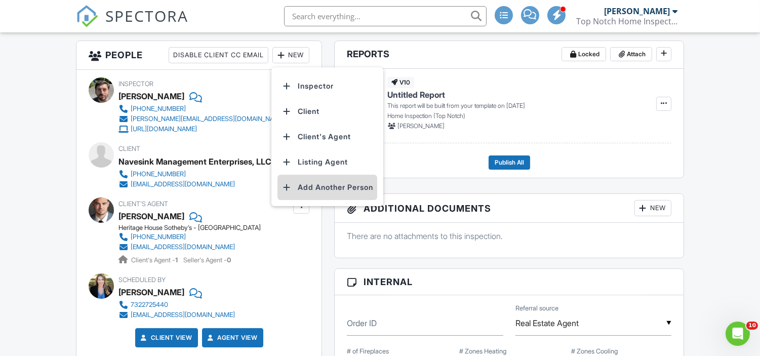
click at [342, 186] on li "Add Another Person" at bounding box center [327, 187] width 100 height 25
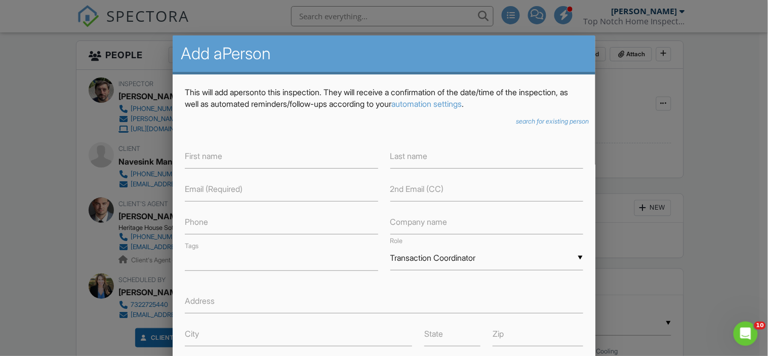
click at [221, 193] on label "Email (Required)" at bounding box center [214, 188] width 58 height 11
click at [217, 191] on label "Email (Required)" at bounding box center [214, 188] width 58 height 11
click at [188, 196] on input "text" at bounding box center [281, 189] width 193 height 25
paste input "[EMAIL_ADDRESS][DOMAIN_NAME]"
type input "[EMAIL_ADDRESS][DOMAIN_NAME]"
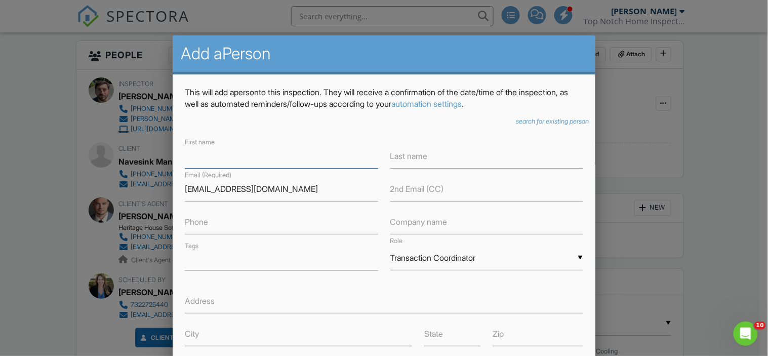
click at [236, 155] on input "text" at bounding box center [281, 156] width 193 height 25
type input "m"
type input "Marty"
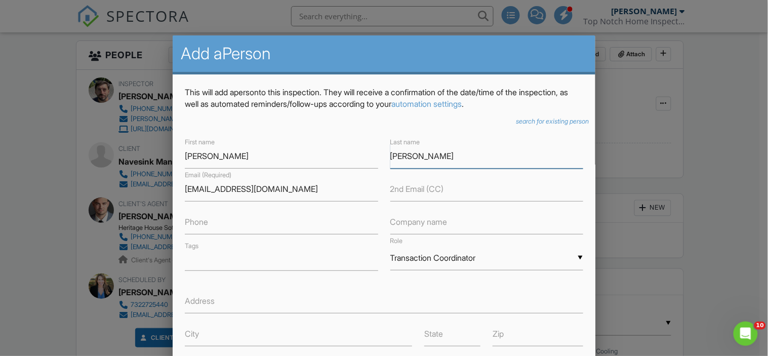
type input "Pfleger"
click at [482, 254] on div "▼ Transaction Coordinator Attorney Insurance Agent Transaction Coordinator Titl…" at bounding box center [486, 258] width 193 height 25
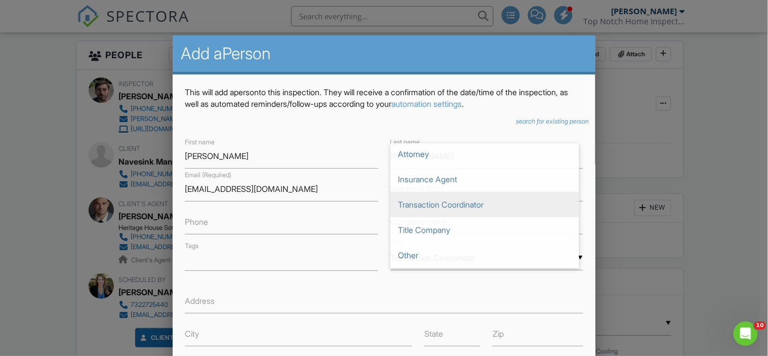
scroll to position [0, 0]
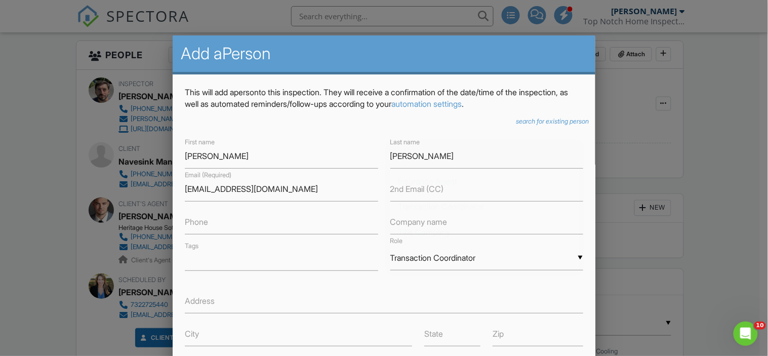
click at [473, 152] on span "Attorney" at bounding box center [484, 155] width 189 height 25
type input "Attorney"
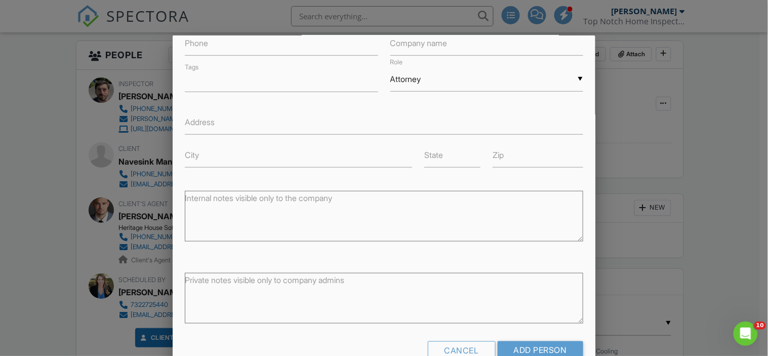
scroll to position [180, 0]
click at [524, 351] on input "Add Person" at bounding box center [541, 349] width 86 height 18
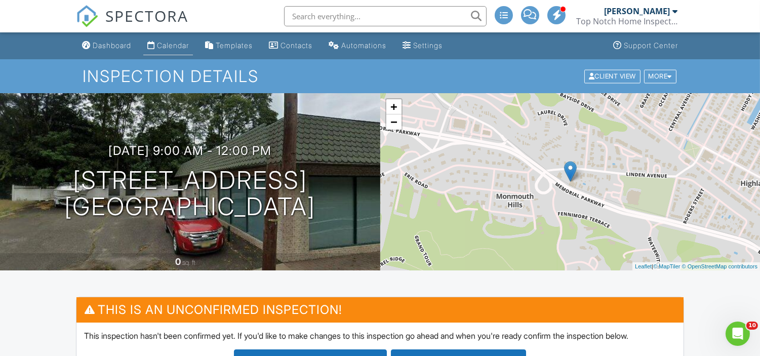
click at [180, 47] on div "Calendar" at bounding box center [173, 45] width 32 height 9
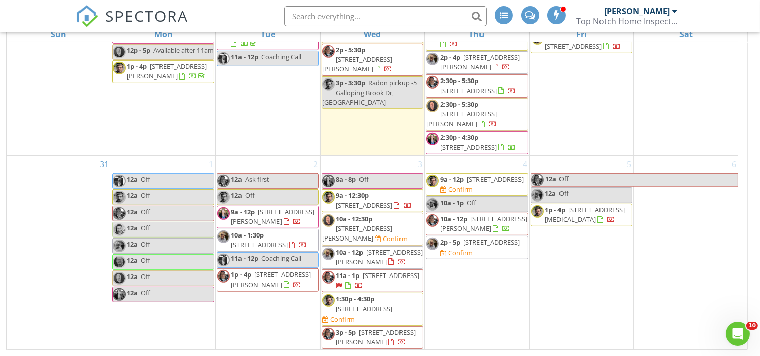
scroll to position [1145, 0]
click at [367, 313] on span "4 River St, Sea Bright 07760" at bounding box center [364, 308] width 57 height 9
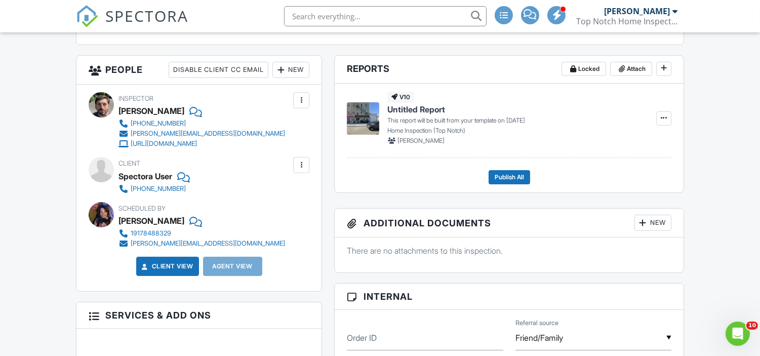
click at [300, 164] on div at bounding box center [301, 165] width 10 height 10
click at [270, 202] on li "Edit" at bounding box center [278, 195] width 52 height 25
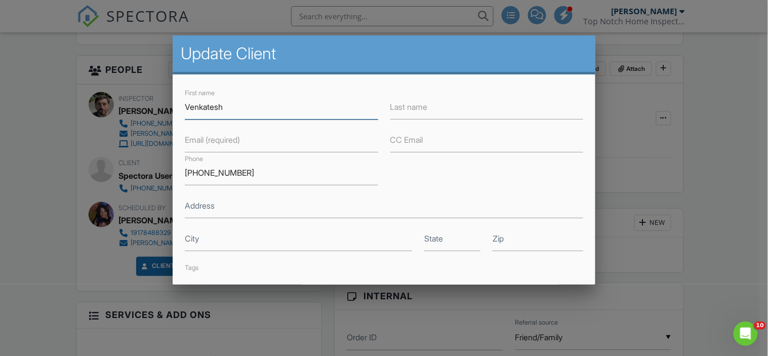
type input "Venkatesh"
type input "Natarajan"
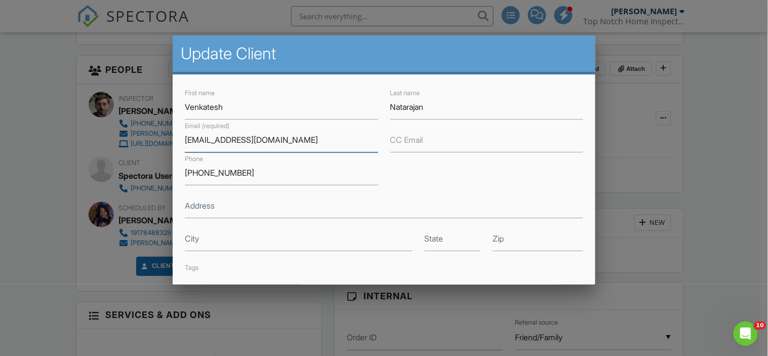
type input "[EMAIL_ADDRESS][DOMAIN_NAME]"
type input "[STREET_ADDRESS]"
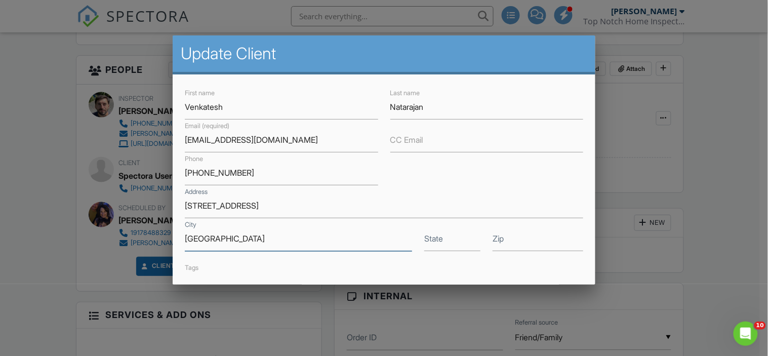
type input "[GEOGRAPHIC_DATA]"
type input "NJ"
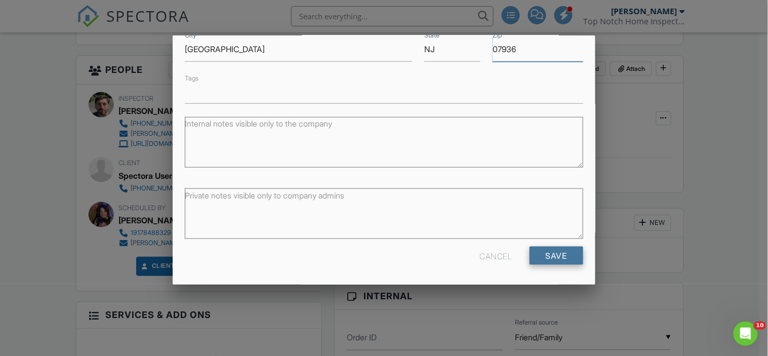
type input "07936"
click at [548, 264] on input "Save" at bounding box center [557, 256] width 54 height 18
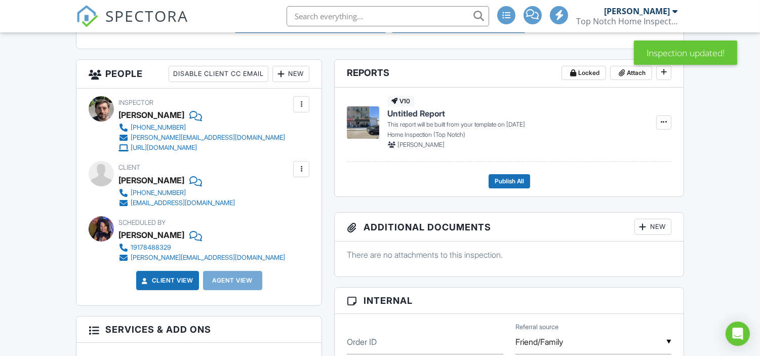
click at [296, 78] on div "New" at bounding box center [290, 74] width 37 height 16
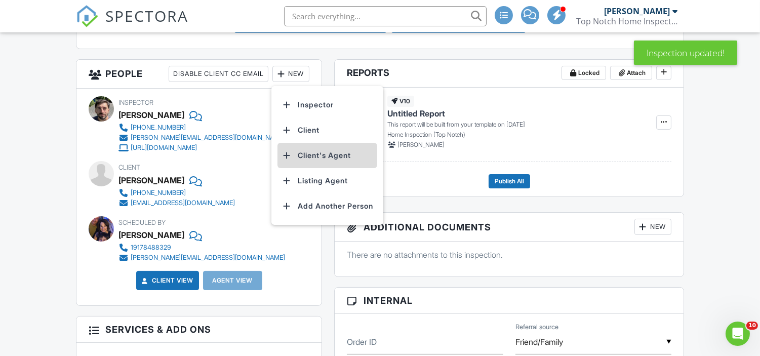
click at [322, 153] on li "Client's Agent" at bounding box center [327, 155] width 100 height 25
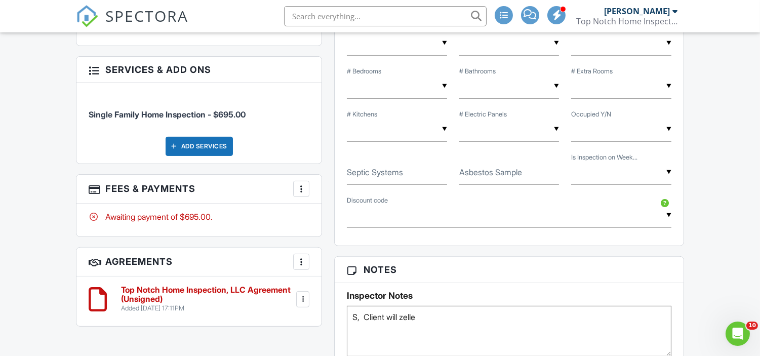
click at [304, 296] on div at bounding box center [303, 299] width 10 height 10
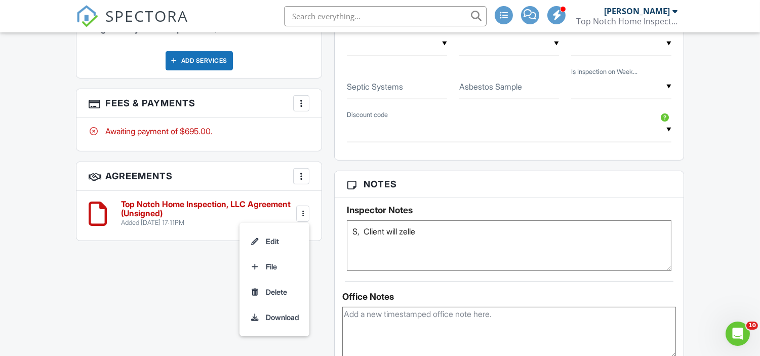
scroll to position [765, 0]
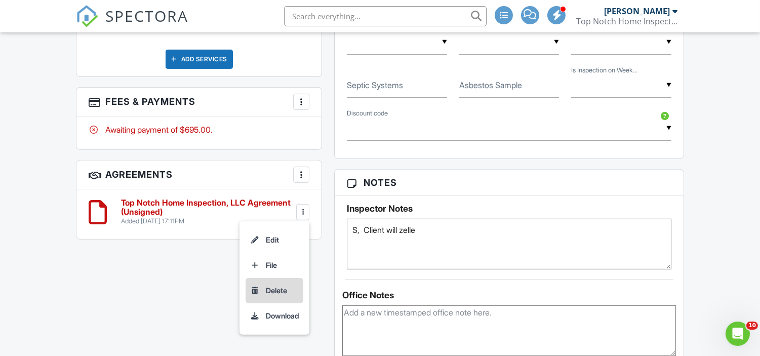
click at [266, 283] on li "Delete" at bounding box center [275, 290] width 58 height 25
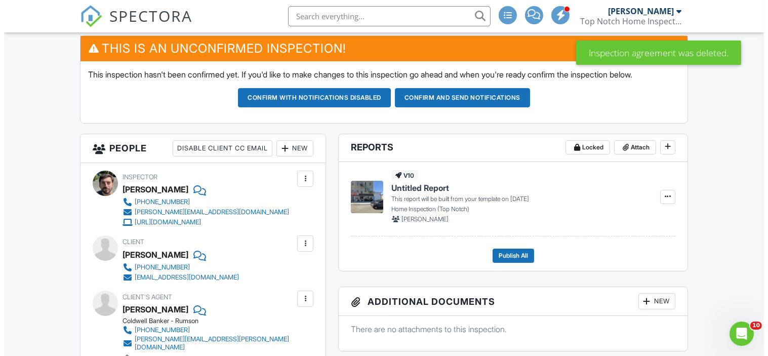
scroll to position [262, 0]
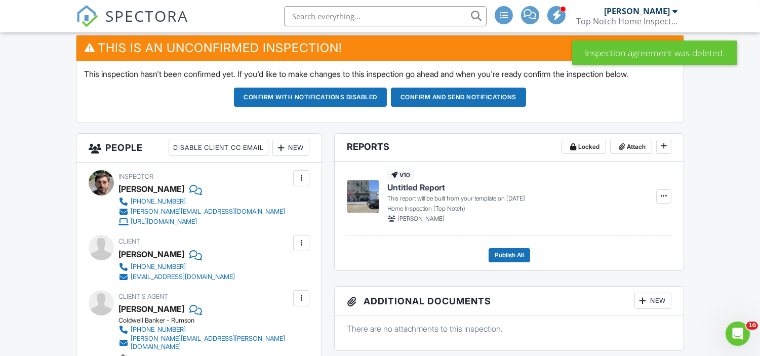
click at [296, 150] on div "New" at bounding box center [290, 148] width 37 height 16
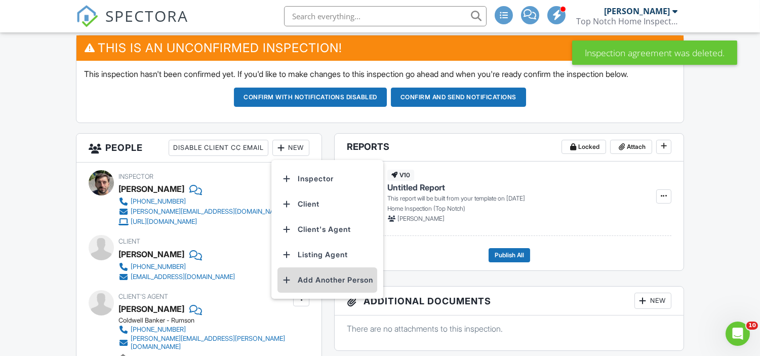
click at [332, 283] on li "Add Another Person" at bounding box center [327, 279] width 100 height 25
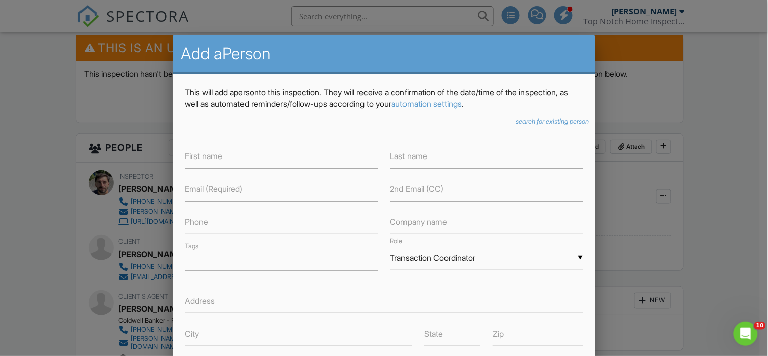
click at [542, 118] on icon "search for existing person" at bounding box center [552, 121] width 73 height 8
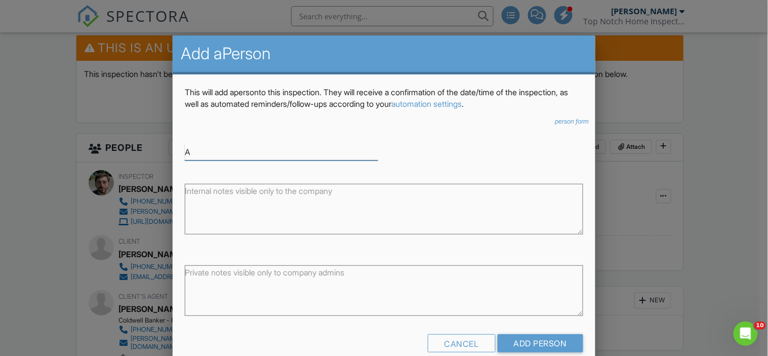
click at [229, 149] on input "A" at bounding box center [281, 152] width 193 height 17
click at [244, 164] on div "[PERSON_NAME]" at bounding box center [281, 168] width 188 height 11
type input "Andrew Krantz"
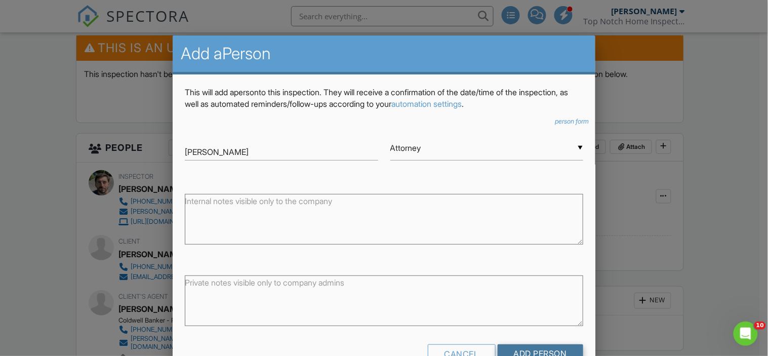
click at [543, 350] on input "Add Person" at bounding box center [541, 353] width 86 height 18
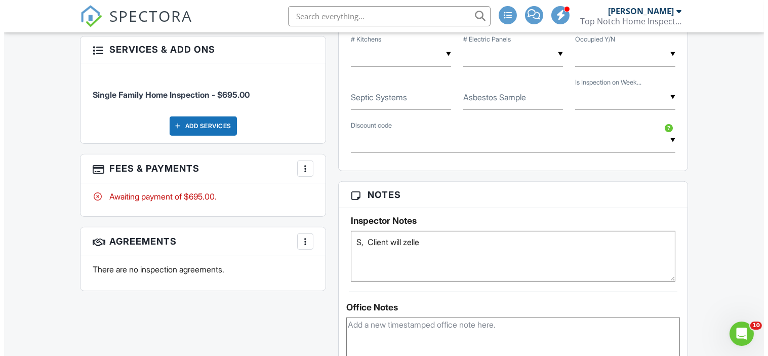
scroll to position [753, 0]
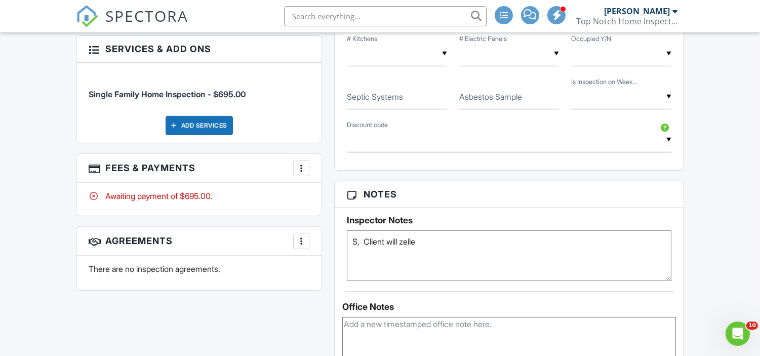
click at [301, 236] on div at bounding box center [301, 241] width 10 height 10
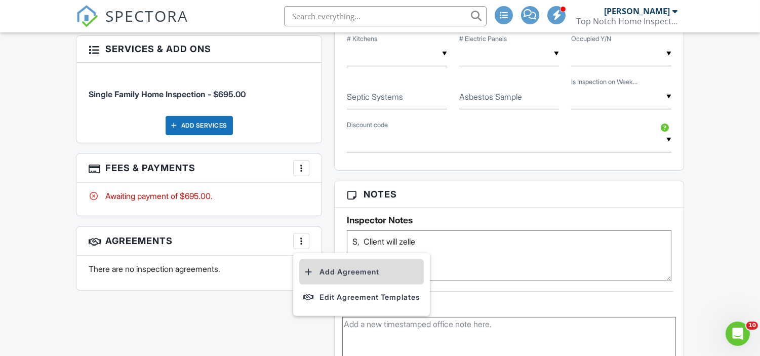
click at [347, 264] on li "Add Agreement" at bounding box center [361, 271] width 125 height 25
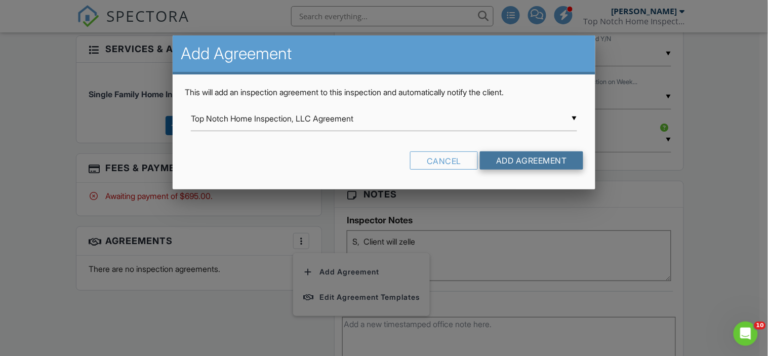
click at [543, 160] on input "Add Agreement" at bounding box center [531, 160] width 103 height 18
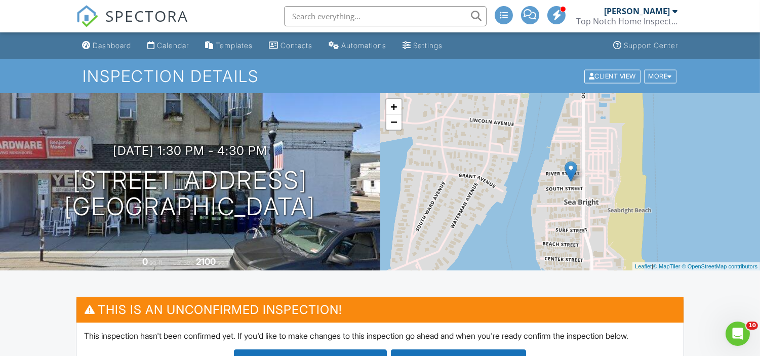
click at [347, 16] on input "text" at bounding box center [385, 16] width 203 height 20
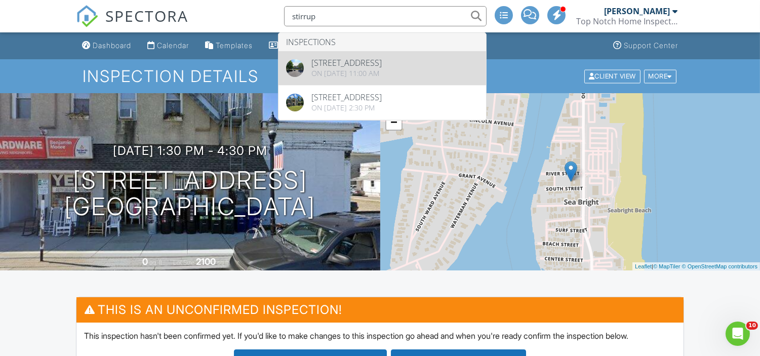
type input "stirrup"
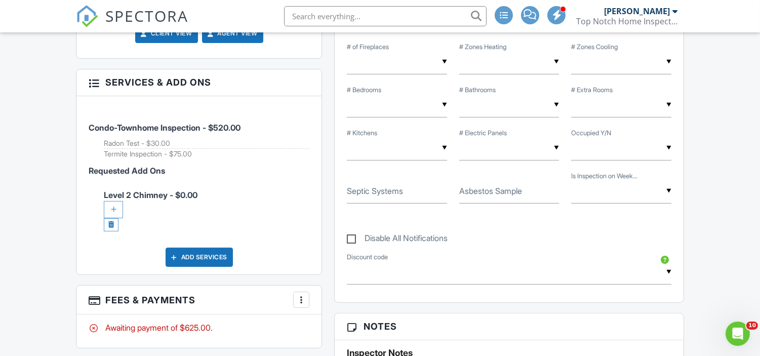
scroll to position [579, 0]
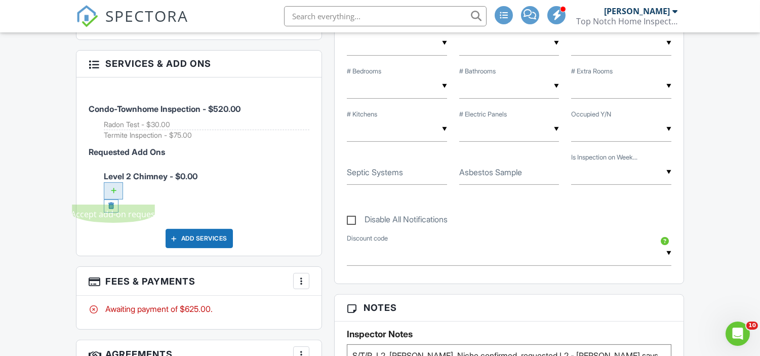
click at [112, 191] on div at bounding box center [113, 190] width 19 height 17
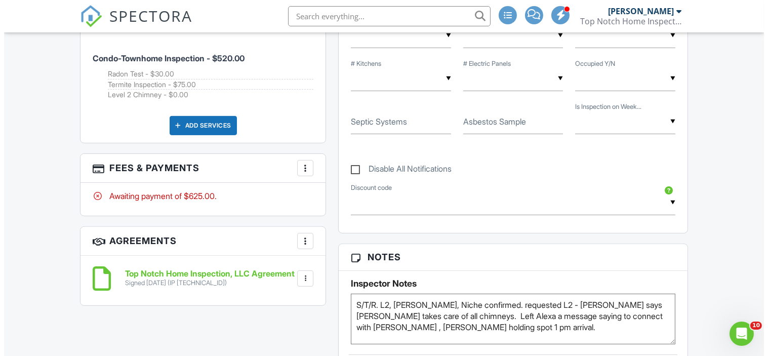
scroll to position [634, 0]
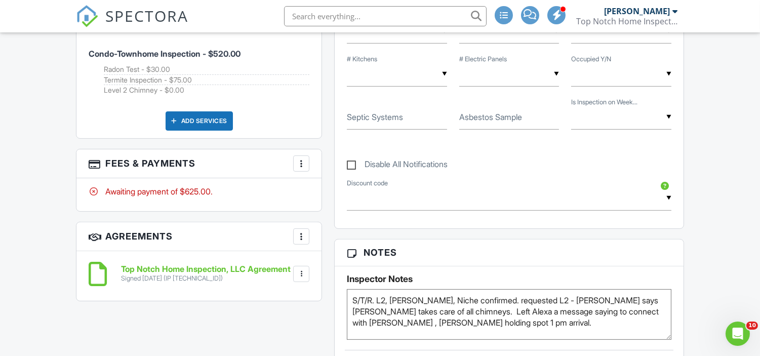
click at [304, 164] on div at bounding box center [301, 163] width 10 height 10
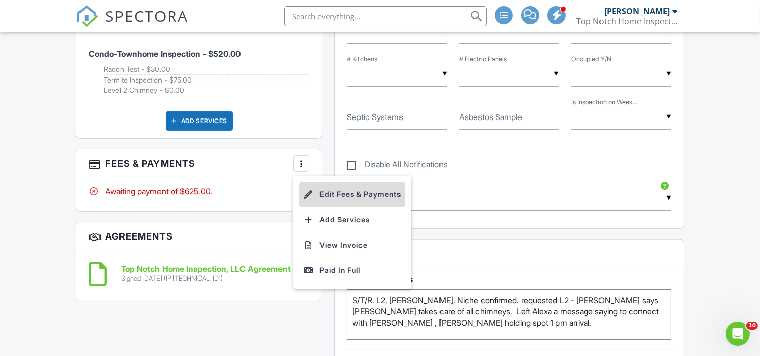
click at [343, 192] on li "Edit Fees & Payments" at bounding box center [352, 194] width 106 height 25
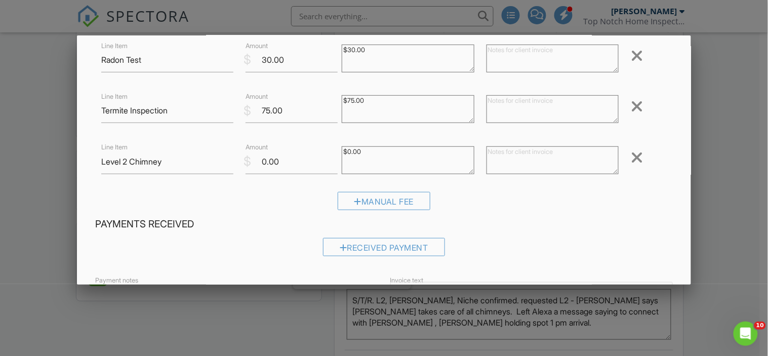
scroll to position [119, 0]
click at [528, 154] on textarea at bounding box center [553, 160] width 132 height 28
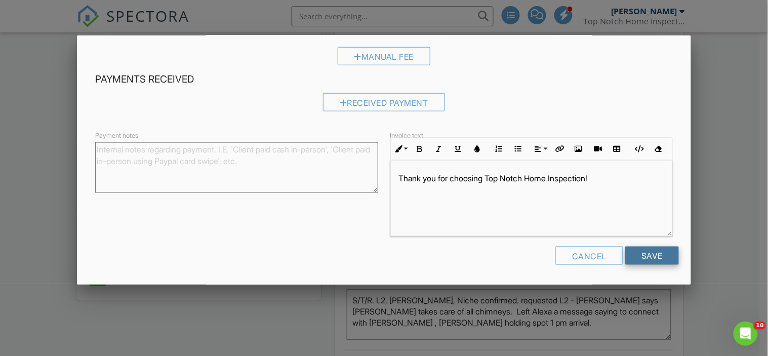
type textarea "$375.00 billed separately"
click at [647, 255] on input "Save" at bounding box center [652, 256] width 54 height 18
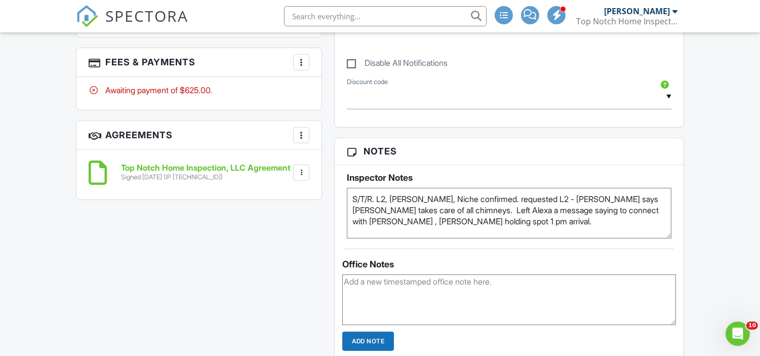
scroll to position [738, 0]
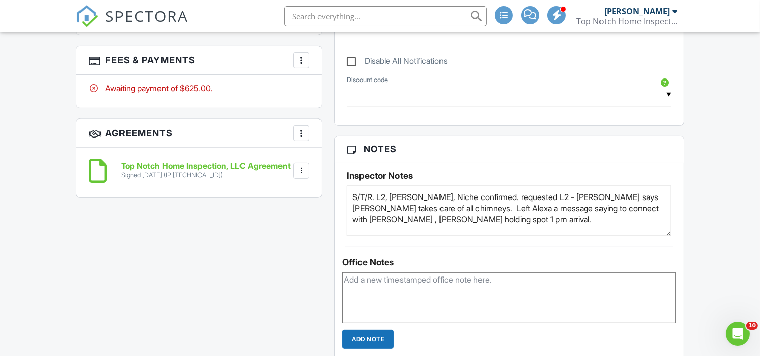
click at [386, 310] on textarea at bounding box center [508, 297] width 333 height 51
type textarea "added L2 after contract was signed."
click at [514, 220] on textarea "S/T/R. L2, Pete, Niche confirmed. requested L2 - Christine says townhouse takes…" at bounding box center [509, 211] width 324 height 51
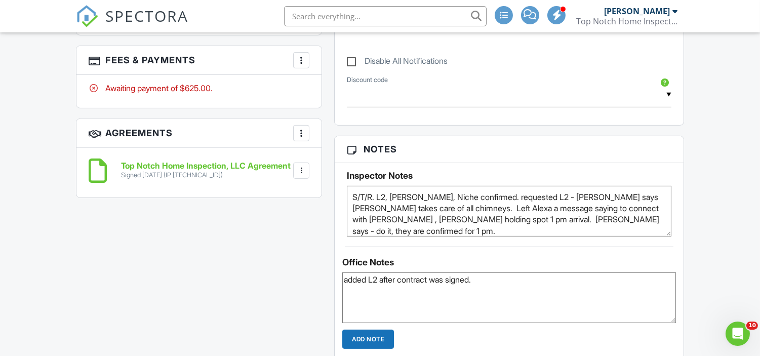
click at [536, 198] on textarea "S/T/R. L2, Pete, Niche confirmed. requested L2 - Christine says townhouse takes…" at bounding box center [509, 211] width 324 height 51
click at [395, 207] on textarea "S/T/R. L2, Pete, Niche confirmed. requested L2 - Christine says townhouse takes…" at bounding box center [509, 211] width 324 height 51
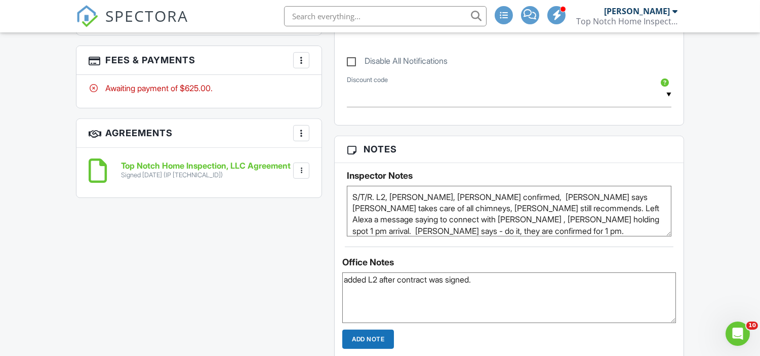
scroll to position [6, 0]
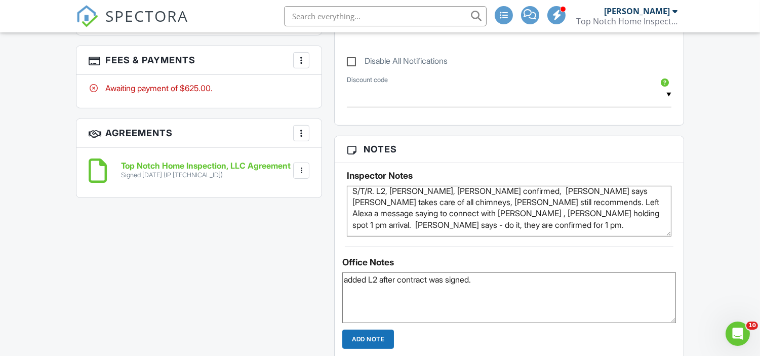
drag, startPoint x: 484, startPoint y: 208, endPoint x: 502, endPoint y: 232, distance: 30.0
click at [502, 232] on textarea "S/T/R. L2, Pete, Niche confirmed. requested L2 - Christine says townhouse takes…" at bounding box center [509, 211] width 324 height 51
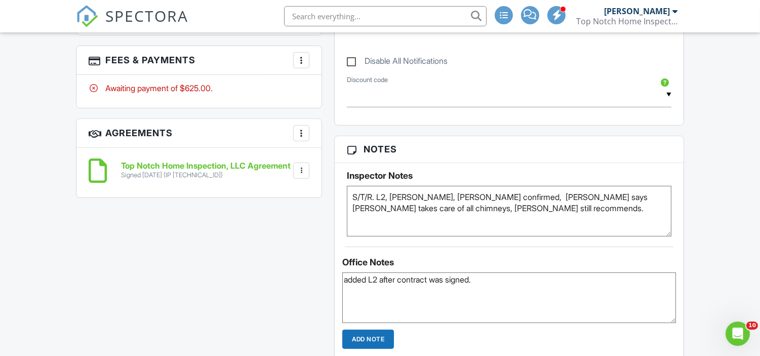
scroll to position [0, 0]
type textarea "S/T/R. L2, Pete, Niche confirmed, Christine says townhouse takes care of all ch…"
click at [368, 339] on input "Add Note" at bounding box center [368, 339] width 52 height 19
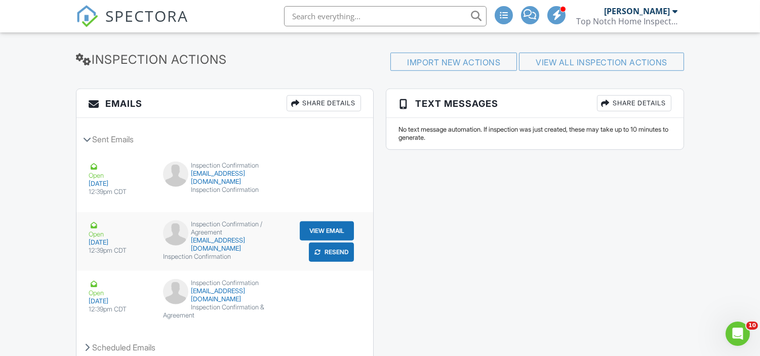
scroll to position [1466, 0]
click at [154, 340] on div "Scheduled Emails" at bounding box center [224, 347] width 297 height 27
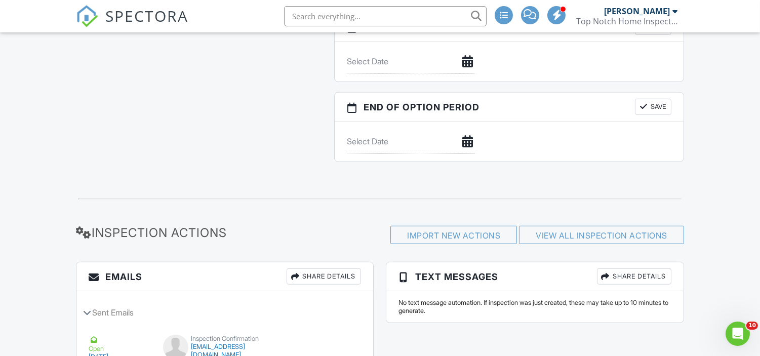
scroll to position [1236, 0]
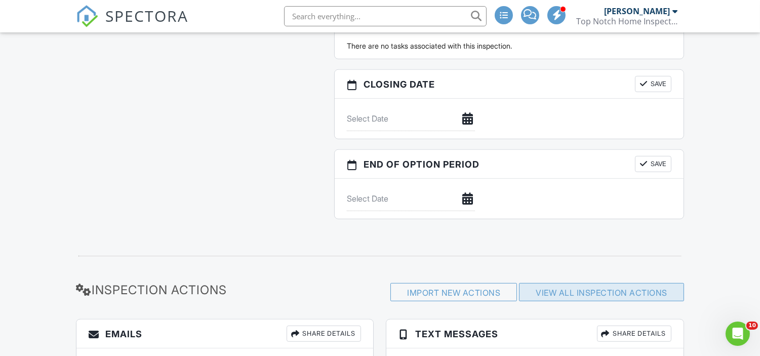
click at [590, 283] on div "View All Inspection Actions" at bounding box center [601, 292] width 165 height 18
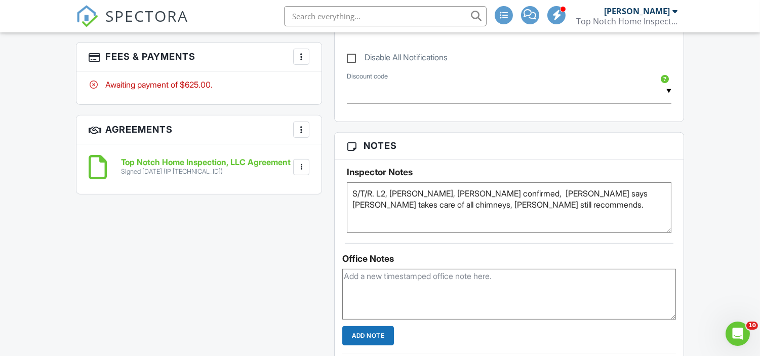
scroll to position [742, 0]
click at [503, 197] on textarea "S/T/R. L2, Pete, Niche confirmed. requested L2 - Christine says townhouse takes…" at bounding box center [509, 206] width 324 height 51
click at [501, 205] on textarea "S/T/R. L2, Pete, Niche confirmed. requested L2 - Christine says townhouse takes…" at bounding box center [509, 206] width 324 height 51
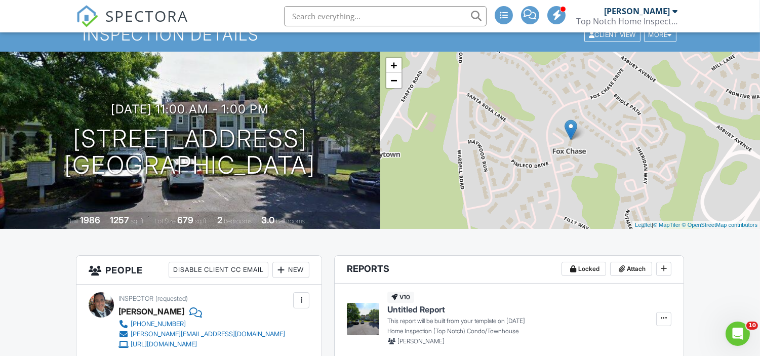
scroll to position [0, 0]
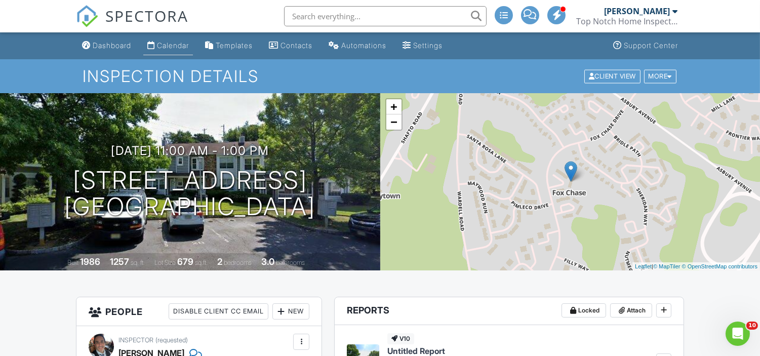
click at [173, 42] on div "Calendar" at bounding box center [173, 45] width 32 height 9
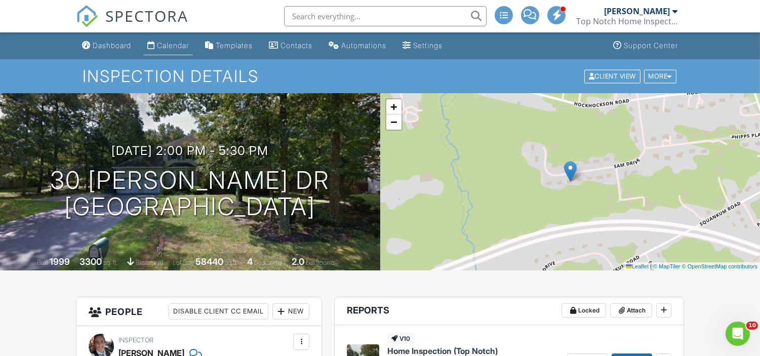
click at [175, 46] on div "Calendar" at bounding box center [173, 45] width 32 height 9
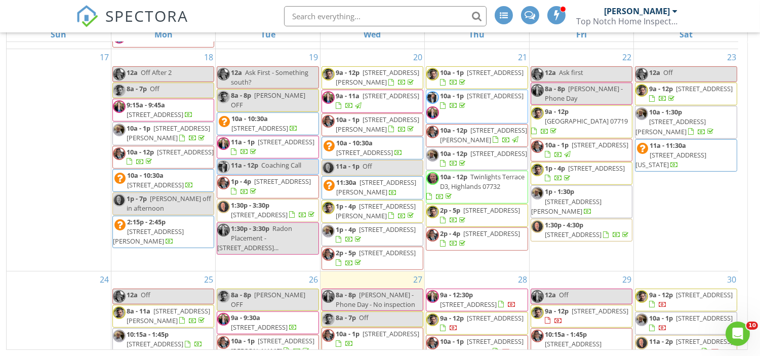
scroll to position [1145, 0]
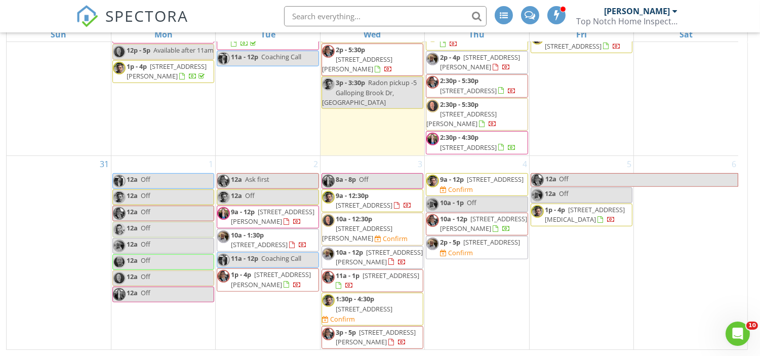
click at [500, 184] on span "[STREET_ADDRESS]" at bounding box center [495, 179] width 57 height 9
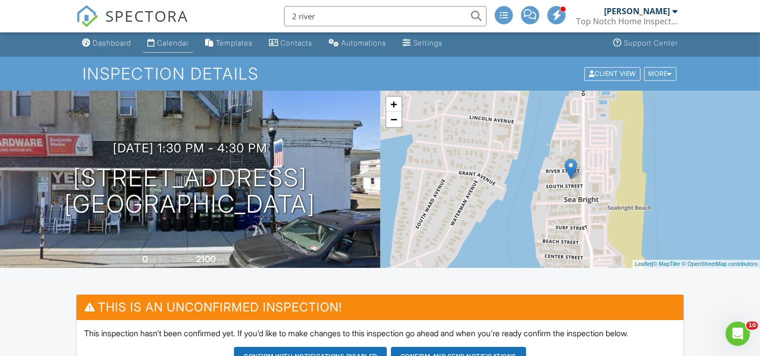
click at [178, 39] on div "Calendar" at bounding box center [173, 42] width 32 height 9
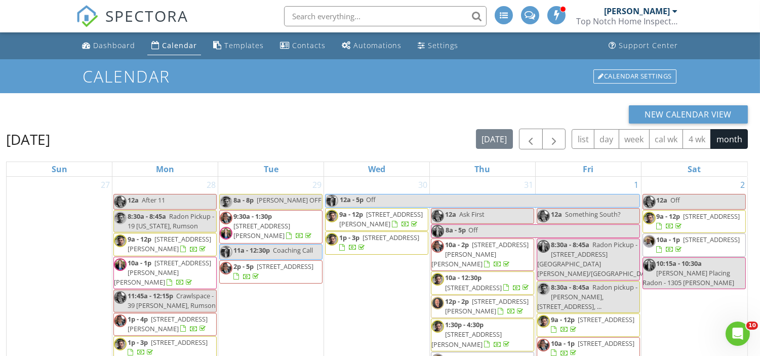
click at [421, 8] on input "text" at bounding box center [385, 16] width 203 height 20
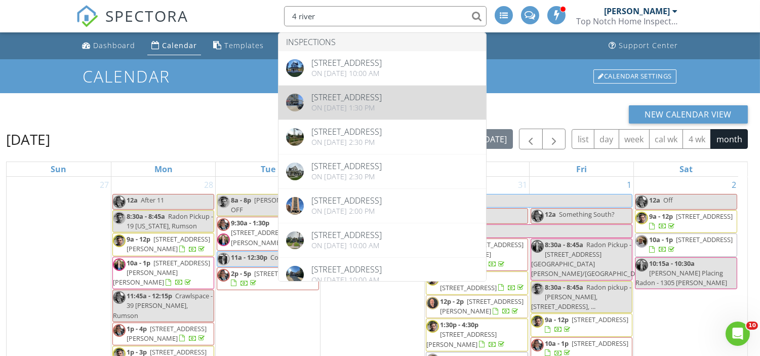
type input "4 river"
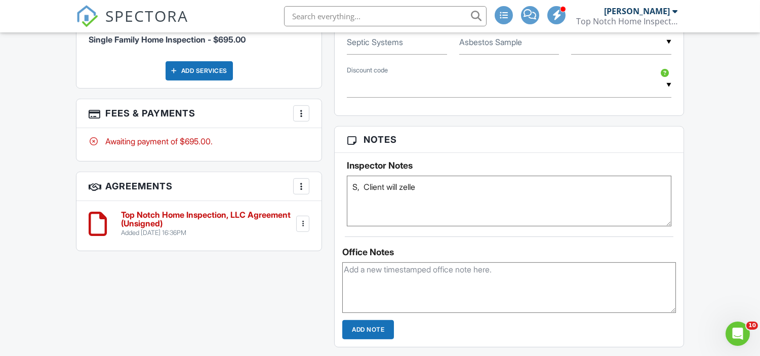
scroll to position [808, 0]
click at [300, 218] on div at bounding box center [303, 223] width 10 height 10
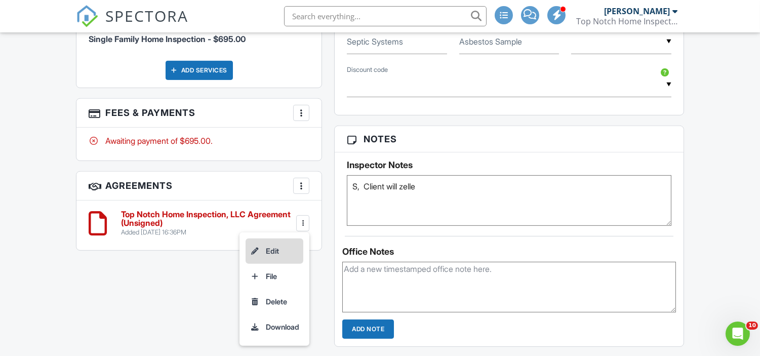
click at [261, 244] on li "Edit" at bounding box center [275, 250] width 58 height 25
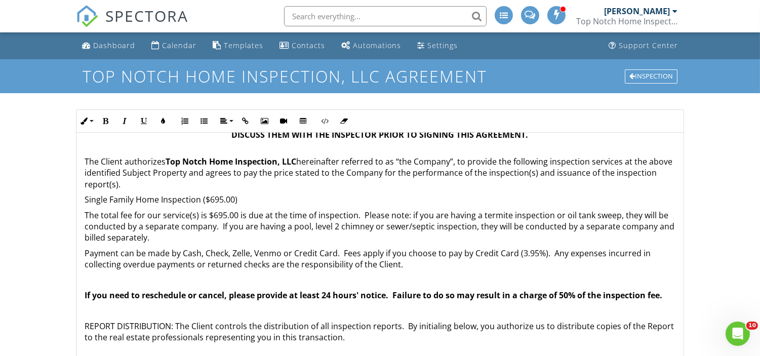
scroll to position [141, 0]
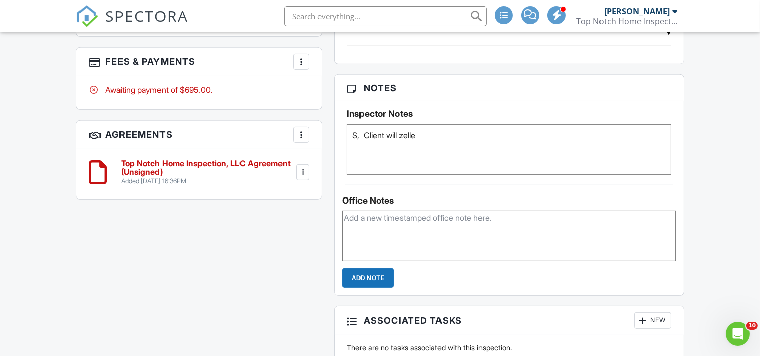
scroll to position [866, 0]
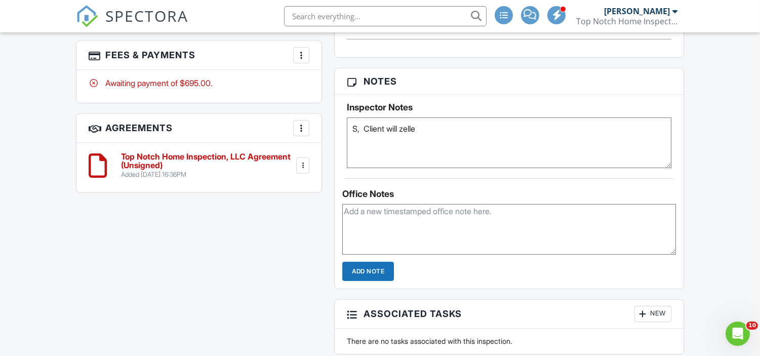
click at [303, 164] on div at bounding box center [303, 166] width 10 height 10
click at [284, 184] on li "Edit" at bounding box center [275, 193] width 58 height 25
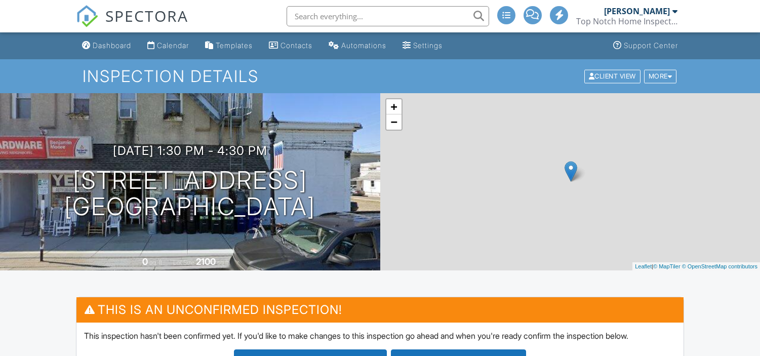
scroll to position [36, 0]
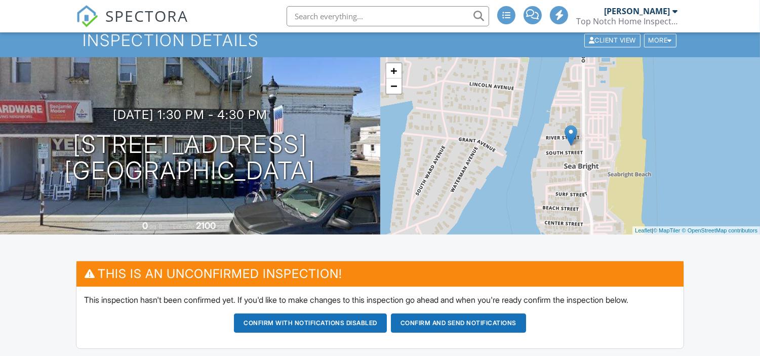
click at [387, 313] on button "Confirm and send notifications" at bounding box center [310, 322] width 153 height 19
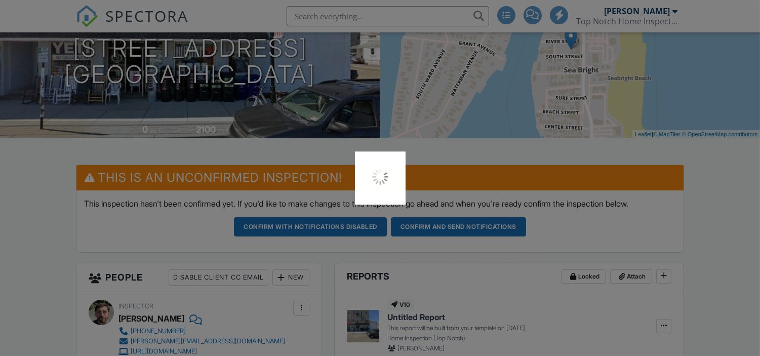
scroll to position [0, 0]
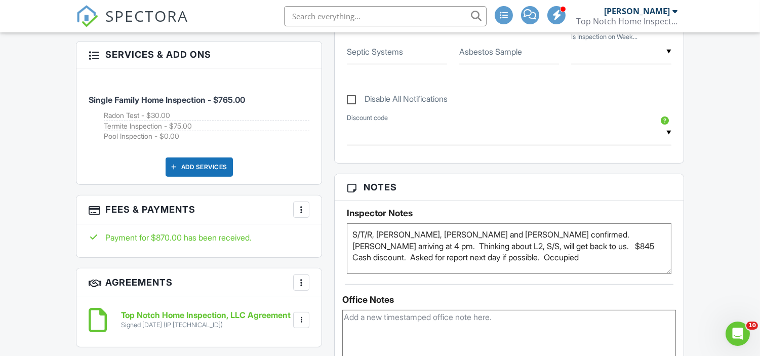
click at [304, 207] on div at bounding box center [301, 210] width 10 height 10
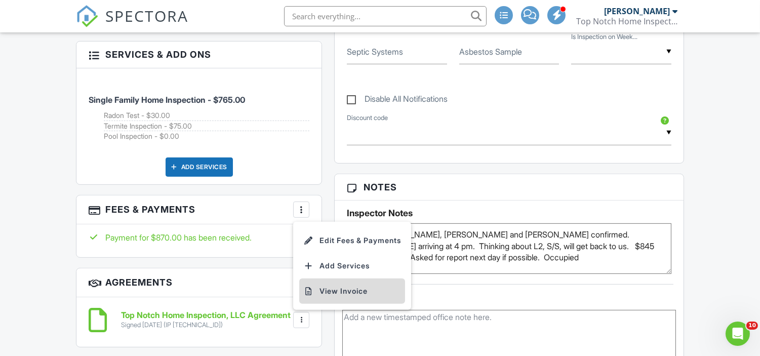
click at [362, 284] on li "View Invoice" at bounding box center [352, 290] width 106 height 25
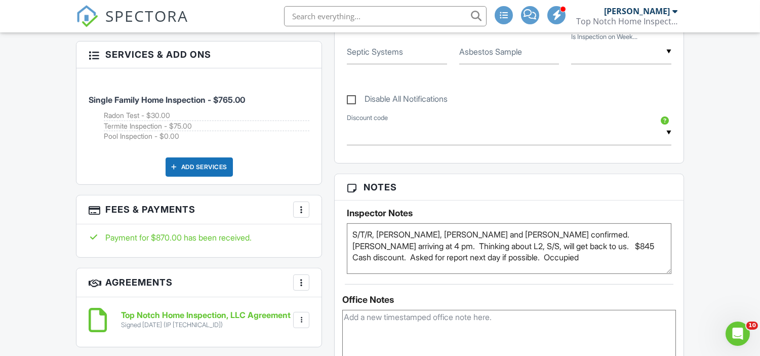
click at [385, 18] on input "text" at bounding box center [385, 16] width 203 height 20
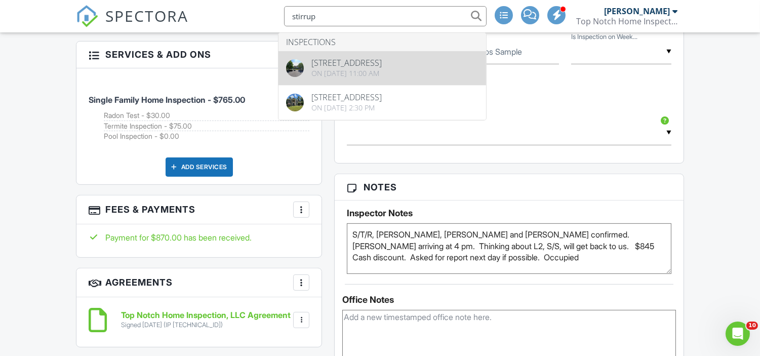
type input "stirrup"
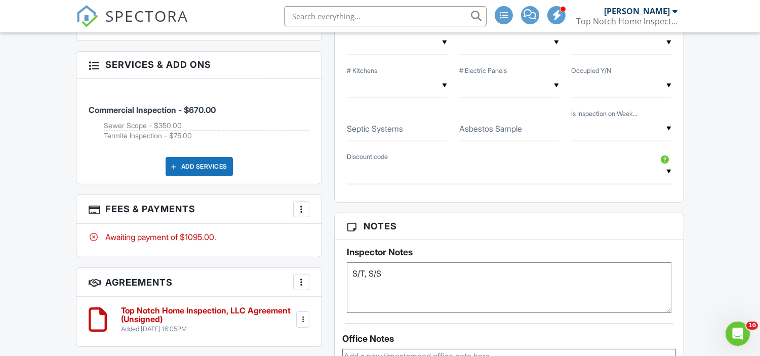
scroll to position [723, 0]
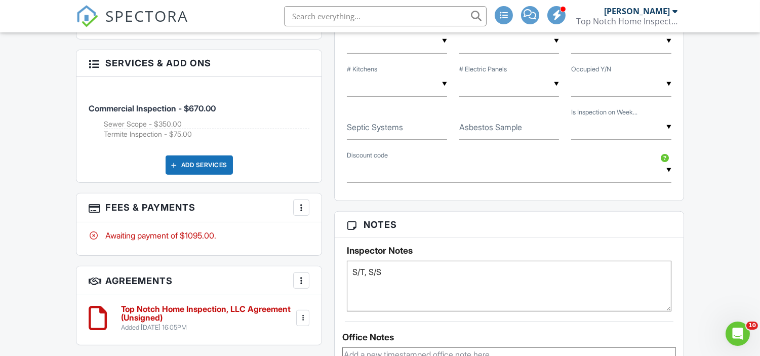
click at [409, 272] on textarea "S/T, S/S" at bounding box center [509, 286] width 324 height 51
type textarea "S/T, S/S, Joe Confirmed"
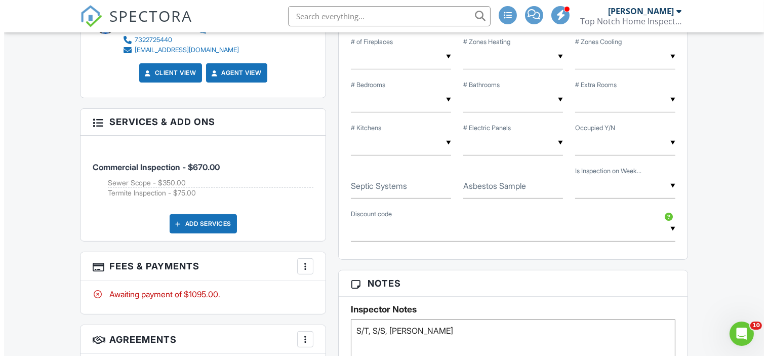
scroll to position [664, 0]
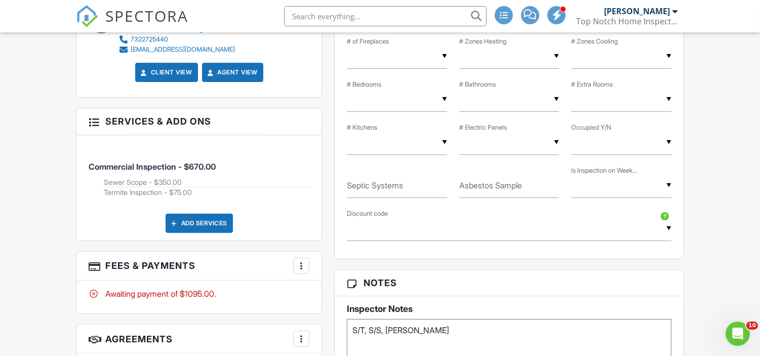
click at [299, 261] on div at bounding box center [301, 266] width 10 height 10
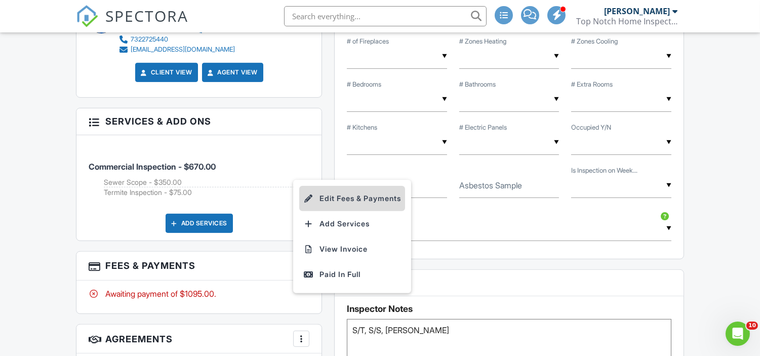
click at [383, 201] on li "Edit Fees & Payments" at bounding box center [352, 198] width 106 height 25
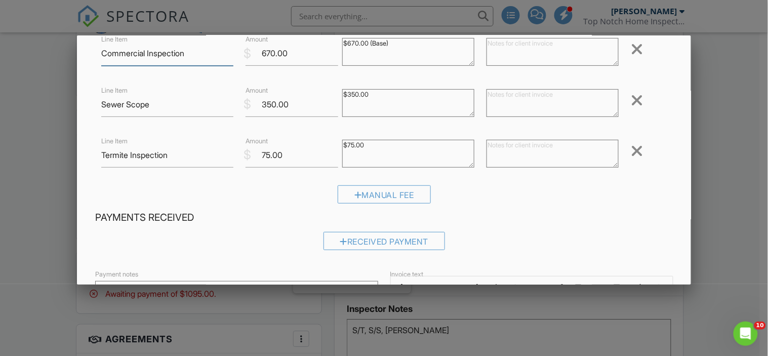
scroll to position [78, 0]
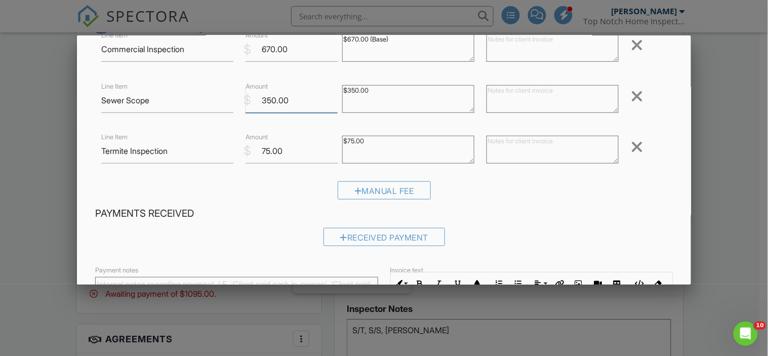
click at [294, 99] on input "350.00" at bounding box center [292, 100] width 92 height 25
type input "3"
click at [381, 85] on textarea "$350.00" at bounding box center [408, 99] width 132 height 28
type textarea "$"
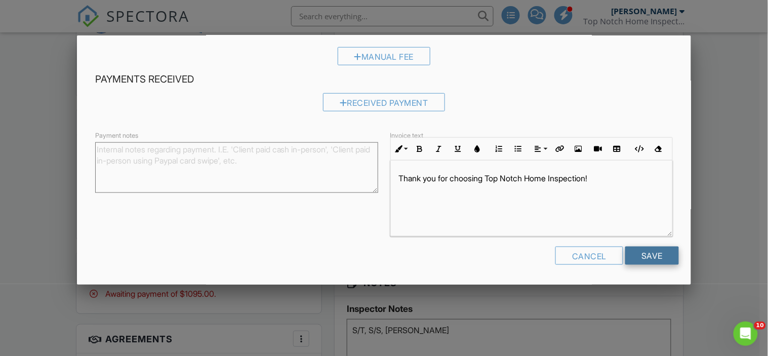
type textarea "$350.00 billed separately"
click at [650, 254] on input "Save" at bounding box center [652, 256] width 54 height 18
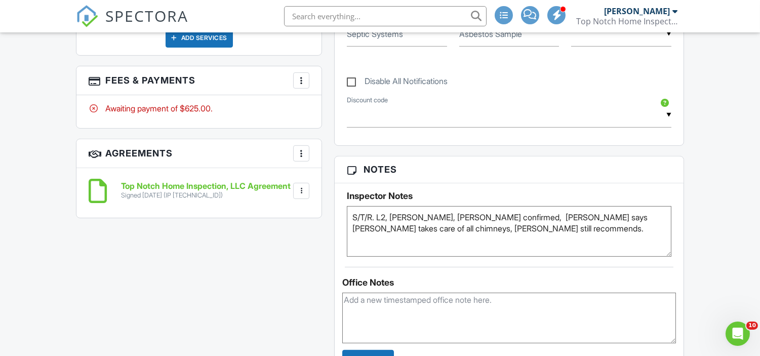
scroll to position [717, 0]
click at [502, 232] on textarea "S/T/R. L2, [PERSON_NAME], [PERSON_NAME] confirmed, [PERSON_NAME] says [PERSON_N…" at bounding box center [509, 232] width 324 height 51
click at [487, 230] on textarea "S/T/R. L2, [PERSON_NAME], [PERSON_NAME] confirmed, [PERSON_NAME] says [PERSON_N…" at bounding box center [509, 232] width 324 height 51
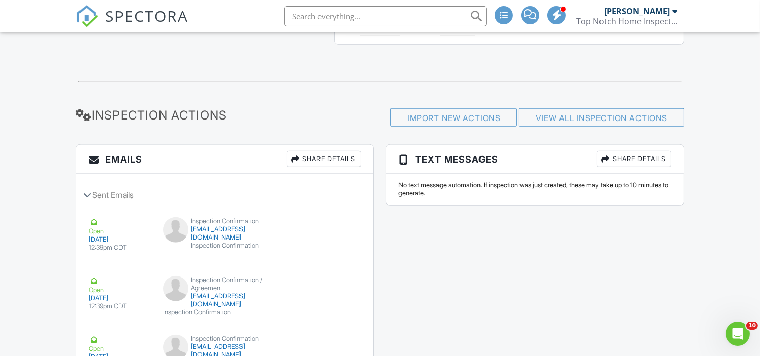
scroll to position [1411, 0]
type textarea "S/T/R. L2, [PERSON_NAME], [PERSON_NAME] confirmed, [PERSON_NAME] says [PERSON_N…"
click at [614, 113] on link "View All Inspection Actions" at bounding box center [602, 118] width 132 height 10
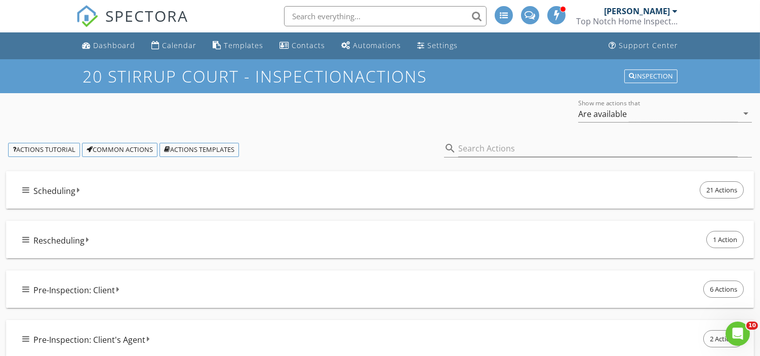
click at [238, 193] on div "Scheduling 21 Actions" at bounding box center [384, 189] width 724 height 21
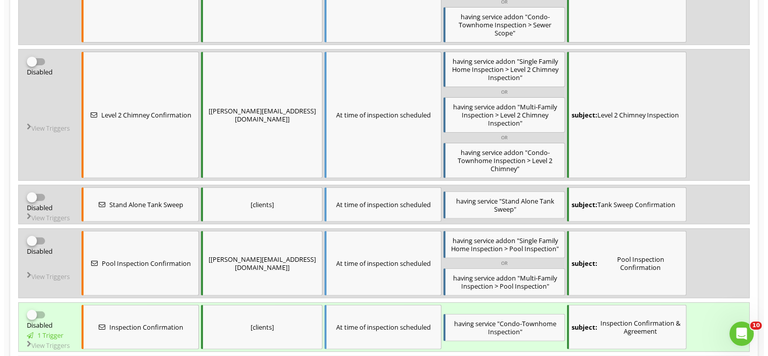
scroll to position [697, 0]
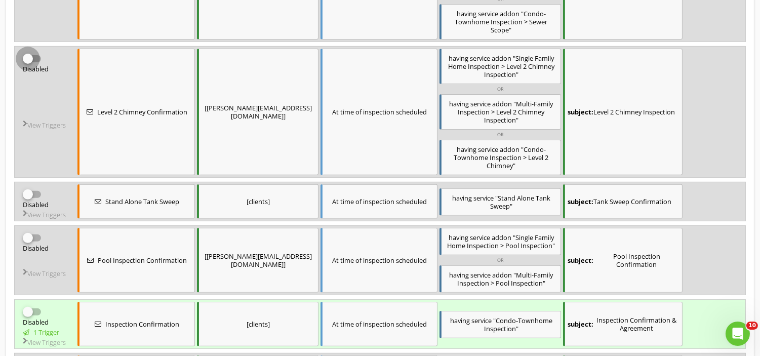
click at [29, 67] on div at bounding box center [27, 58] width 17 height 17
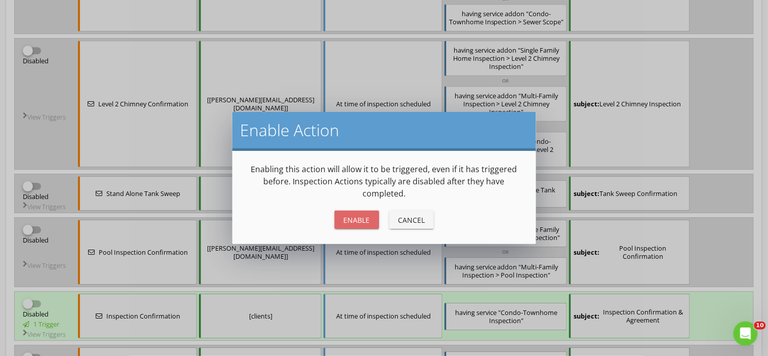
click at [369, 225] on button "Enable" at bounding box center [357, 220] width 45 height 18
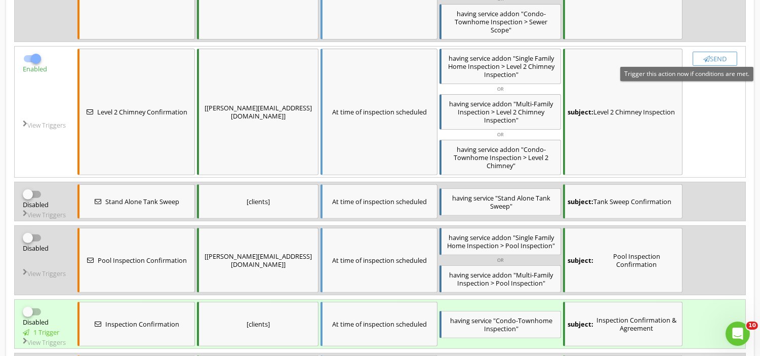
click at [723, 63] on div "Send" at bounding box center [714, 59] width 35 height 8
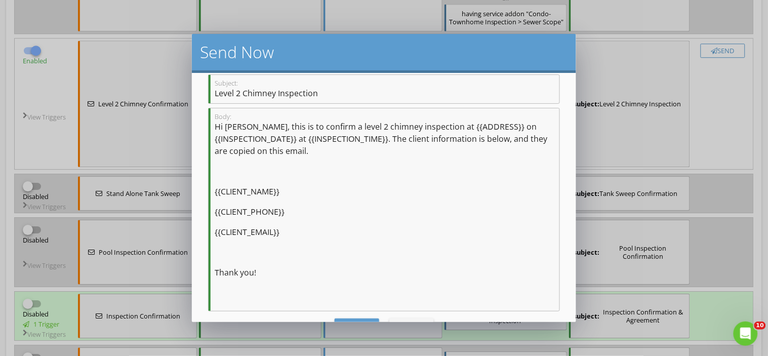
scroll to position [140, 0]
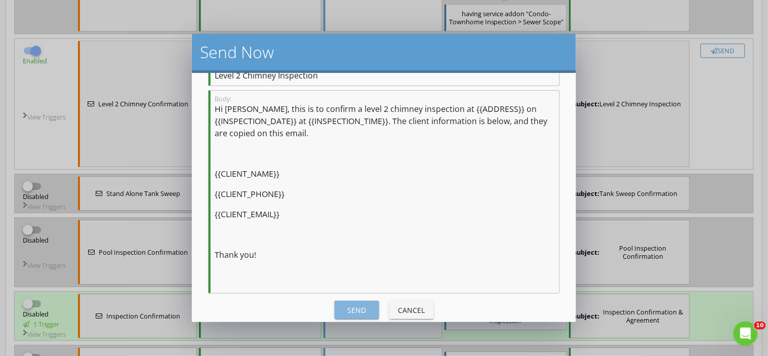
click at [343, 305] on div "Send" at bounding box center [357, 310] width 28 height 11
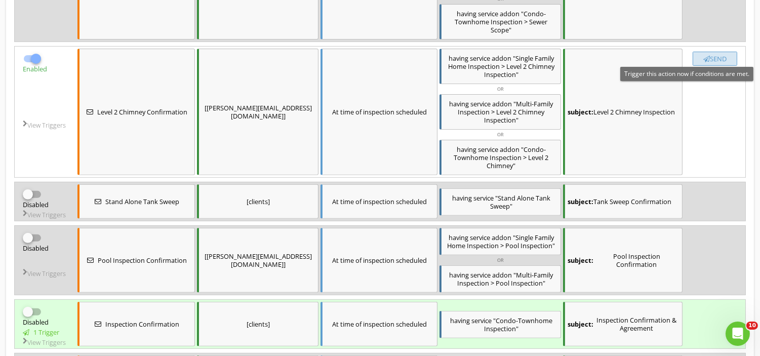
click at [726, 63] on div "Send" at bounding box center [714, 59] width 35 height 8
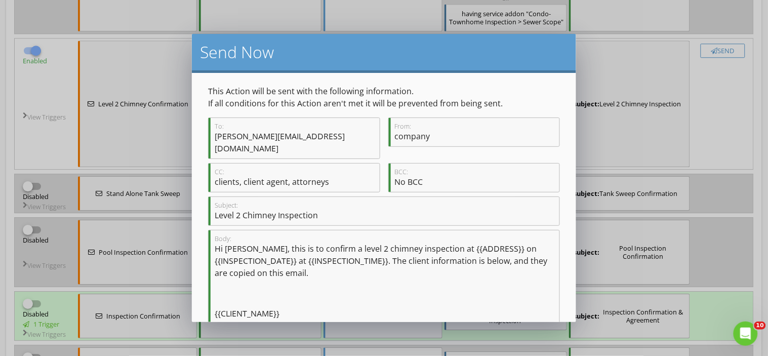
checkbox input "false"
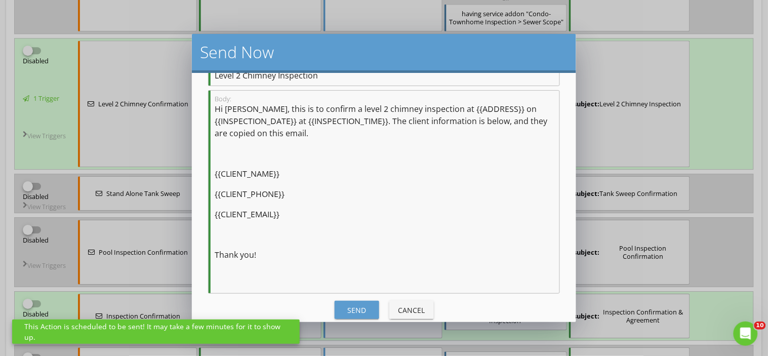
click at [349, 305] on div "Send" at bounding box center [357, 310] width 28 height 11
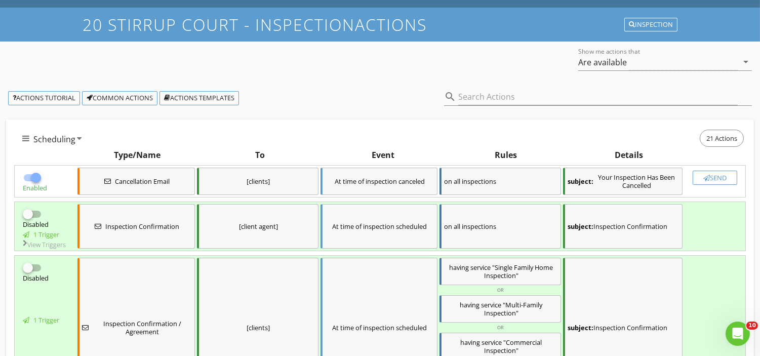
scroll to position [0, 0]
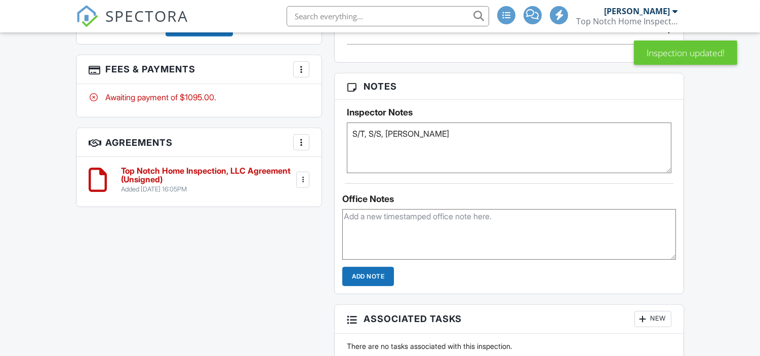
click at [305, 180] on div at bounding box center [303, 180] width 10 height 10
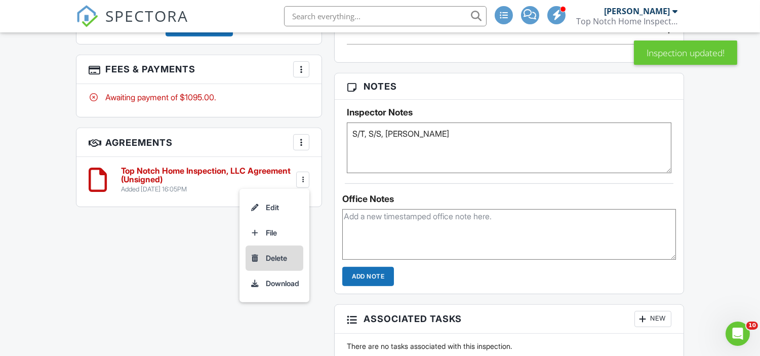
click at [282, 262] on li "Delete" at bounding box center [275, 258] width 58 height 25
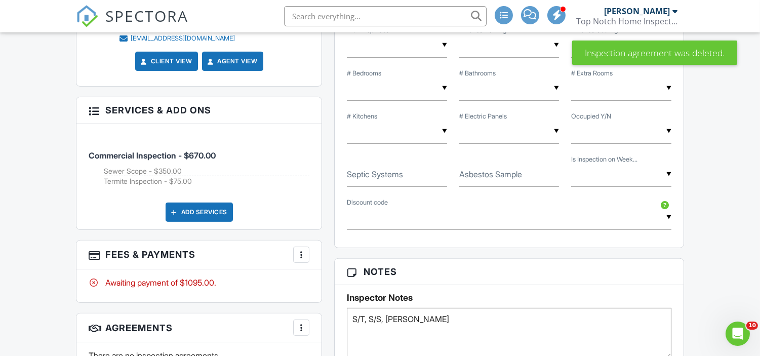
click at [294, 257] on div "More" at bounding box center [301, 255] width 16 height 16
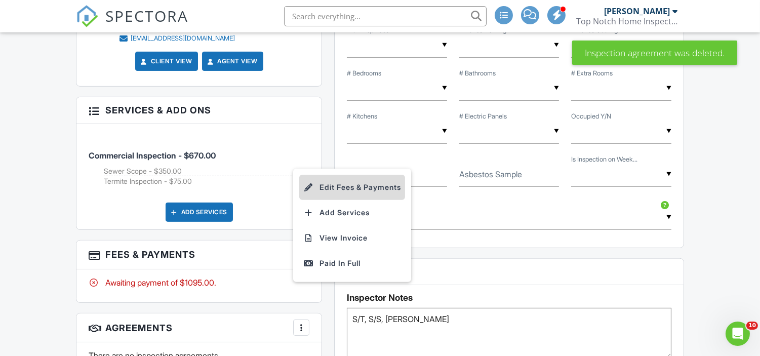
click at [358, 182] on li "Edit Fees & Payments" at bounding box center [352, 187] width 106 height 25
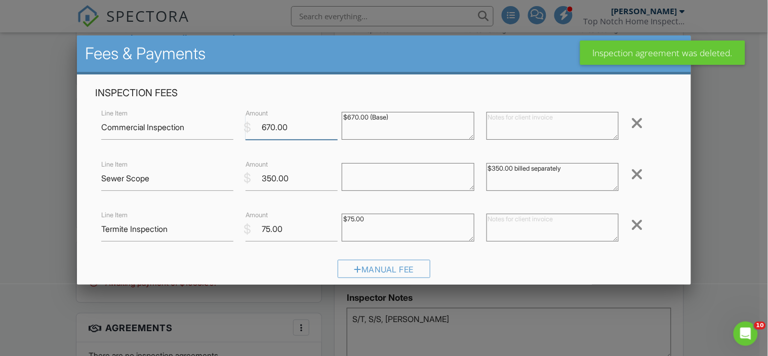
click at [273, 127] on input "670.00" at bounding box center [292, 127] width 92 height 25
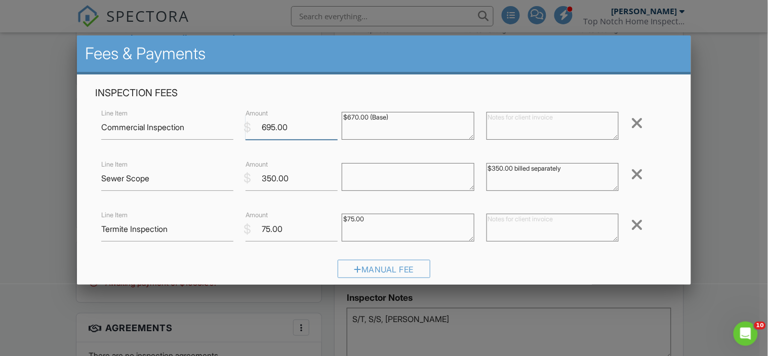
type input "695.00"
drag, startPoint x: 301, startPoint y: 178, endPoint x: 182, endPoint y: 166, distance: 119.6
click at [182, 166] on div "Line Item Sewer Scope $ Amount 350.00 $350.00 billed separately Remove" at bounding box center [384, 178] width 578 height 41
type input "0.00"
click at [299, 236] on input "75.00" at bounding box center [292, 229] width 92 height 25
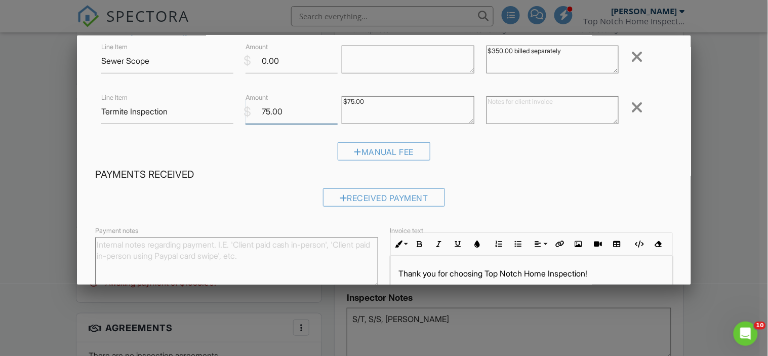
scroll to position [213, 0]
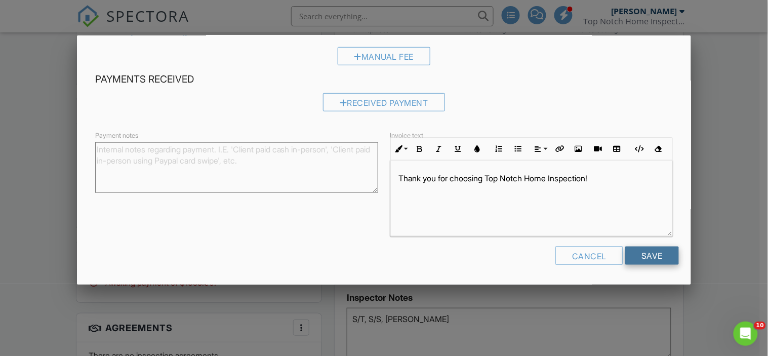
click at [654, 253] on input "Save" at bounding box center [652, 256] width 54 height 18
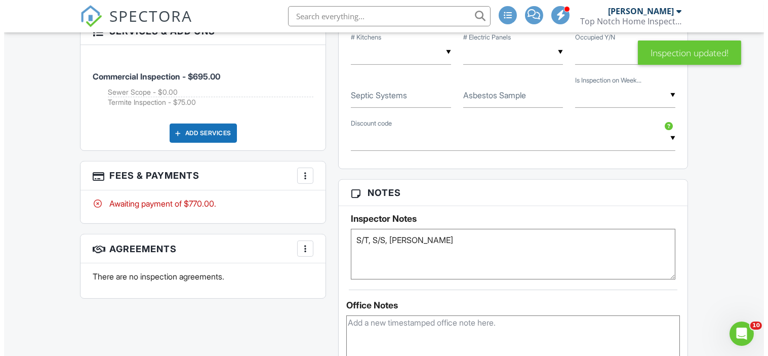
scroll to position [766, 0]
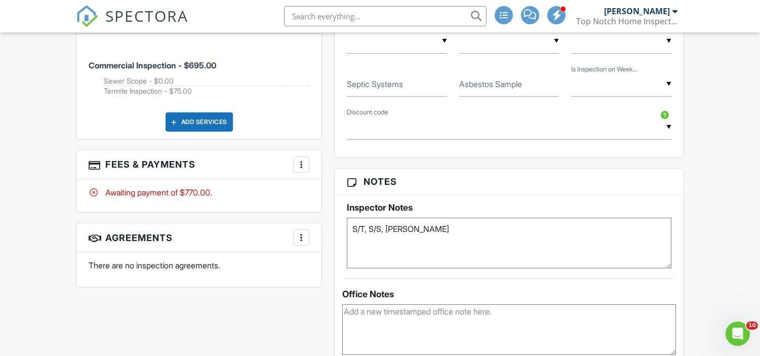
click at [304, 243] on div at bounding box center [301, 237] width 10 height 10
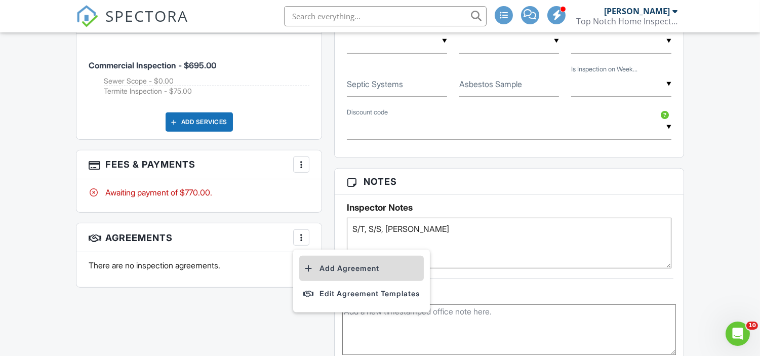
click at [357, 267] on li "Add Agreement" at bounding box center [361, 268] width 125 height 25
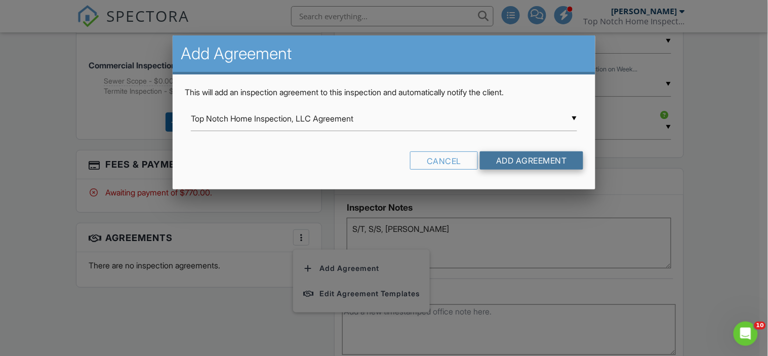
click at [516, 156] on input "Add Agreement" at bounding box center [531, 160] width 103 height 18
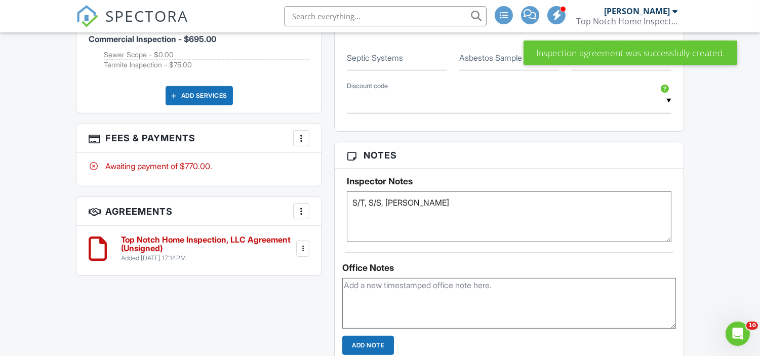
scroll to position [832, 0]
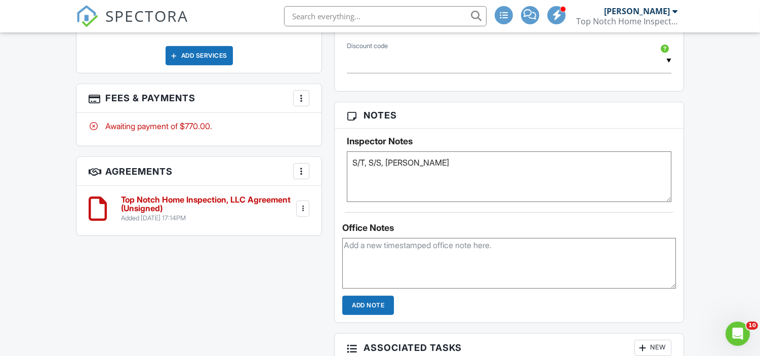
click at [406, 165] on textarea "S/T, S/S, Joe Confirmed" at bounding box center [509, 176] width 324 height 51
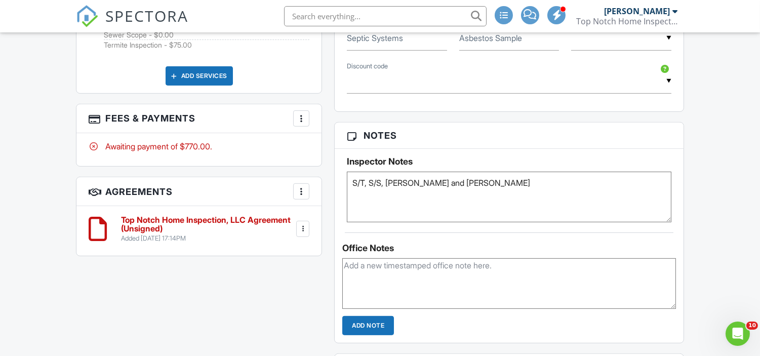
scroll to position [843, 0]
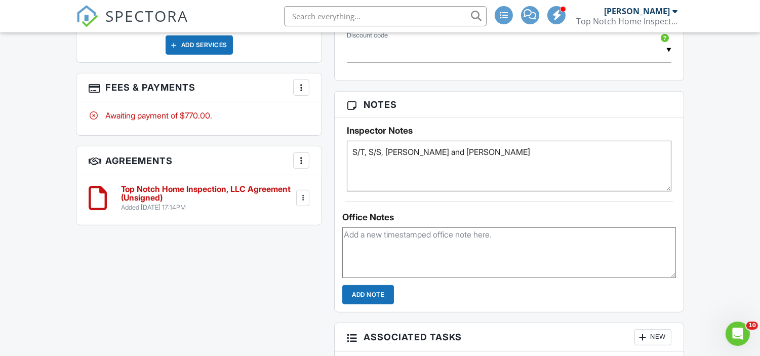
type textarea "S/T, S/S, Joe and Pete Confirmed"
click at [301, 196] on div at bounding box center [303, 198] width 10 height 10
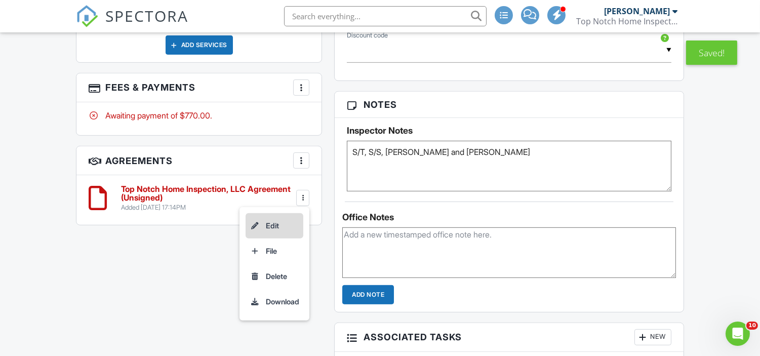
click at [284, 221] on li "Edit" at bounding box center [275, 225] width 58 height 25
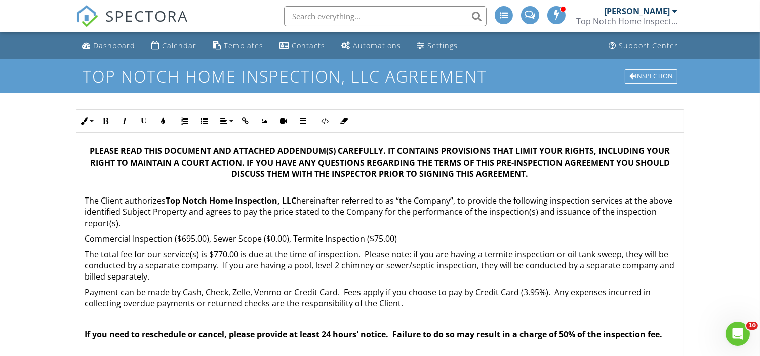
scroll to position [107, 0]
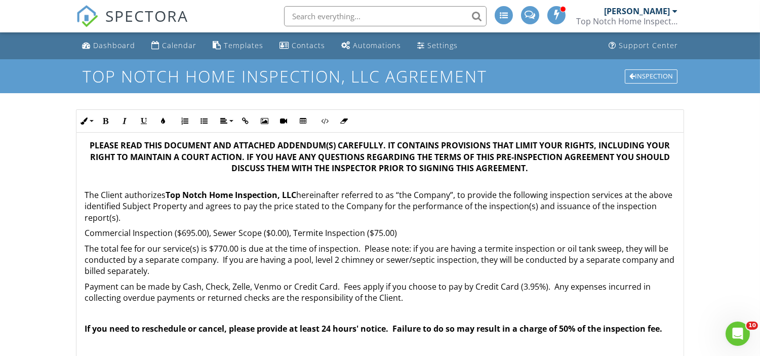
click at [268, 234] on p "Commercial Inspection ($695.00), Sewer Scope ($0.00), Termite Inspection ($75.0…" at bounding box center [380, 232] width 591 height 11
click at [522, 228] on p "Commercial Inspection ($695.00), Sewer Scope ($350.00 billed separately), Termi…" at bounding box center [380, 232] width 591 height 11
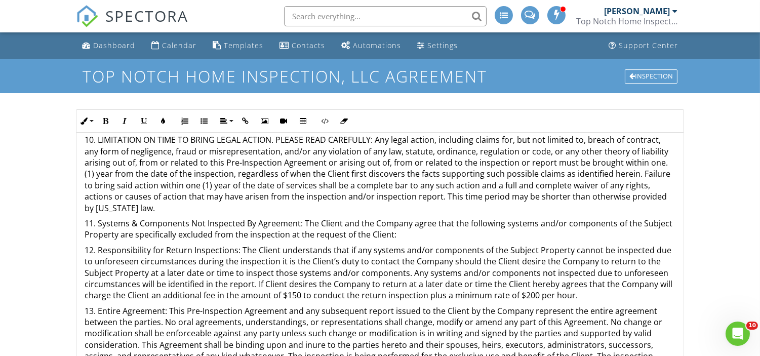
scroll to position [253, 0]
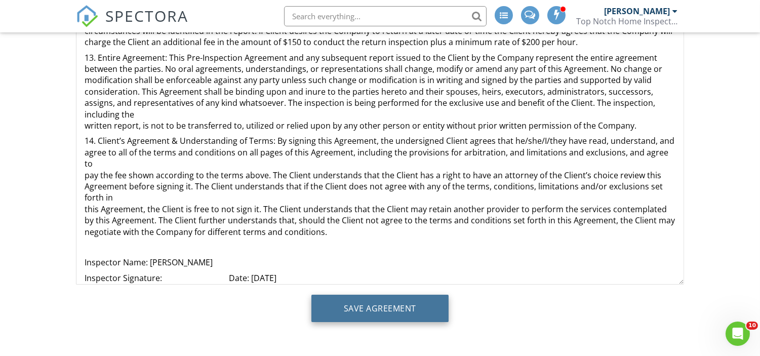
click at [394, 315] on input "Save Agreement" at bounding box center [379, 308] width 137 height 27
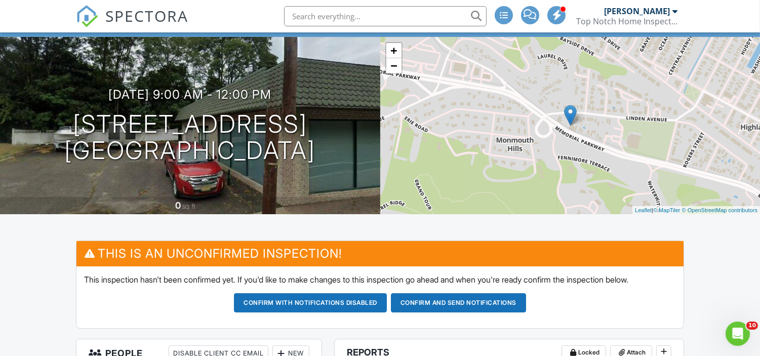
scroll to position [56, 0]
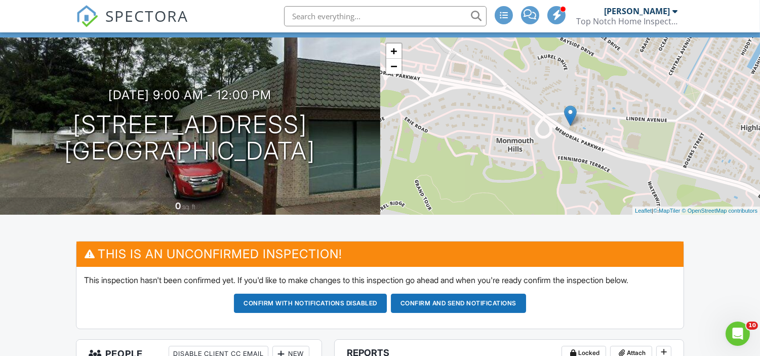
click at [387, 300] on button "Confirm and send notifications" at bounding box center [310, 303] width 153 height 19
